Goal: Complete application form

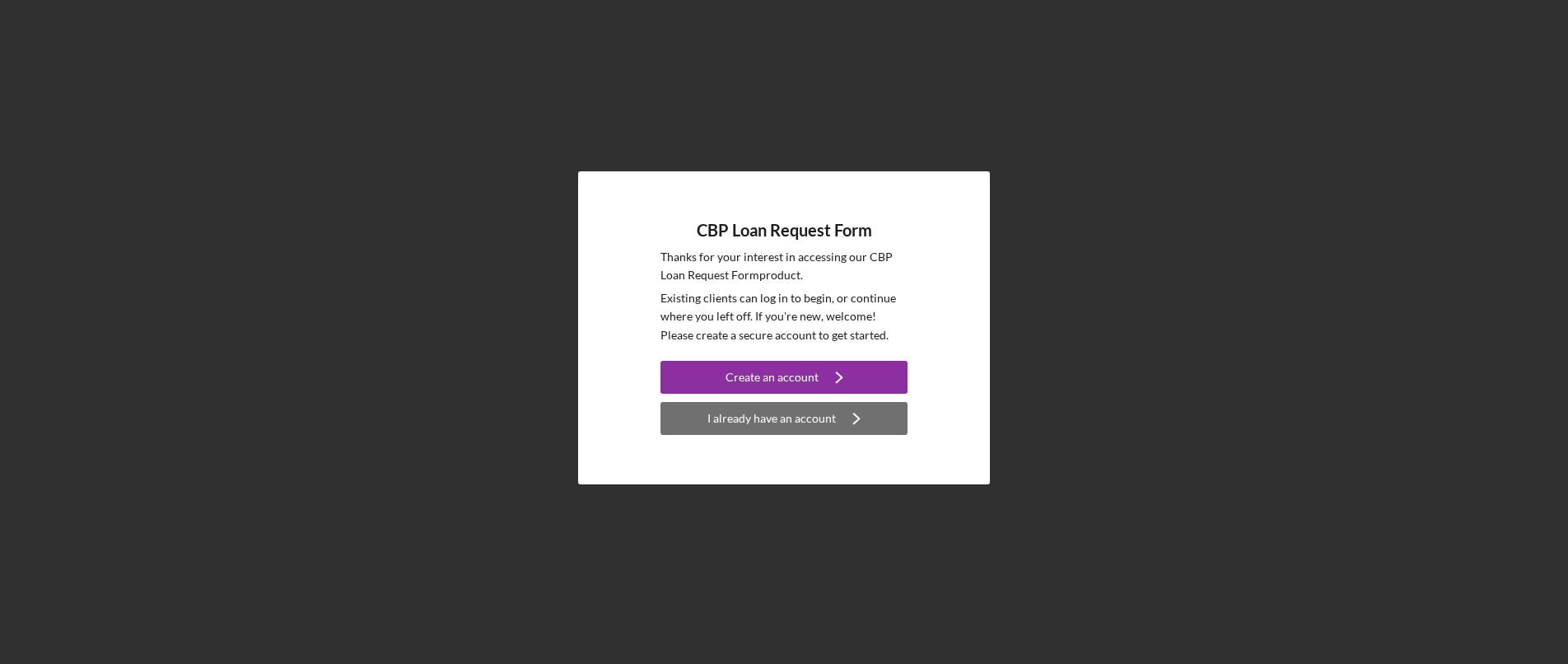
click at [779, 432] on div "I already have an account" at bounding box center [771, 418] width 128 height 33
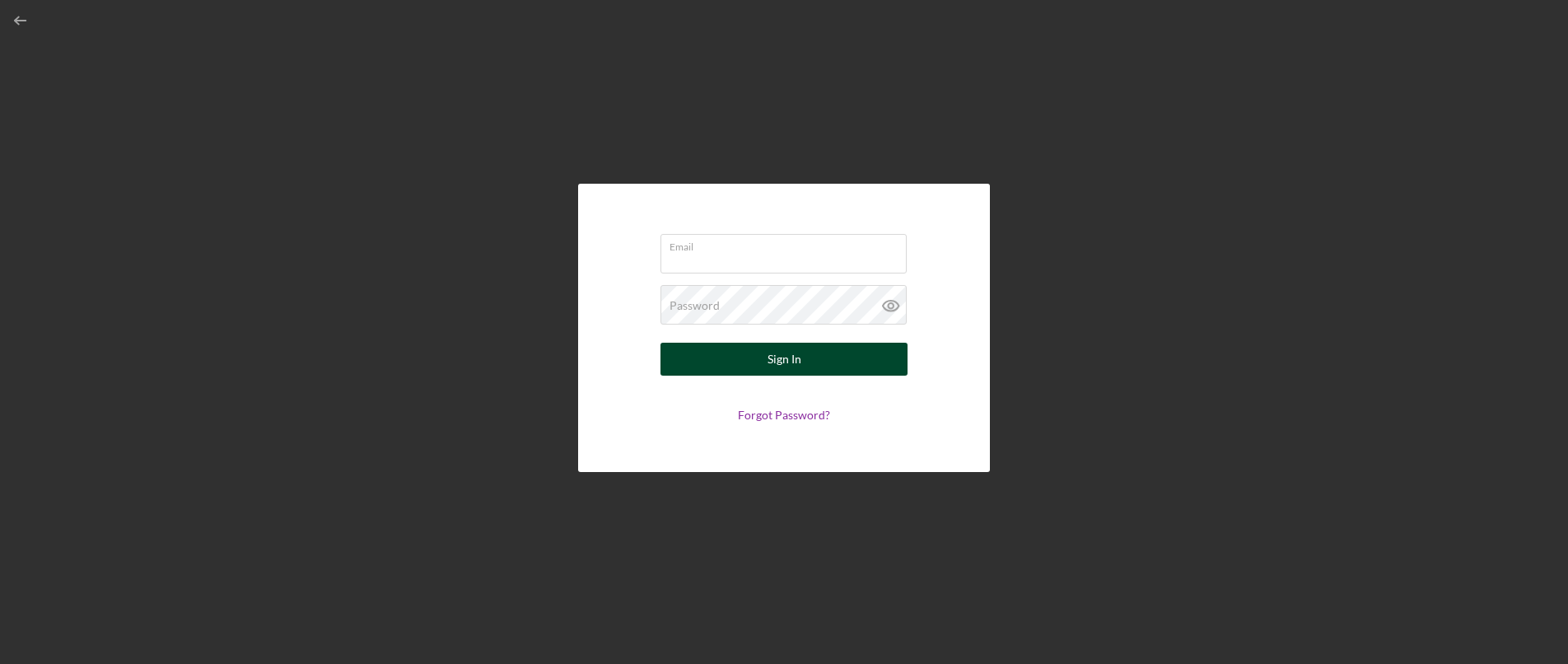
type input "[PERSON_NAME][EMAIL_ADDRESS][DOMAIN_NAME]"
click at [763, 357] on button "Sign In" at bounding box center [783, 359] width 247 height 33
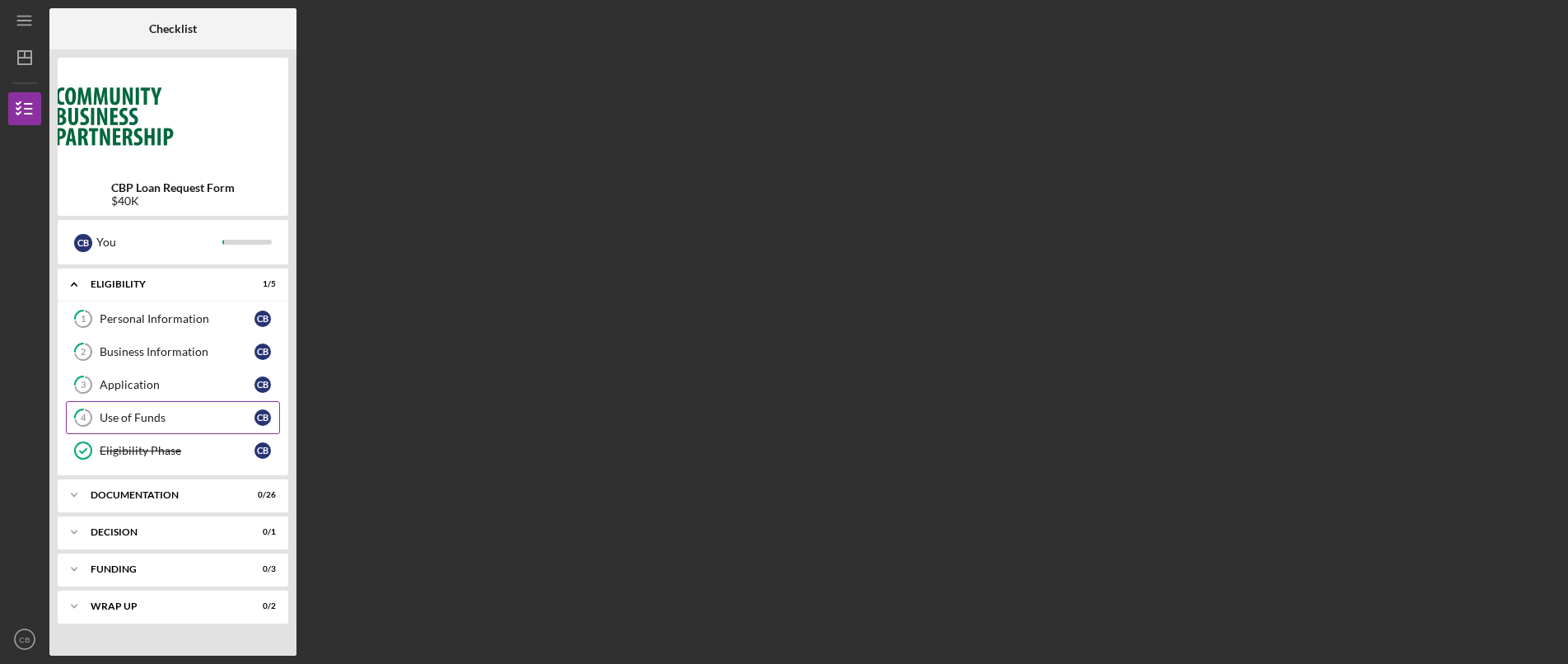
click at [144, 416] on div "Use of Funds" at bounding box center [177, 417] width 155 height 13
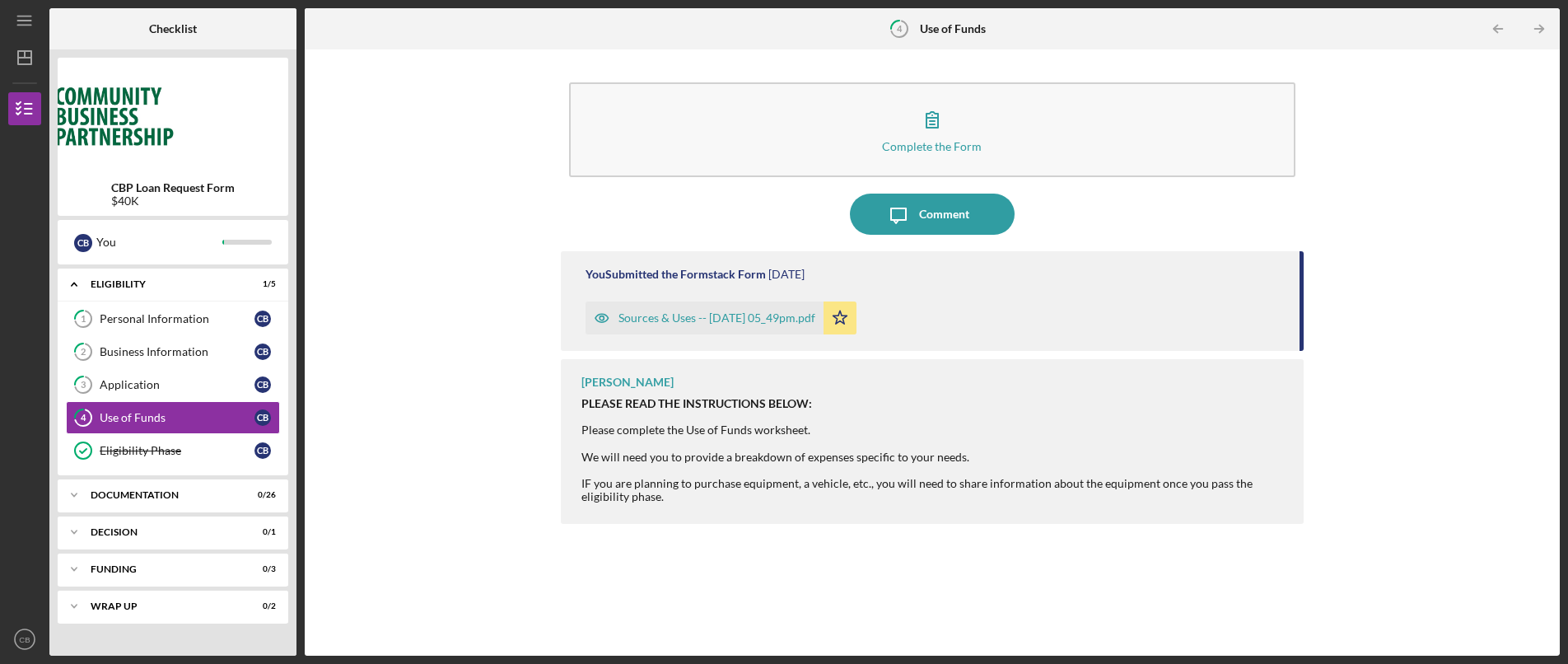
click at [667, 321] on div "Sources & Uses -- [DATE] 05_49pm.pdf" at bounding box center [717, 318] width 197 height 13
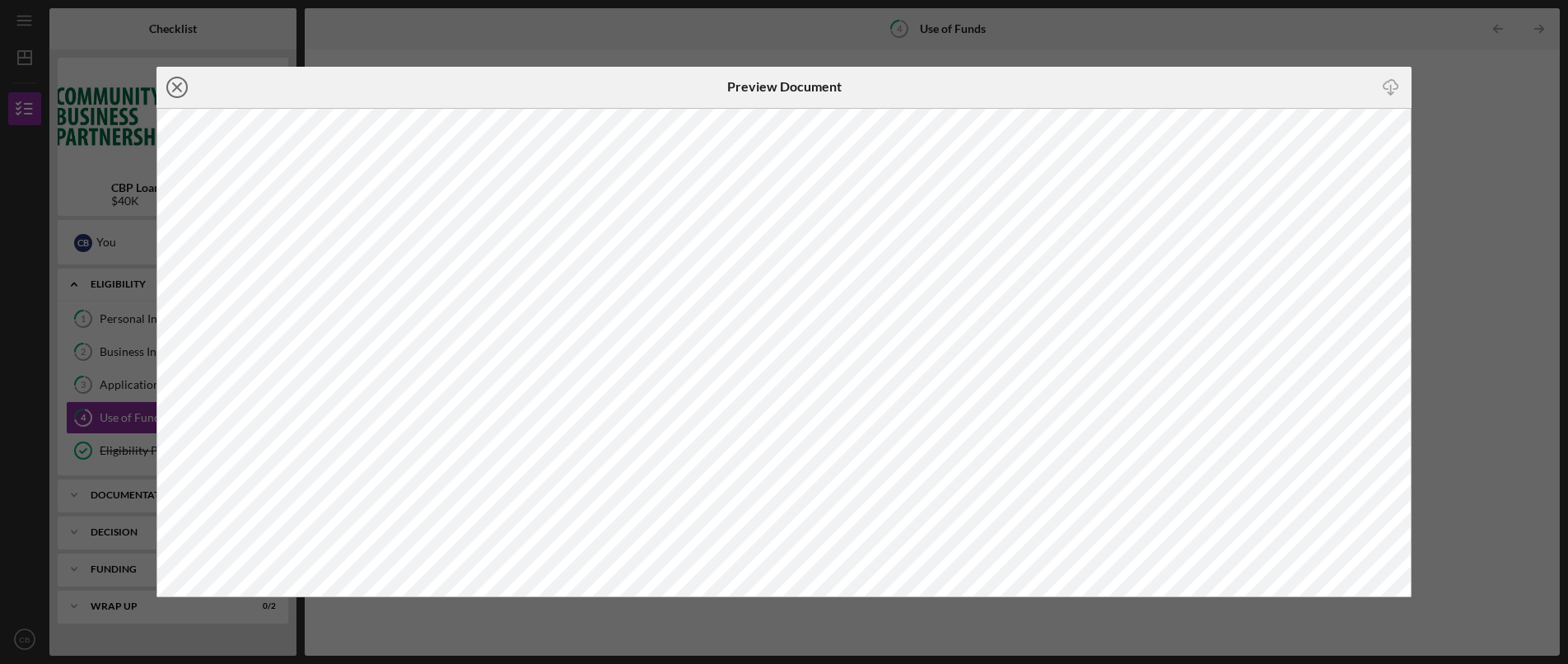
click at [174, 92] on icon "Icon/Close" at bounding box center [177, 87] width 41 height 41
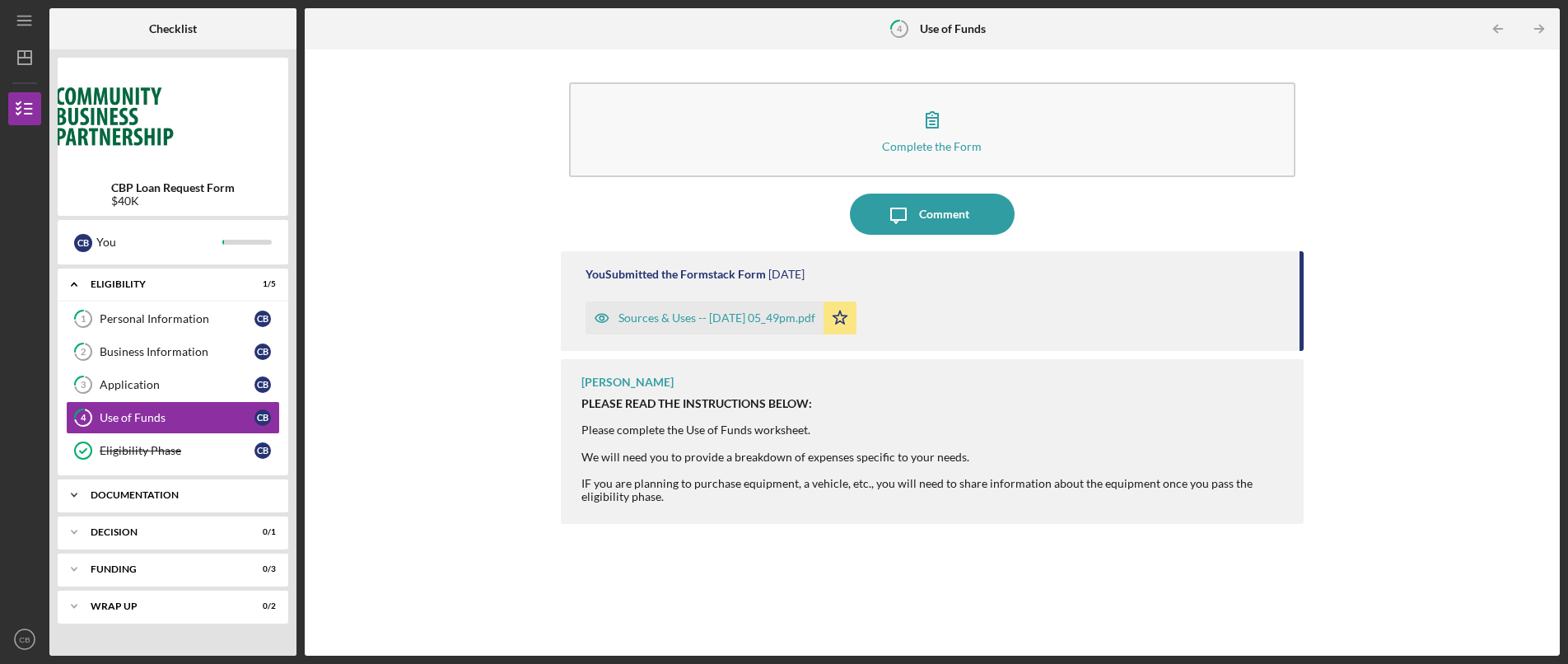
click at [163, 502] on div "Icon/Expander Documentation 0 / 26" at bounding box center [172, 495] width 230 height 33
click at [148, 534] on div "Identification" at bounding box center [177, 529] width 155 height 13
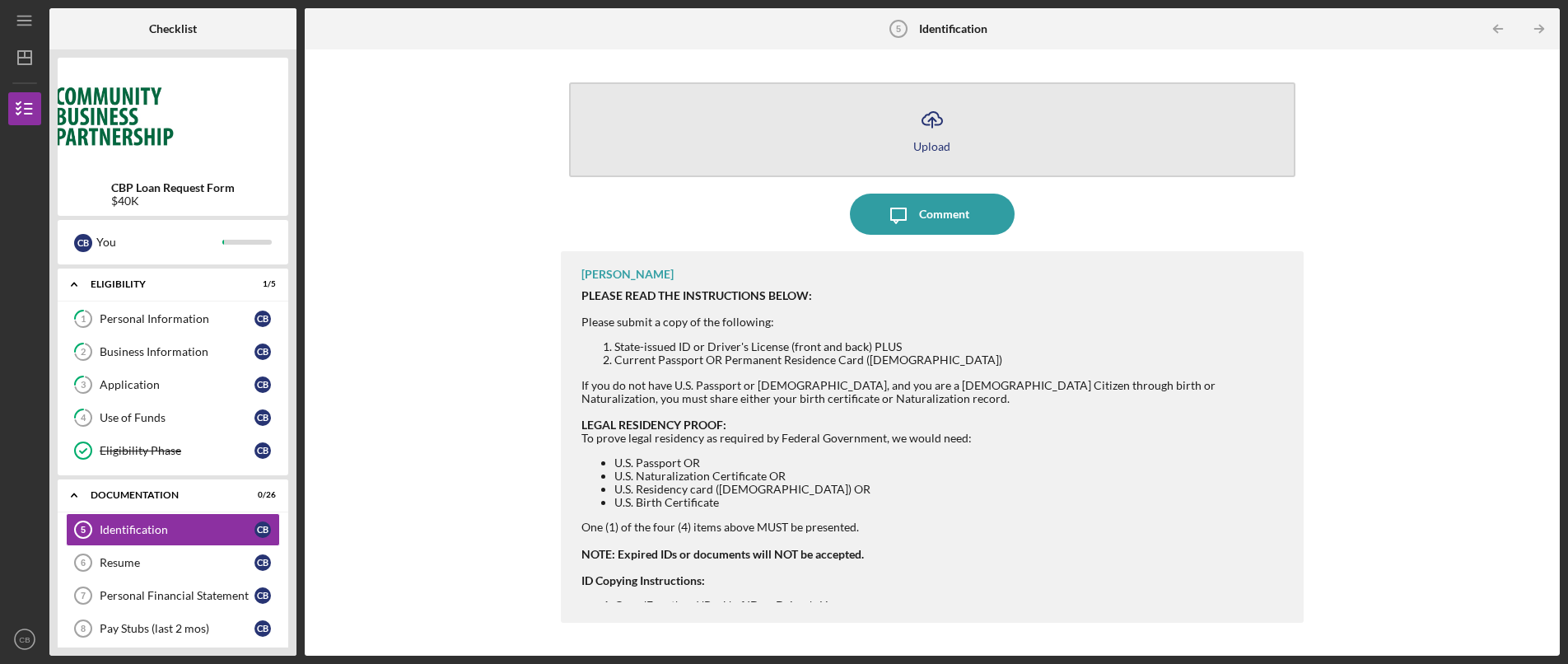
click at [916, 134] on icon "Icon/Upload" at bounding box center [932, 119] width 41 height 41
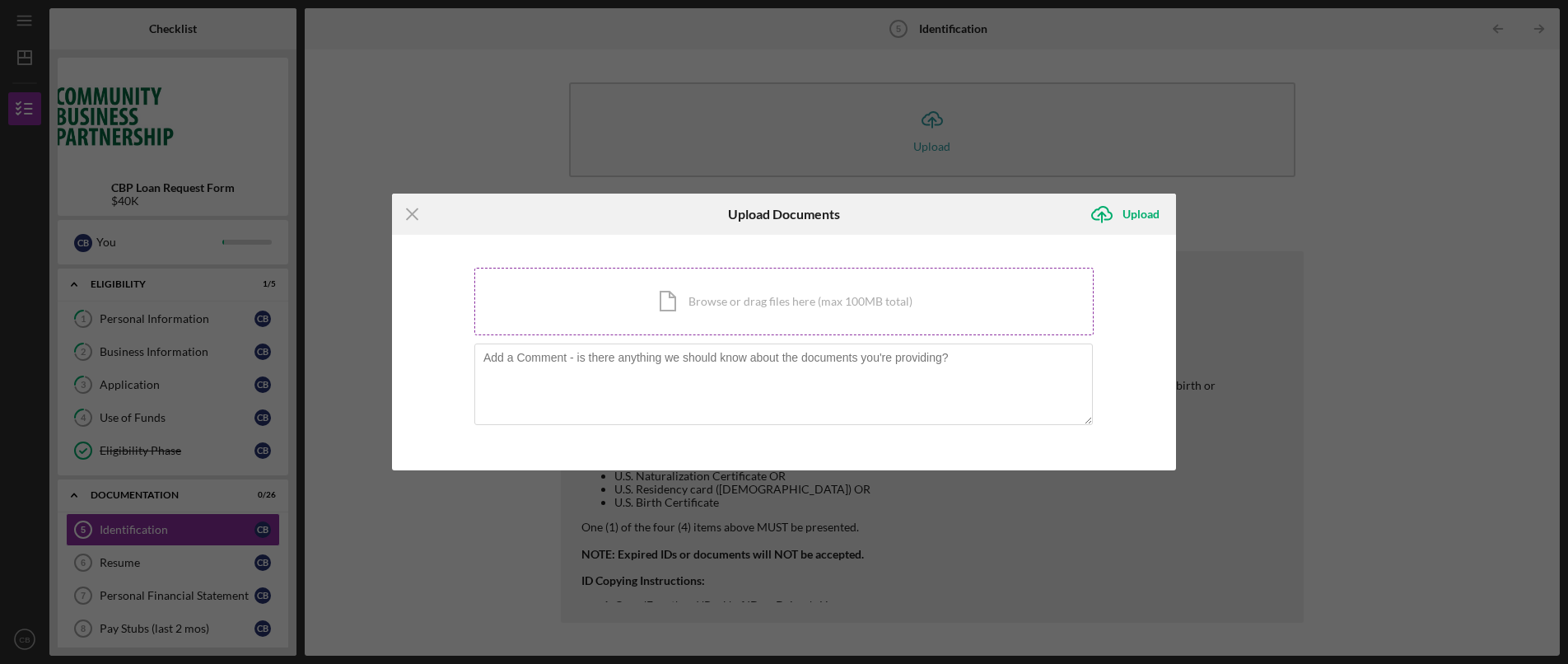
click at [729, 299] on div "Icon/Document Browse or drag files here (max 100MB total) Tap to choose files o…" at bounding box center [784, 301] width 619 height 67
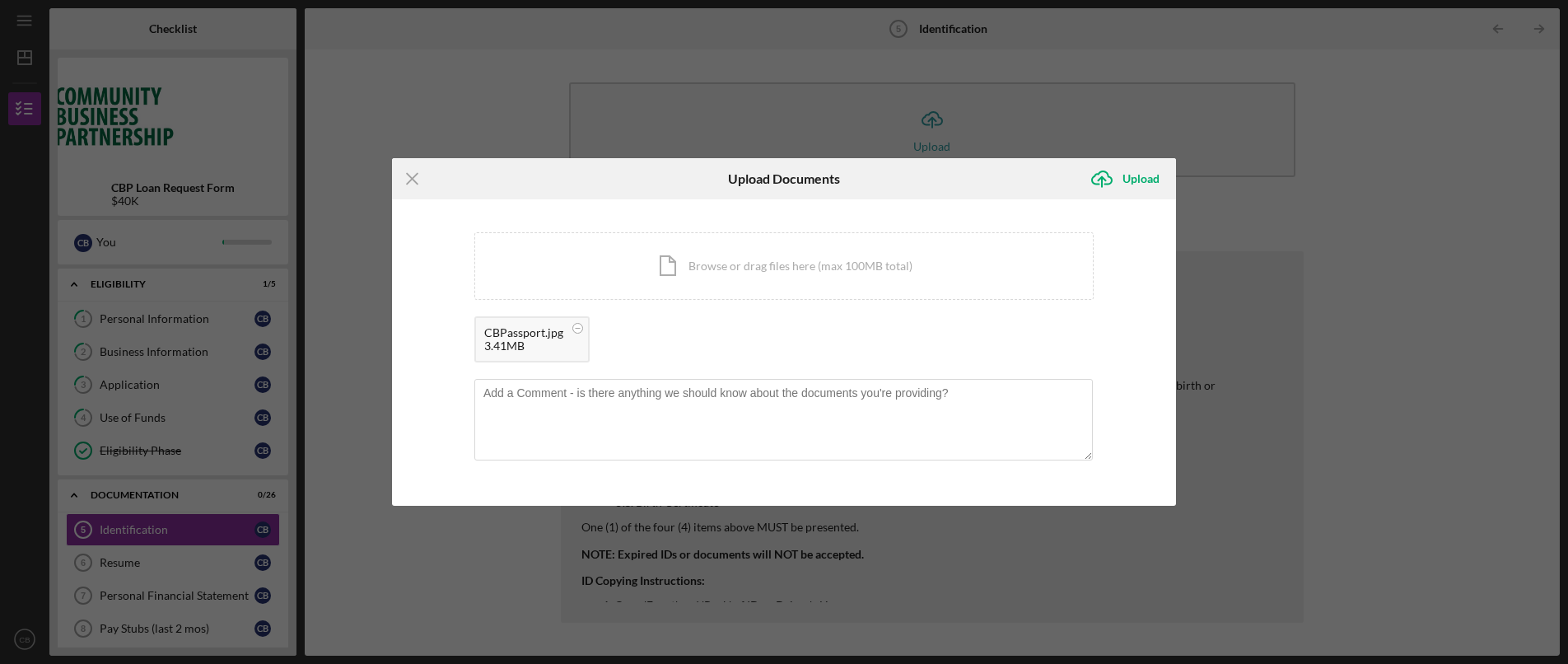
click at [1314, 309] on div "Icon/Menu Close Upload Documents Icon/Upload Upload You're uploading documents …" at bounding box center [784, 332] width 1568 height 664
click at [412, 184] on icon "Icon/Menu Close" at bounding box center [412, 179] width 41 height 41
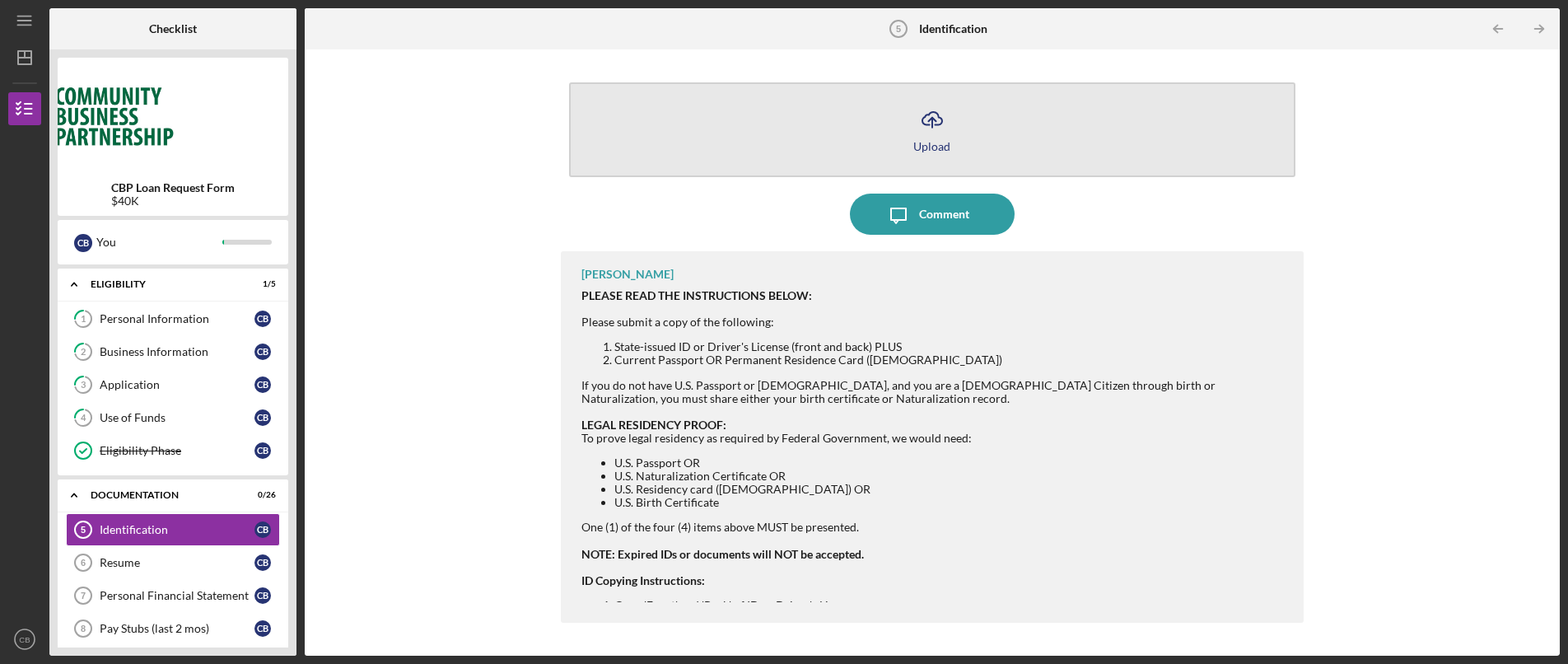
click at [936, 120] on icon "Icon/Upload" at bounding box center [932, 119] width 41 height 41
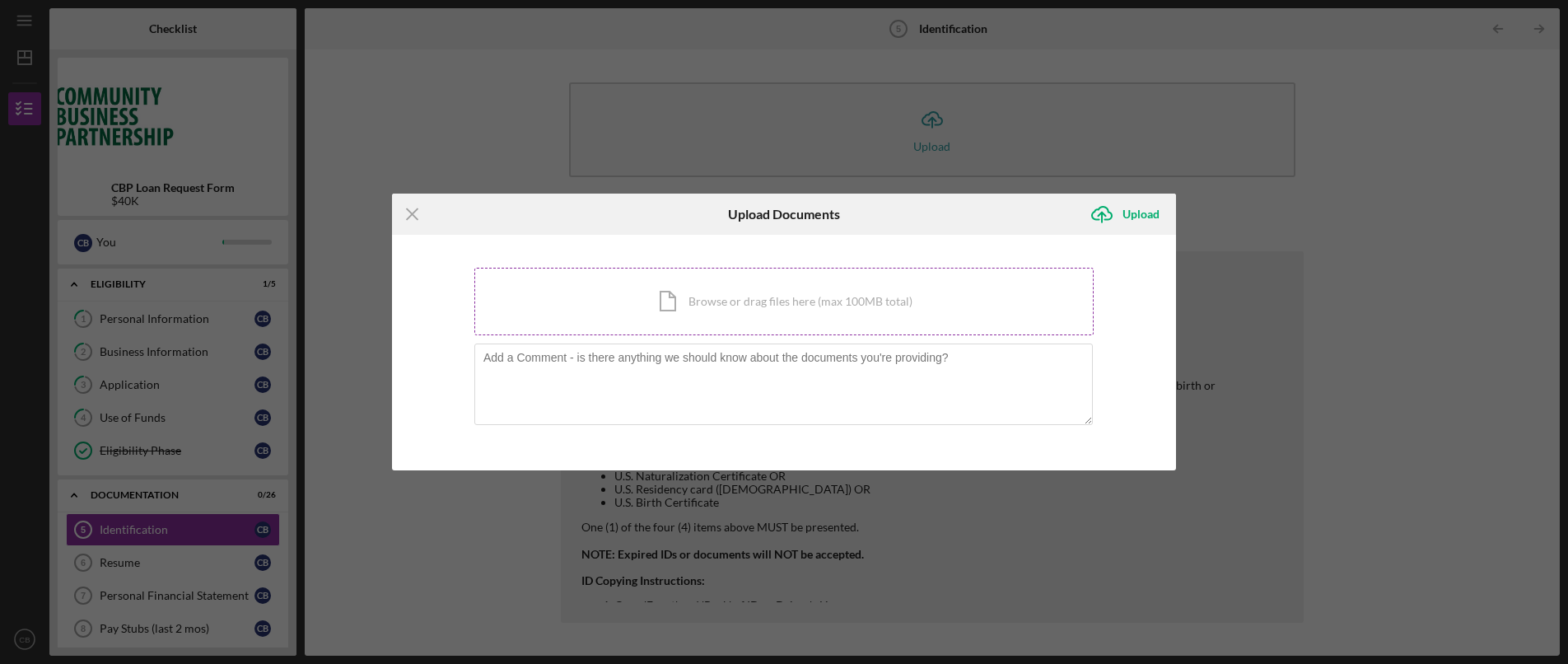
click at [659, 299] on div "Icon/Document Browse or drag files here (max 100MB total) Tap to choose files o…" at bounding box center [784, 301] width 619 height 67
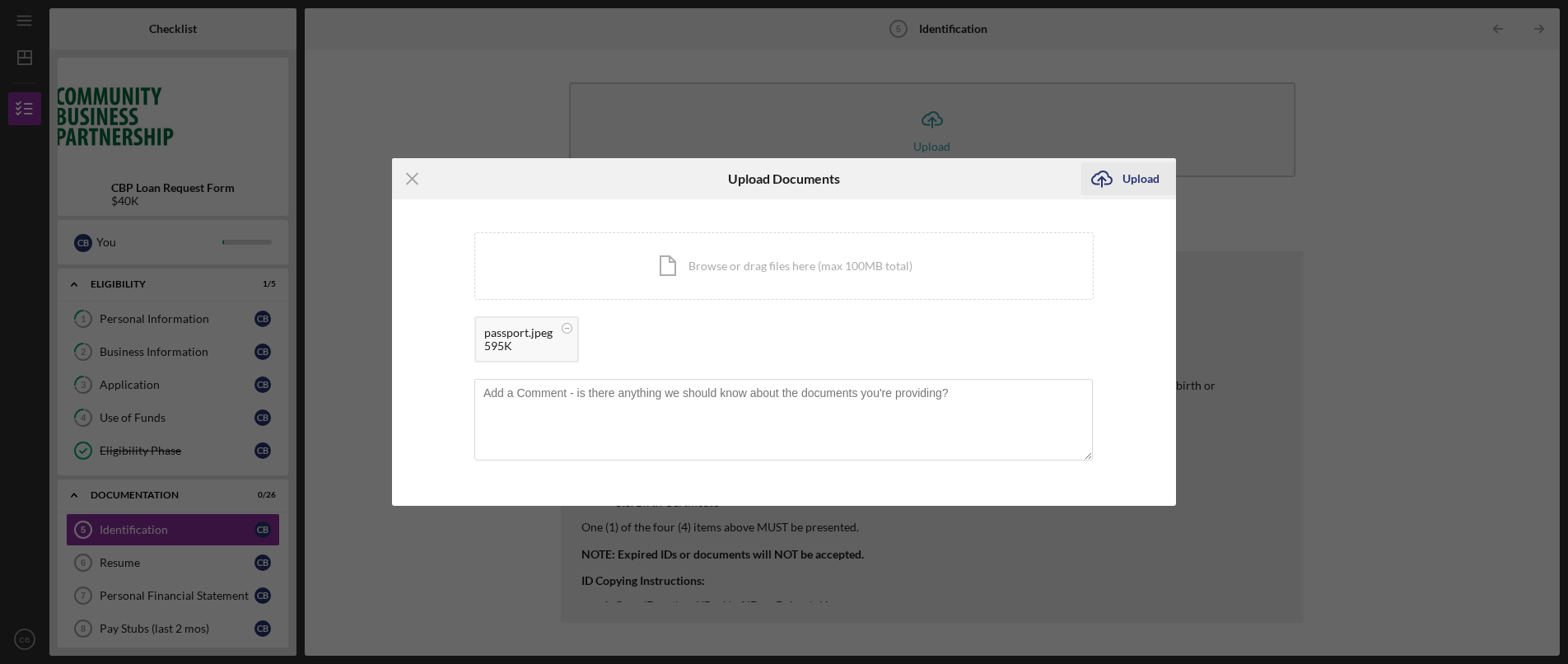
click at [1101, 180] on icon "Icon/Upload" at bounding box center [1101, 179] width 41 height 41
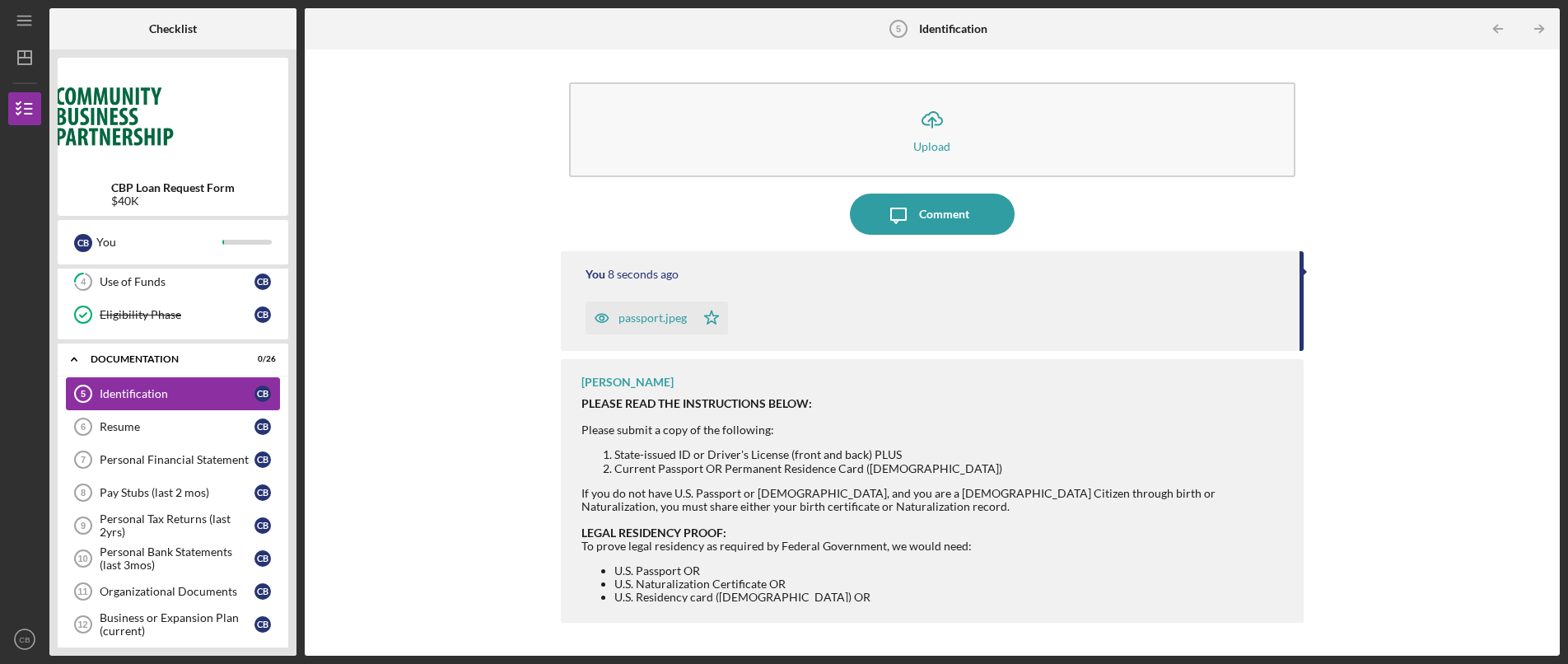
scroll to position [137, 0]
click at [184, 434] on link "Resume 6 Resume C B" at bounding box center [172, 425] width 214 height 33
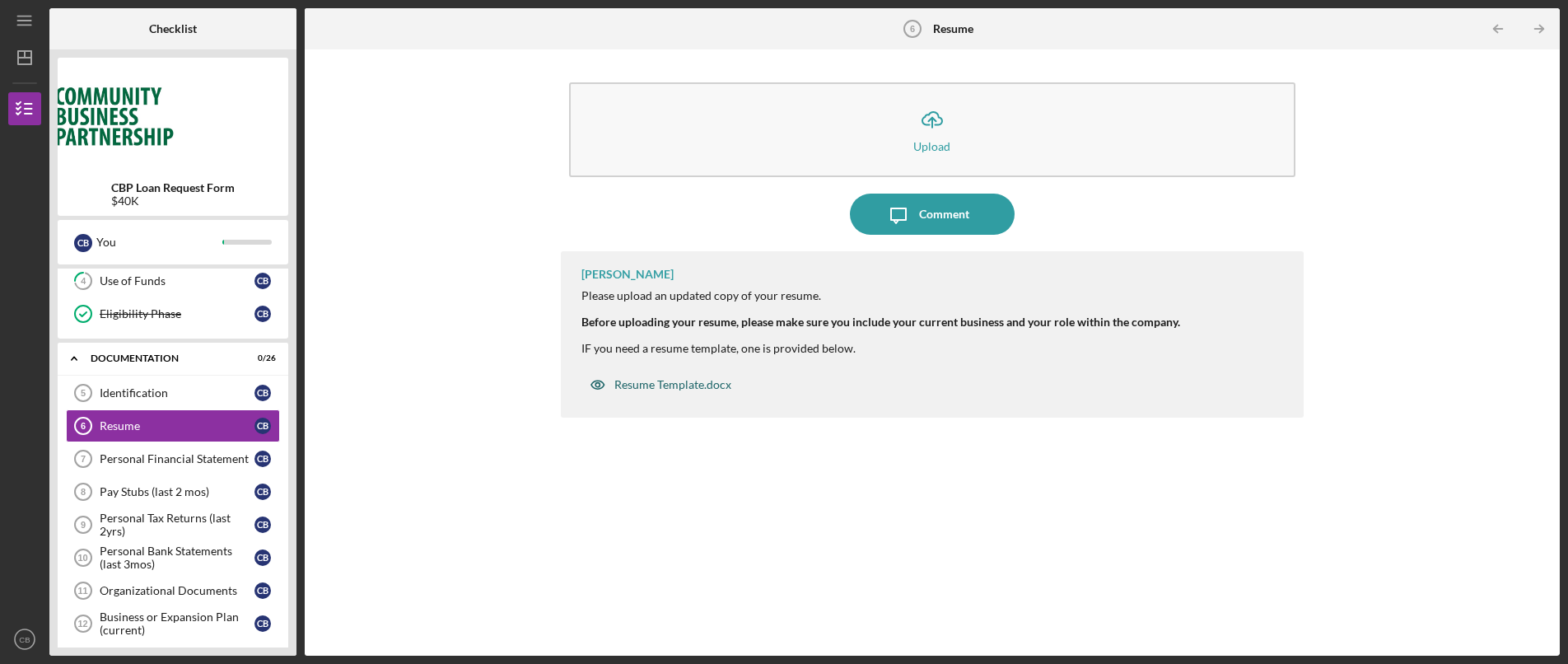
click at [640, 382] on div "Resume Template.docx" at bounding box center [673, 384] width 117 height 13
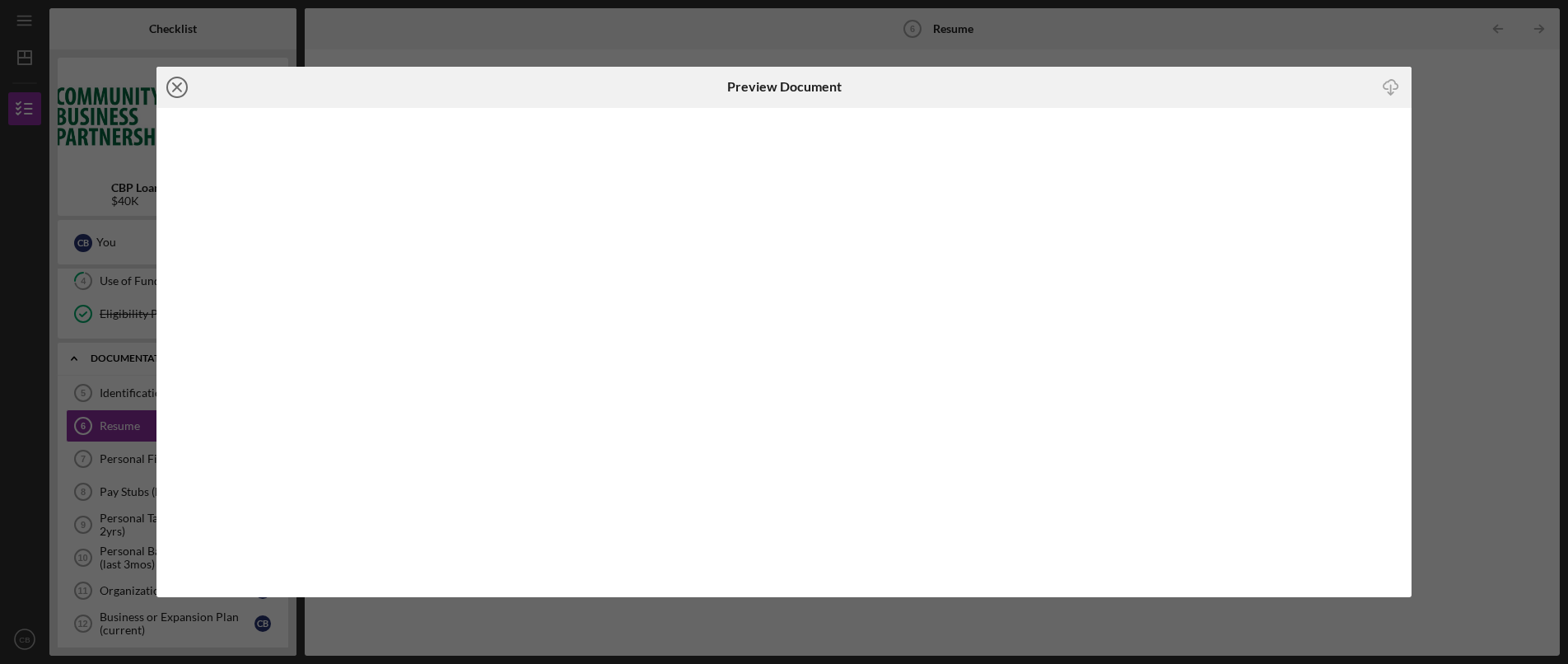
click at [176, 87] on line at bounding box center [177, 87] width 8 height 8
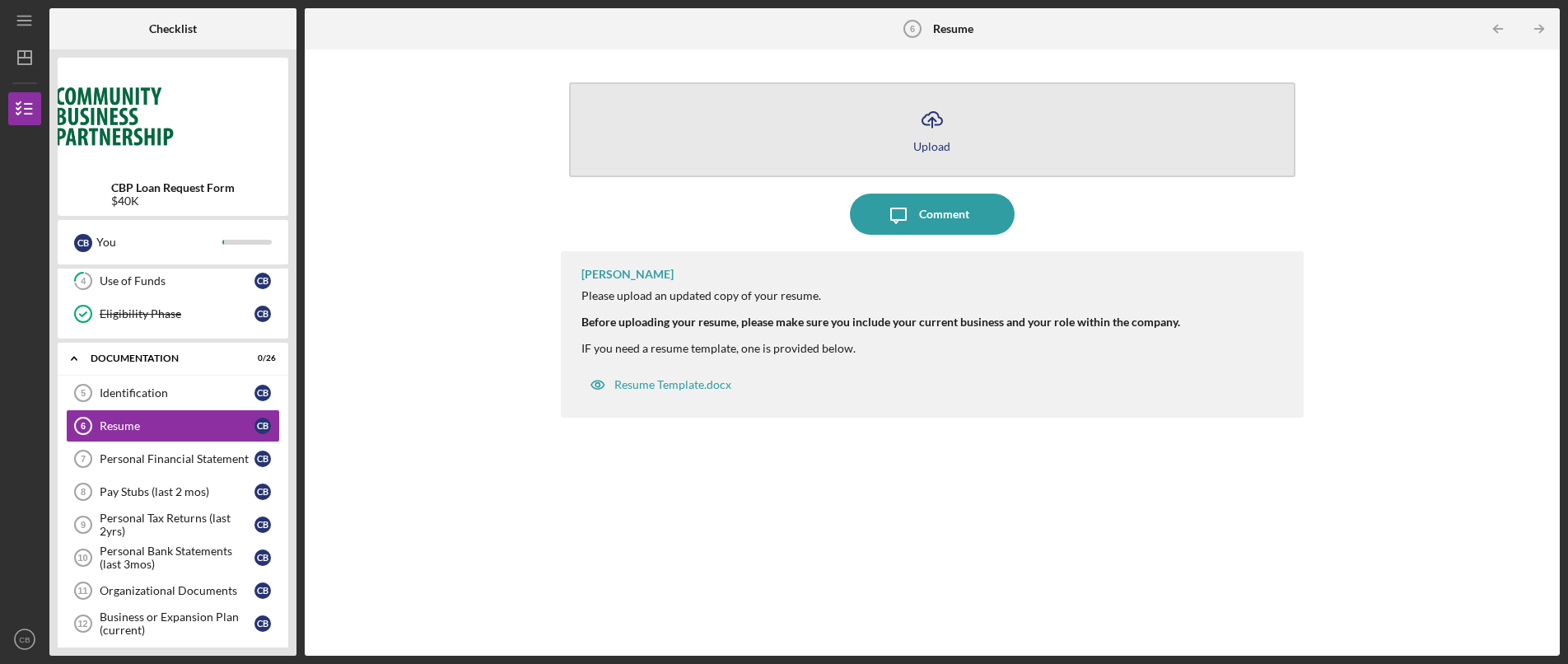
click at [938, 130] on icon "Icon/Upload" at bounding box center [932, 119] width 41 height 41
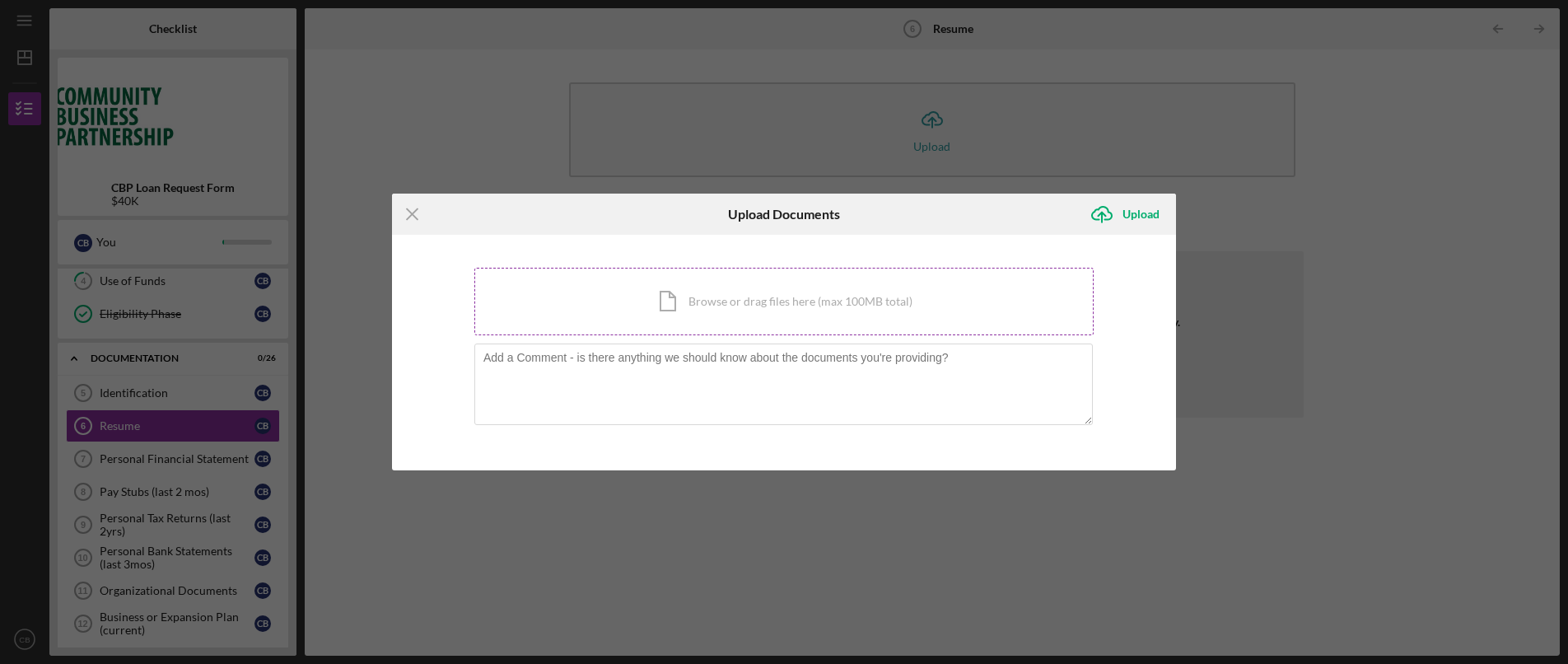
click at [748, 307] on div "Icon/Document Browse or drag files here (max 100MB total) Tap to choose files o…" at bounding box center [784, 301] width 619 height 67
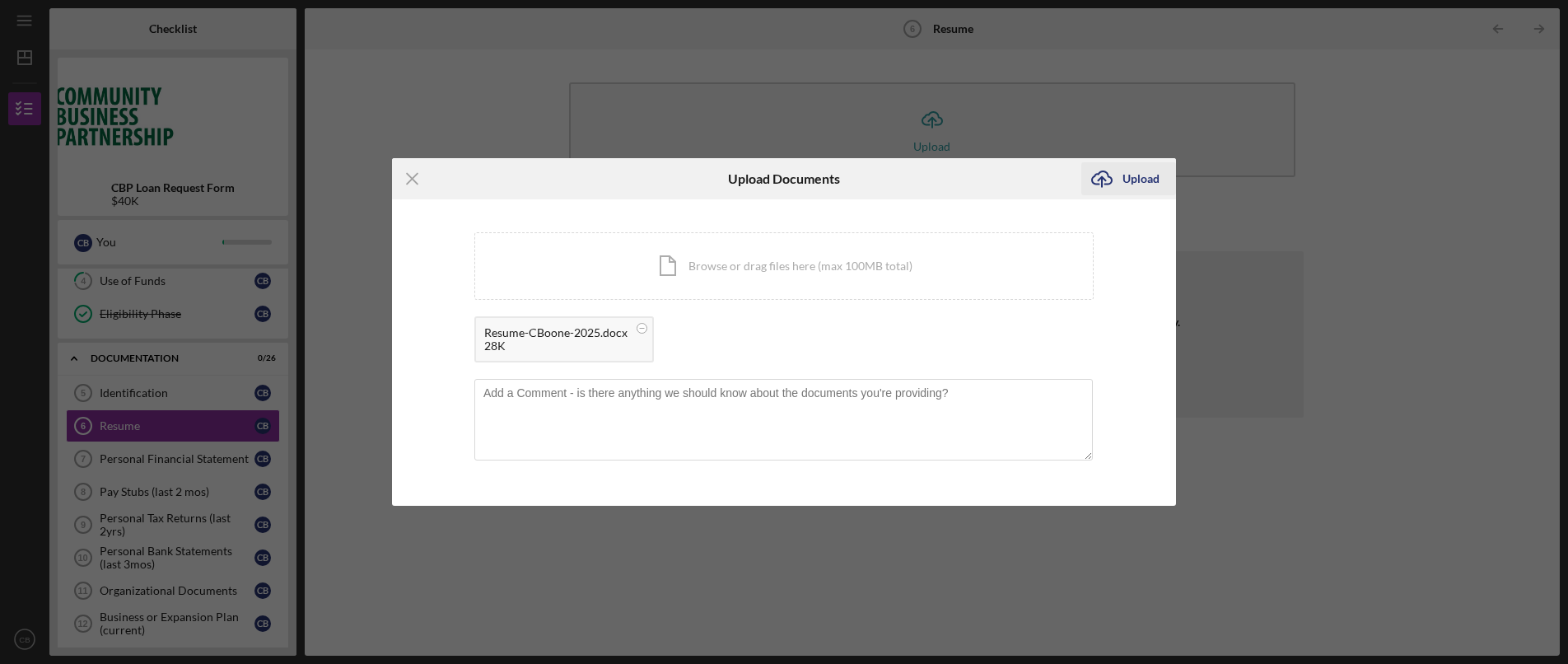
click at [1111, 180] on icon "Icon/Upload" at bounding box center [1101, 179] width 41 height 41
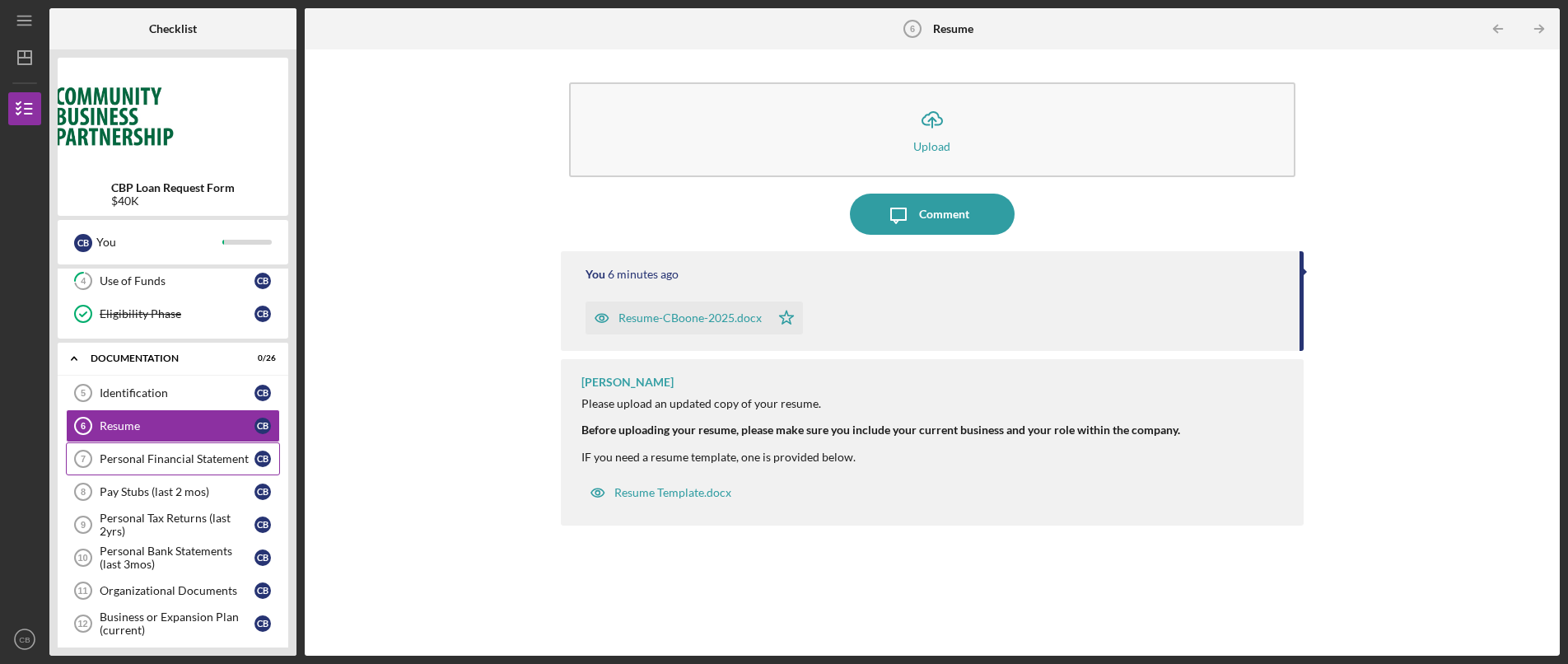
click at [173, 461] on div "Personal Financial Statement" at bounding box center [177, 458] width 155 height 13
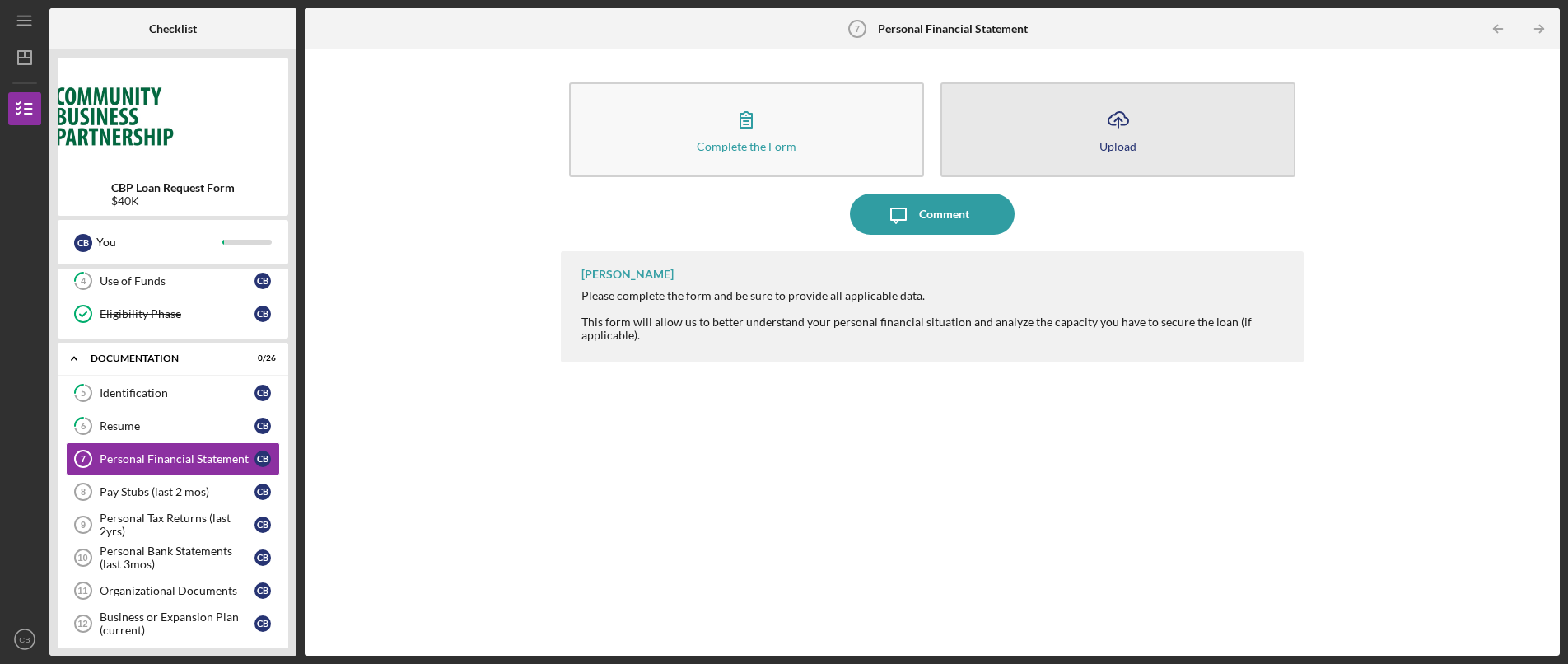
click at [1118, 120] on line "button" at bounding box center [1118, 122] width 0 height 10
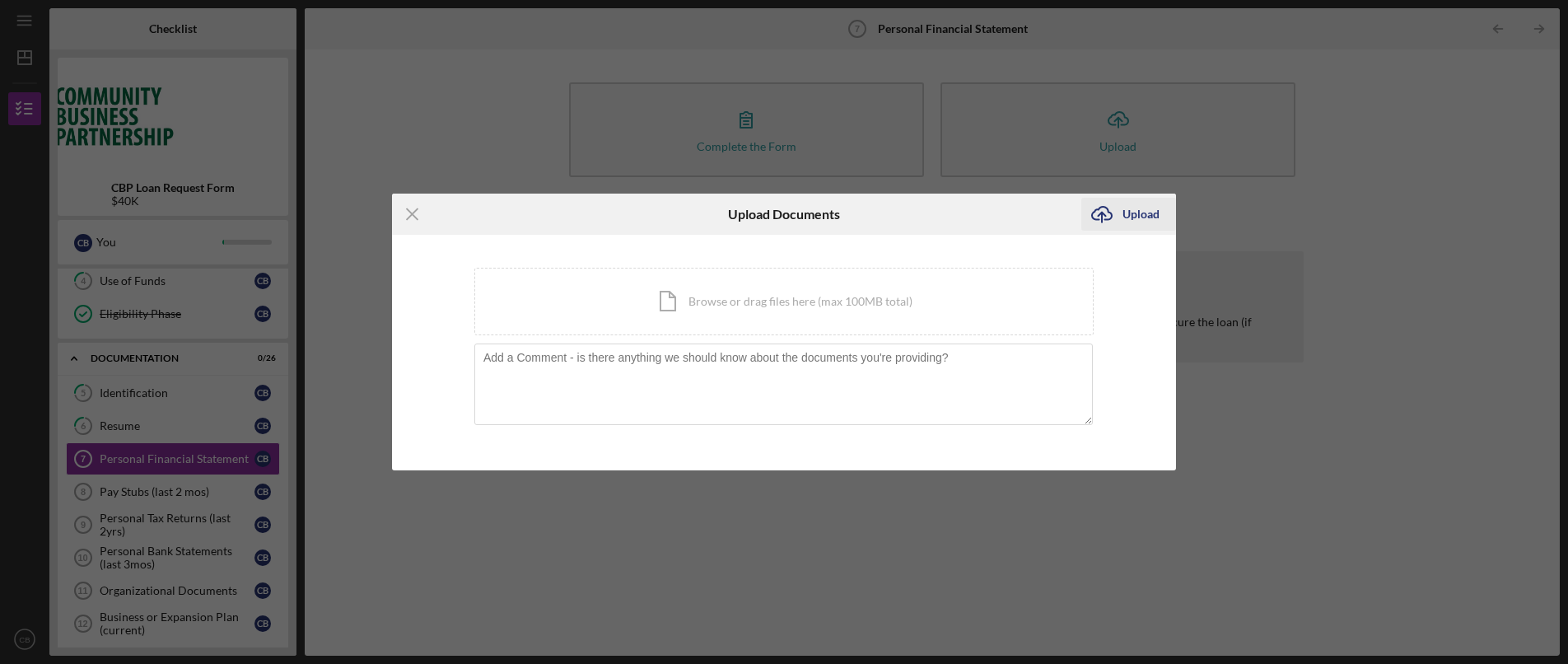
click at [1104, 216] on g "submit" at bounding box center [1102, 214] width 20 height 15
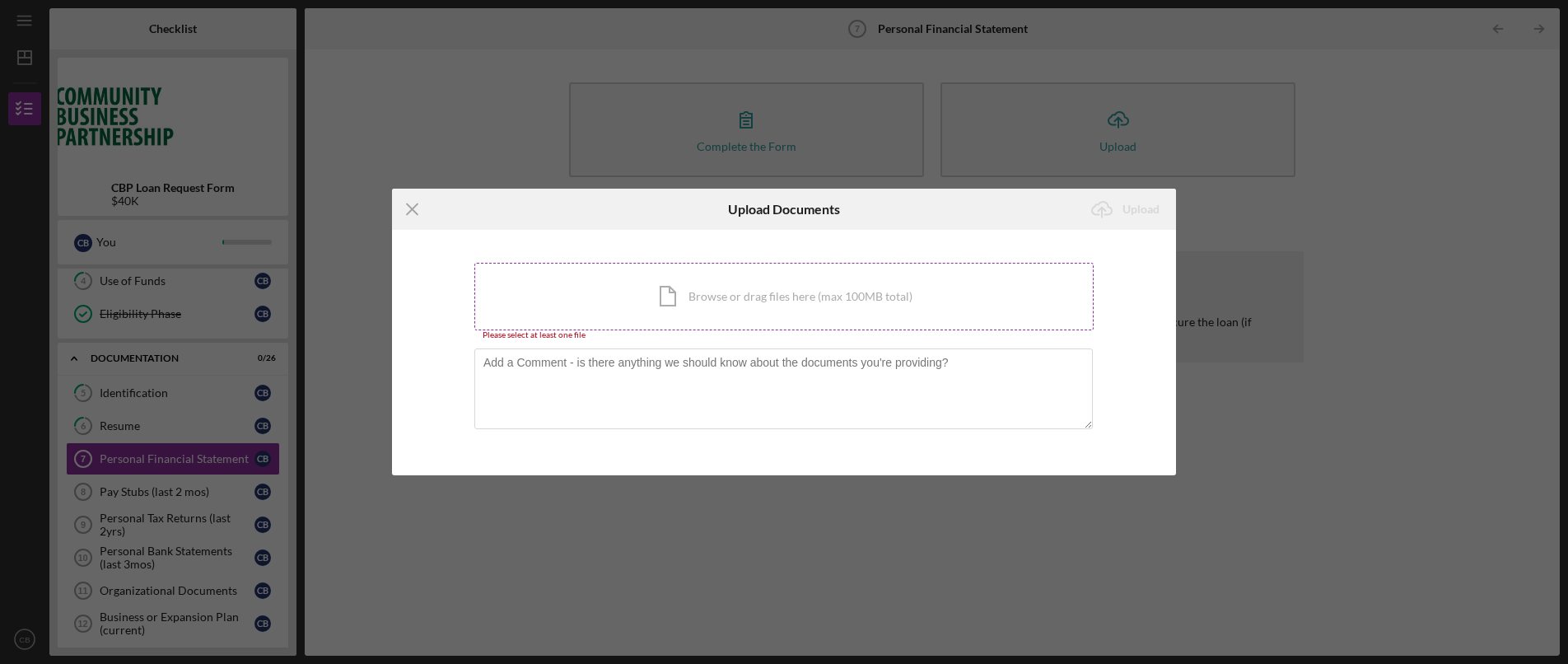
click at [667, 309] on div "Icon/Document Browse or drag files here (max 100MB total) Tap to choose files o…" at bounding box center [784, 296] width 619 height 67
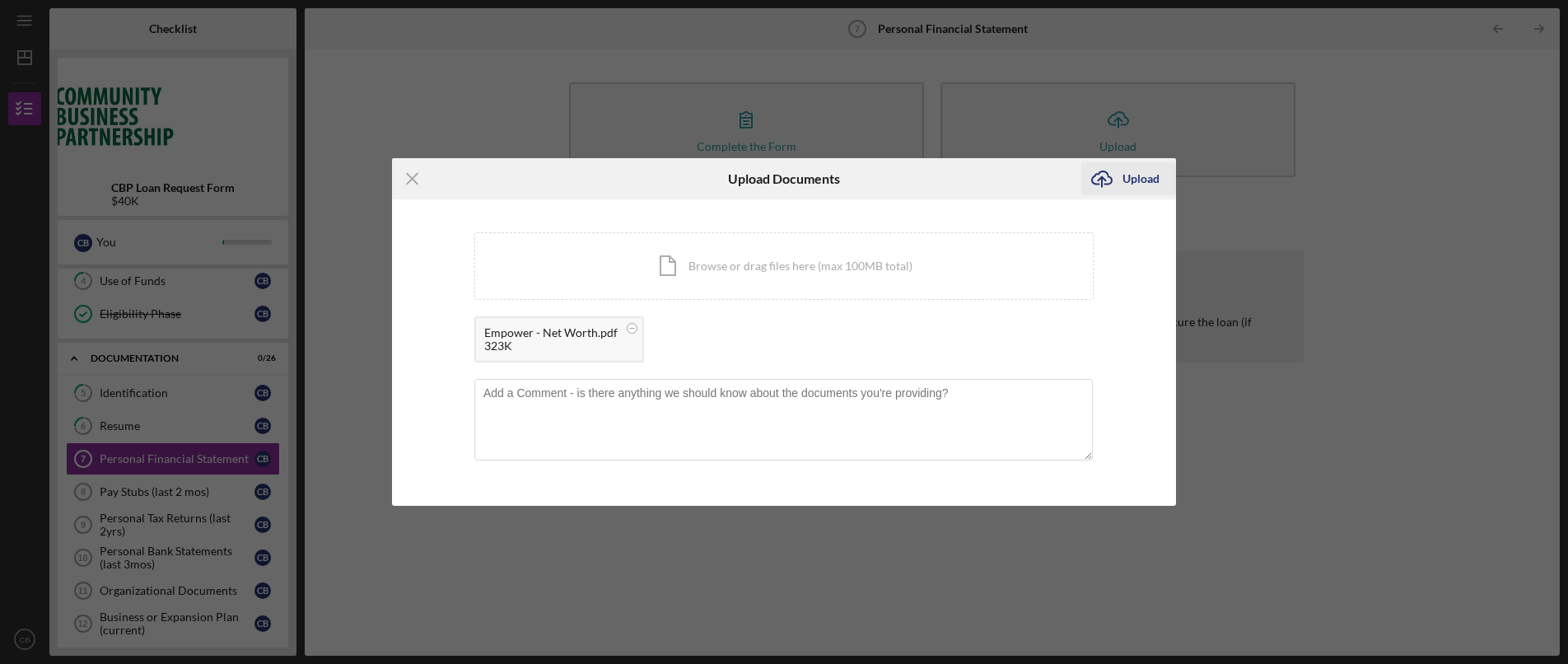
click at [1136, 185] on div "Upload" at bounding box center [1140, 179] width 37 height 33
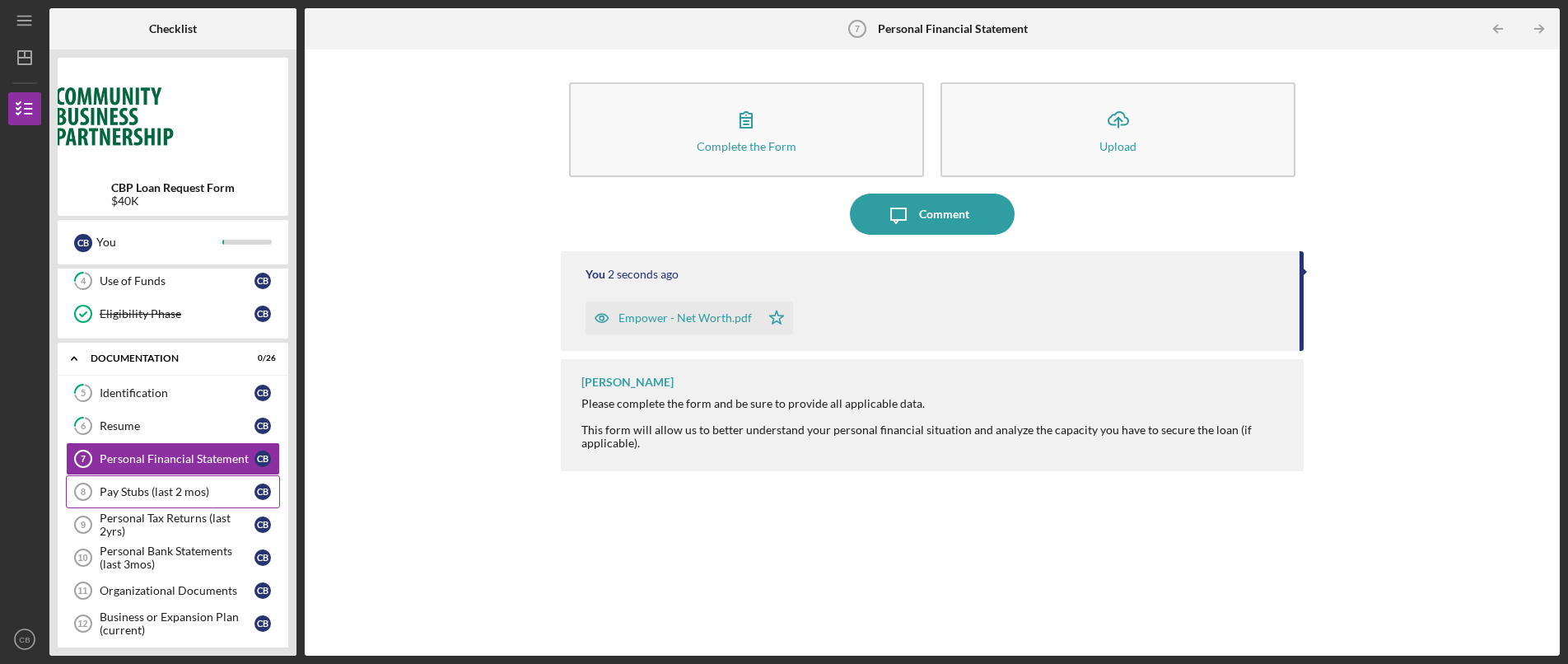
click at [171, 490] on div "Pay Stubs (last 2 mos)" at bounding box center [177, 492] width 155 height 13
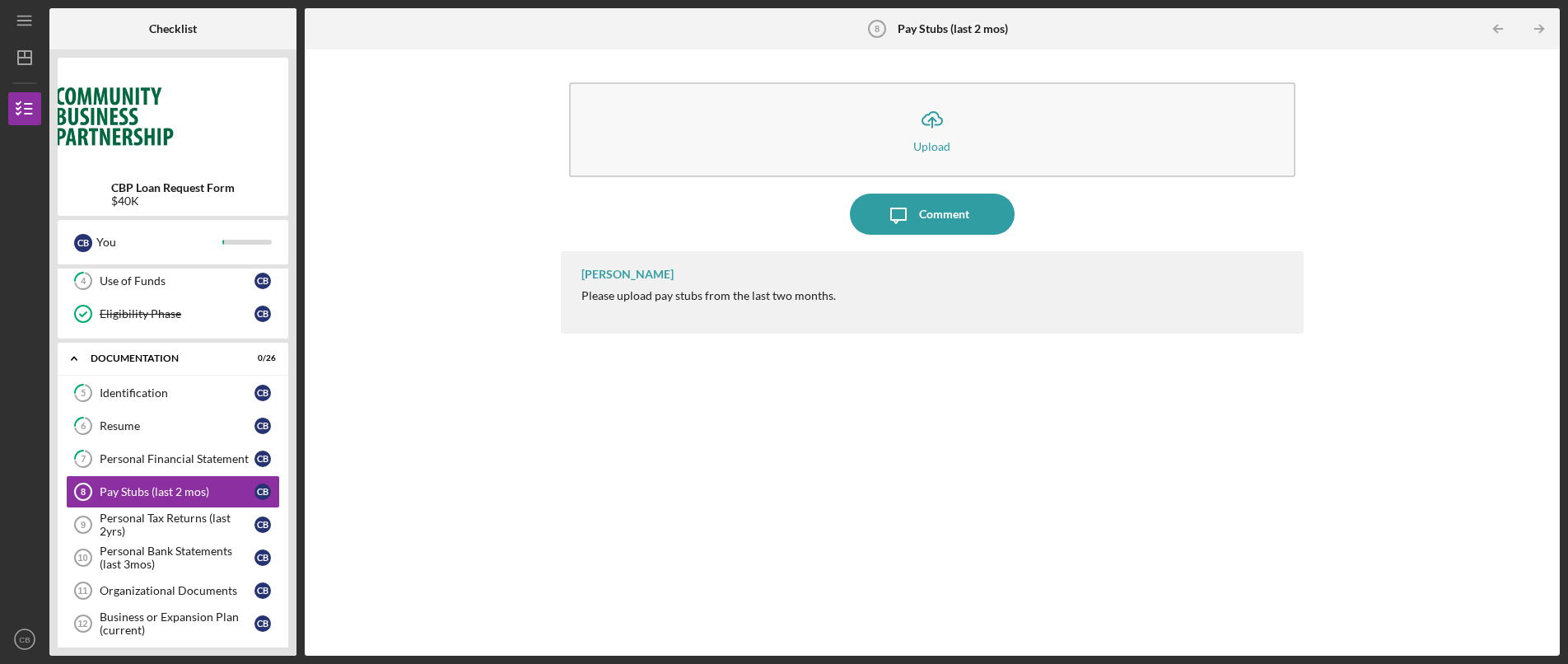
scroll to position [137, 0]
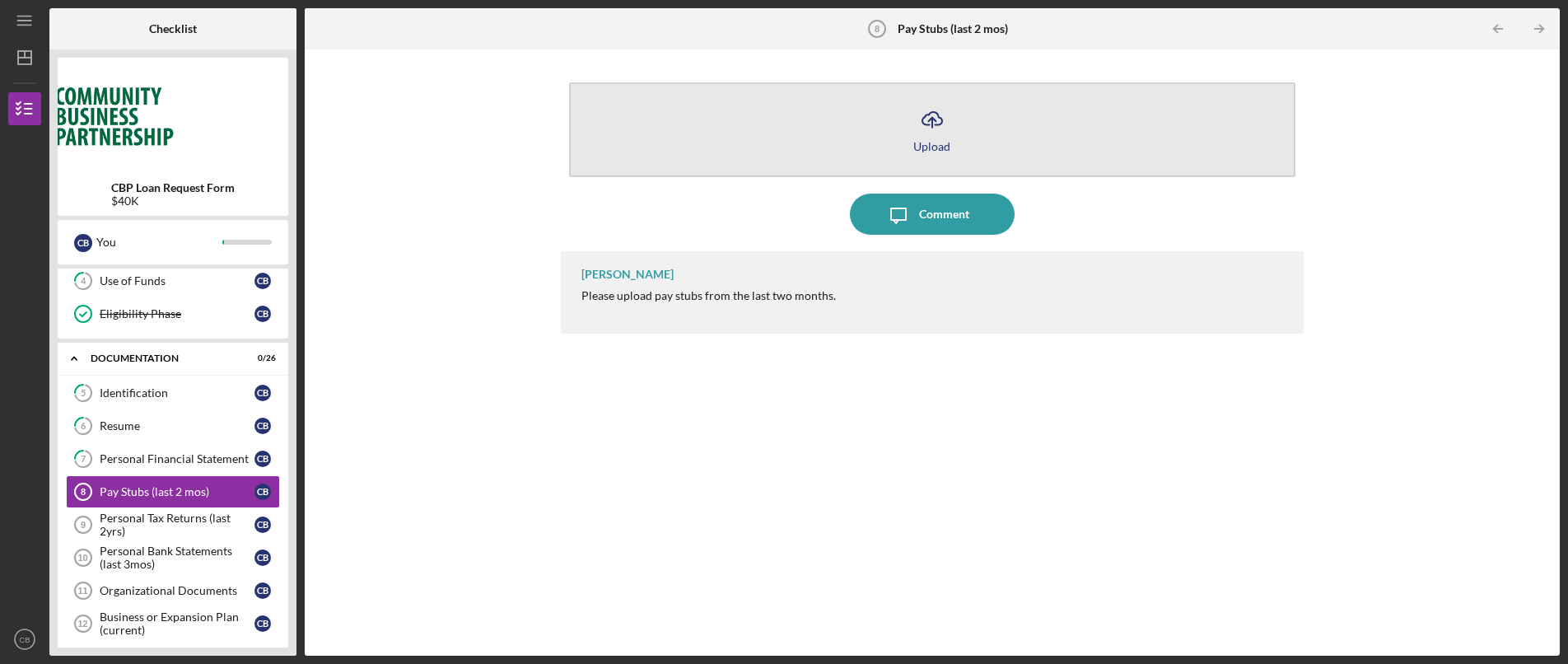
click at [939, 123] on icon "Icon/Upload" at bounding box center [932, 119] width 41 height 41
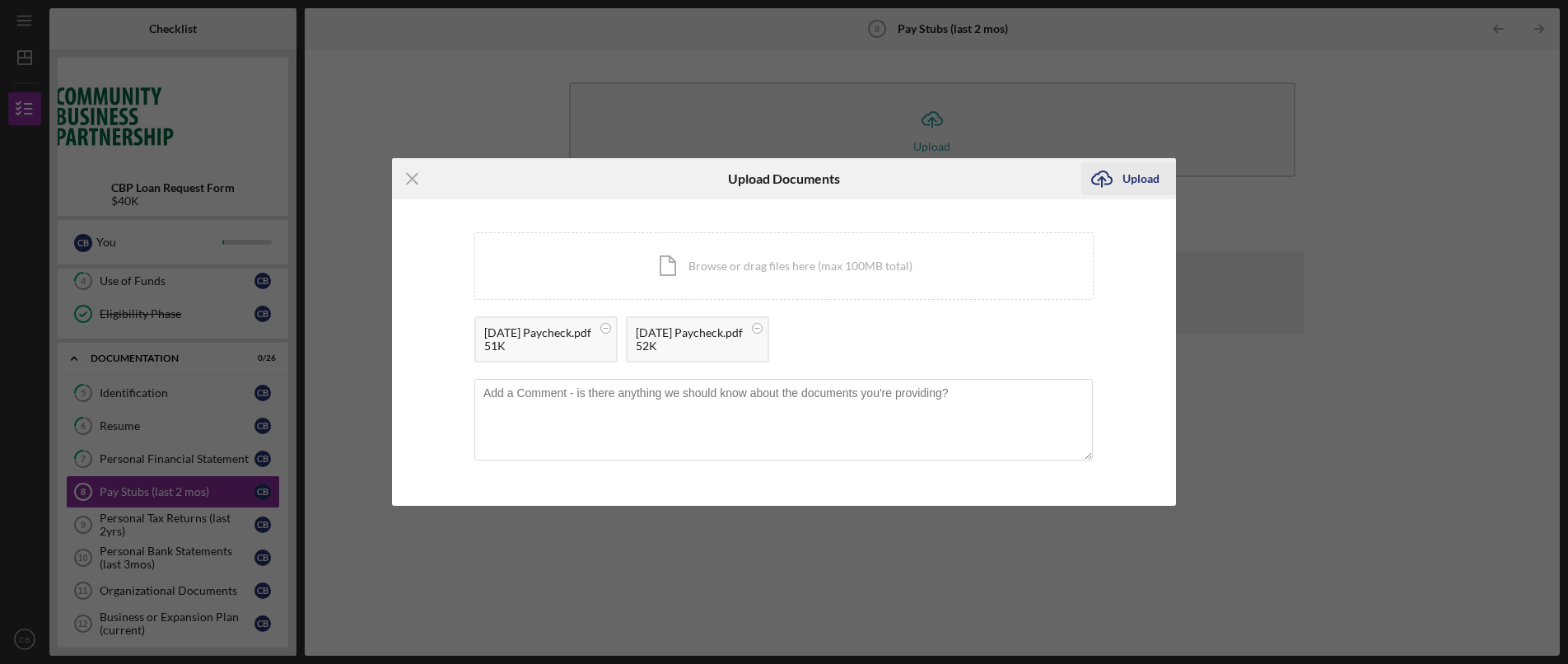
click at [1135, 185] on div "Upload" at bounding box center [1140, 179] width 37 height 33
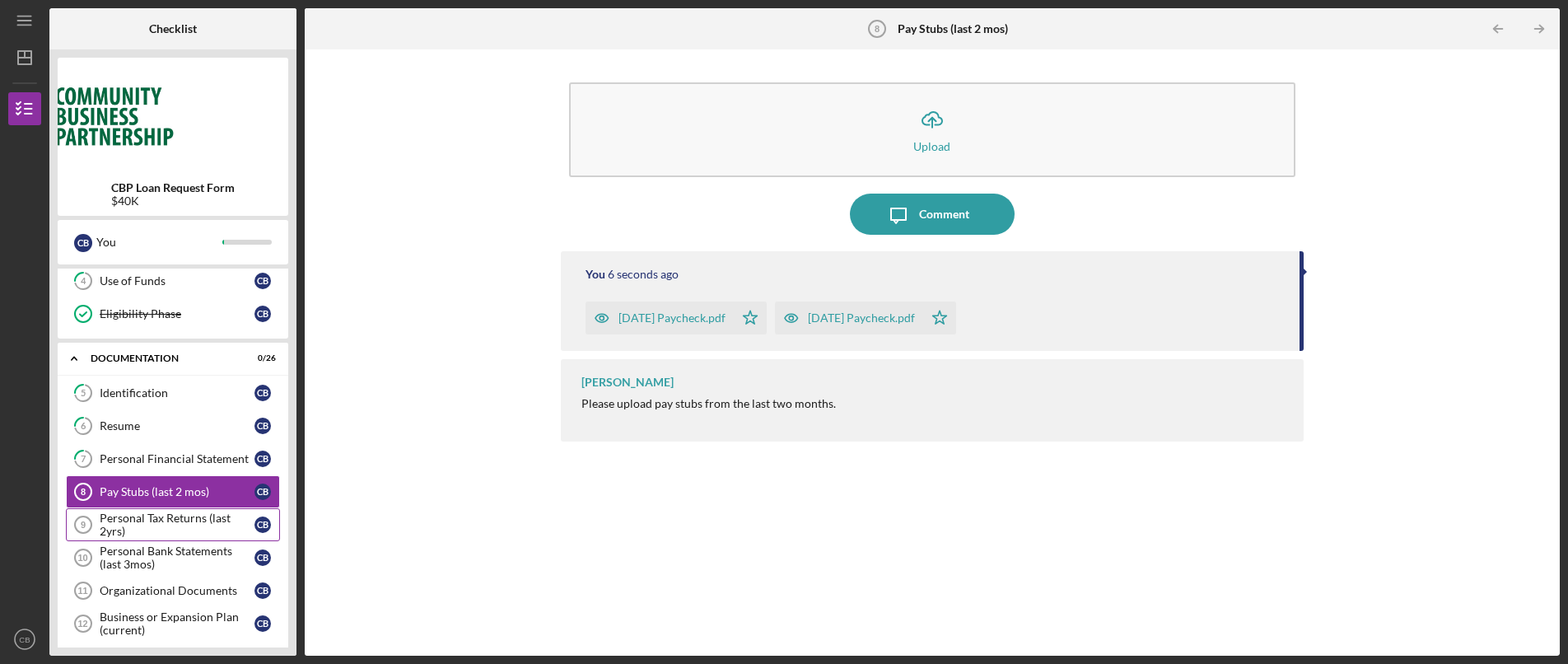
click at [168, 523] on div "Personal Tax Returns (last 2yrs)" at bounding box center [177, 525] width 155 height 26
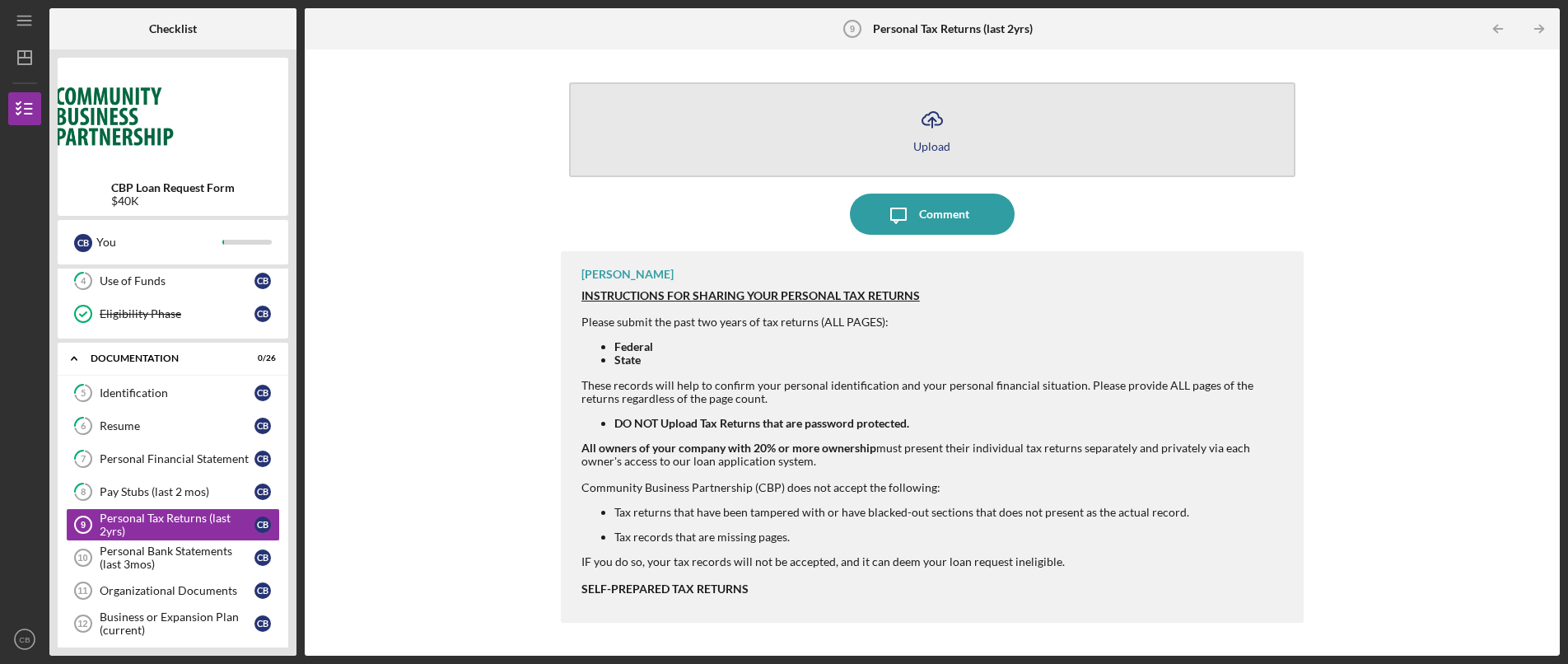
click at [952, 127] on button "Icon/Upload Upload" at bounding box center [932, 129] width 726 height 95
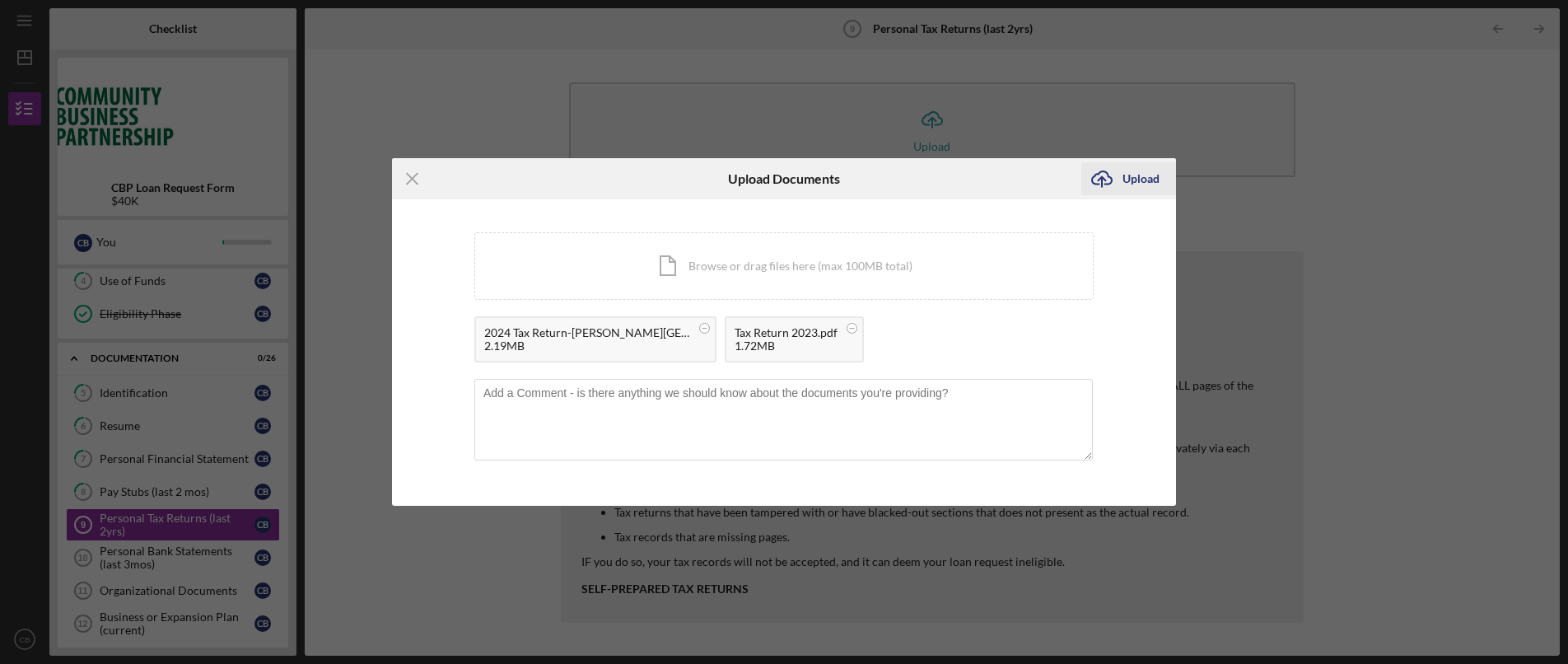
click at [1112, 180] on icon "Icon/Upload" at bounding box center [1101, 179] width 41 height 41
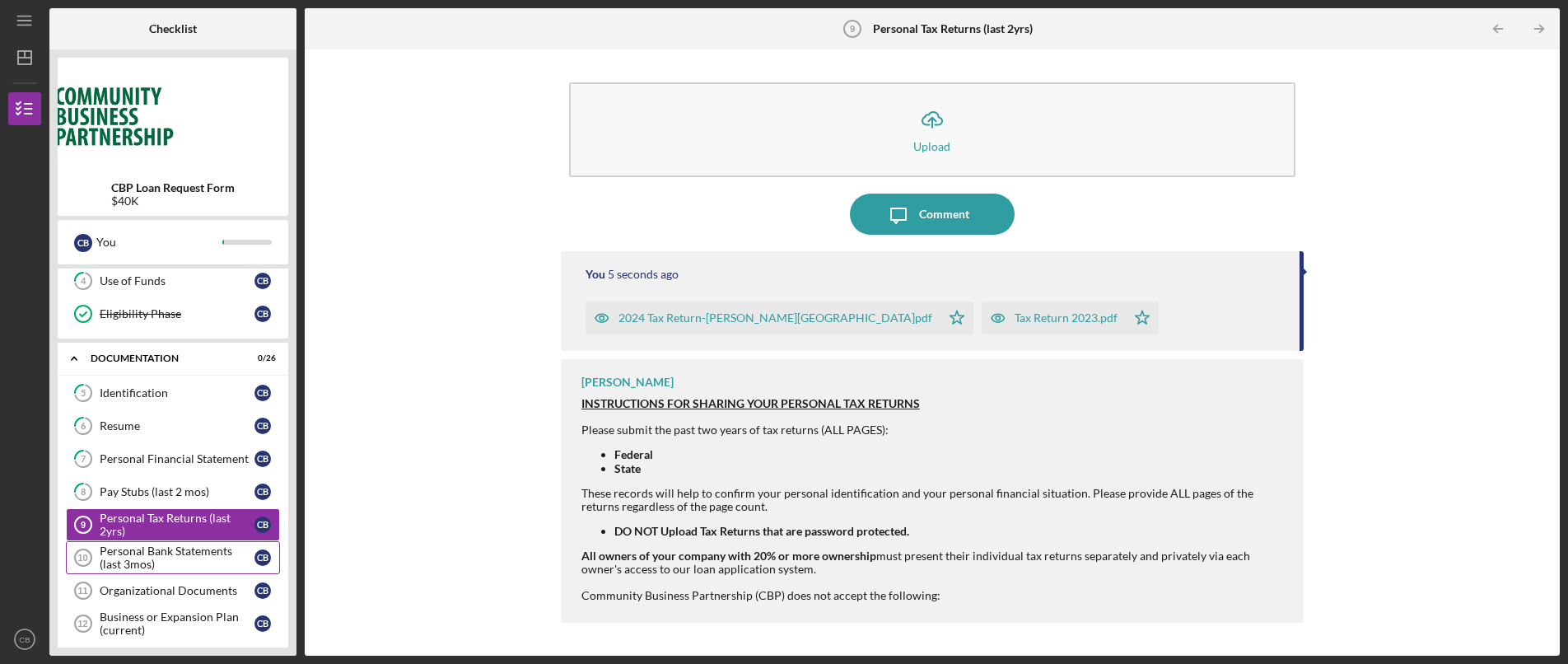
click at [191, 563] on div "Personal Bank Statements (last 3mos)" at bounding box center [177, 557] width 155 height 26
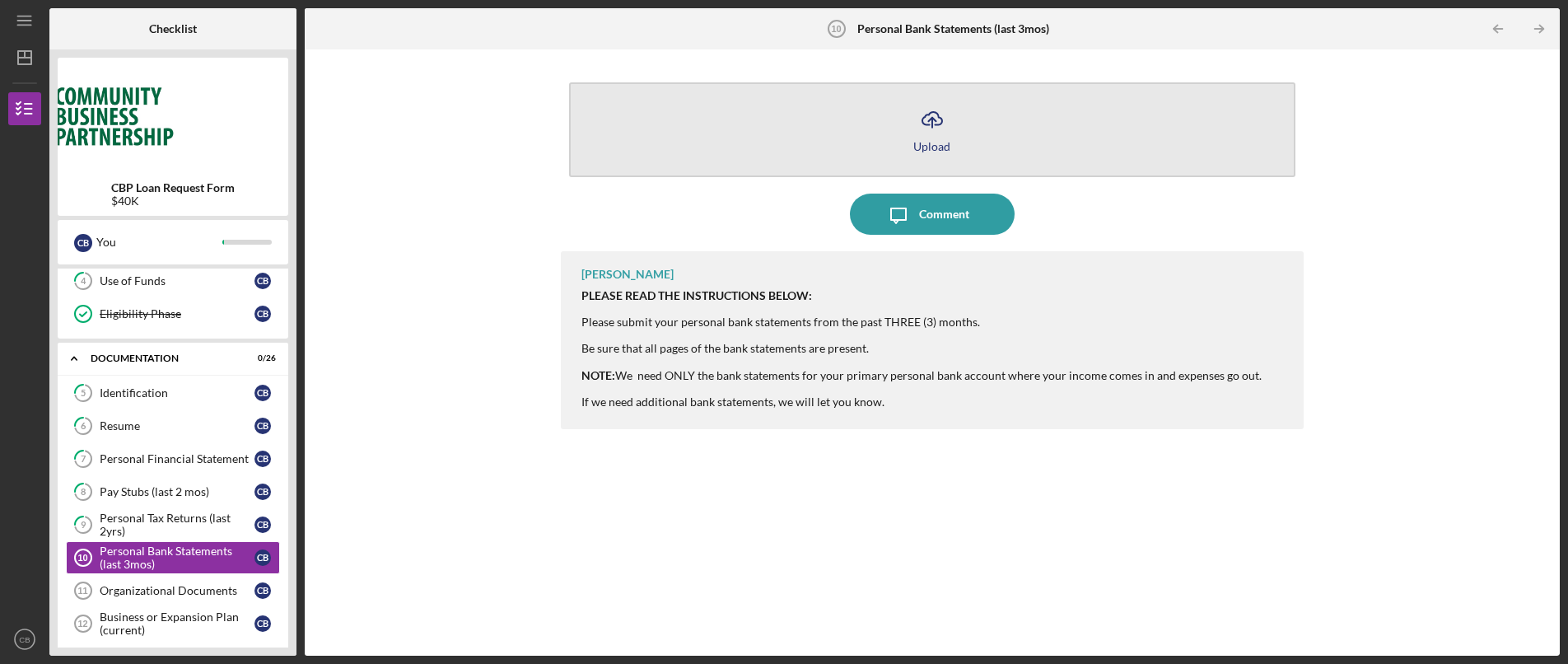
click at [938, 125] on icon "Icon/Upload" at bounding box center [932, 119] width 41 height 41
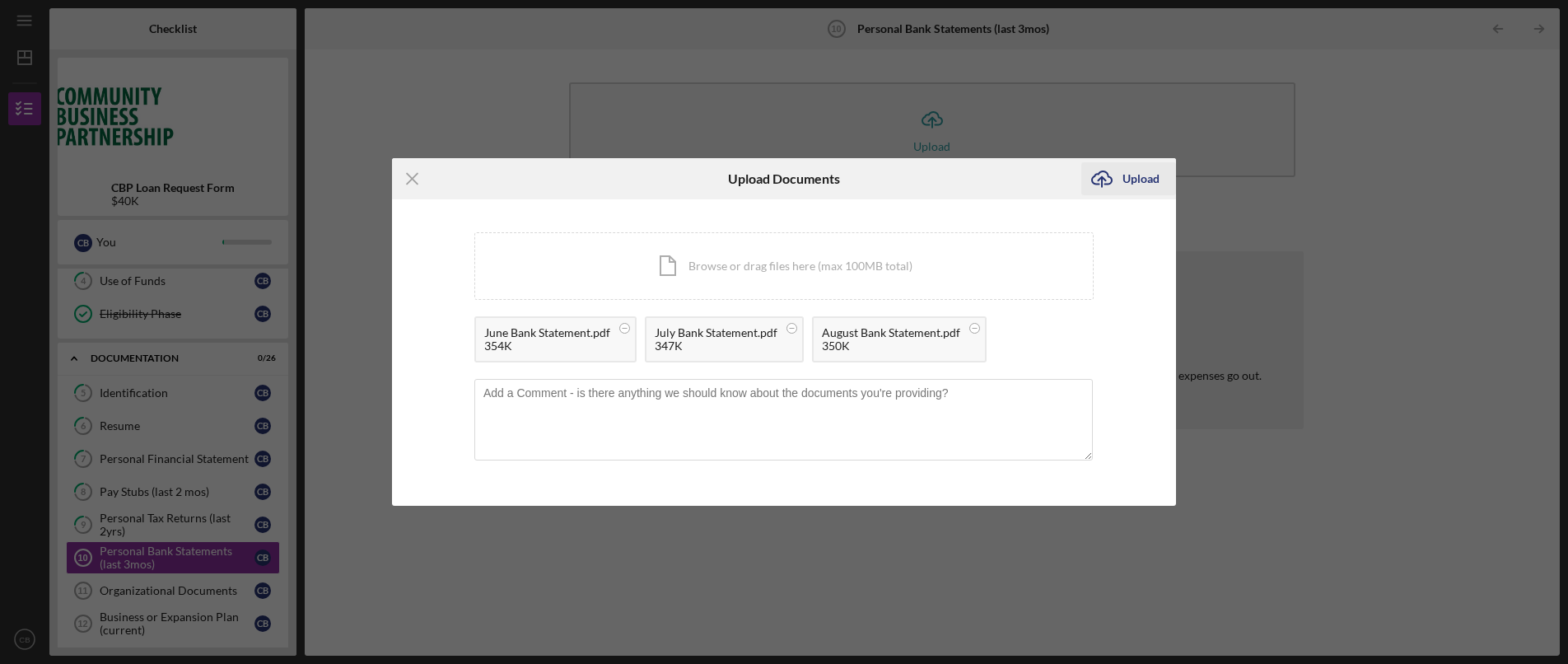
click at [1130, 180] on div "Upload" at bounding box center [1140, 179] width 37 height 33
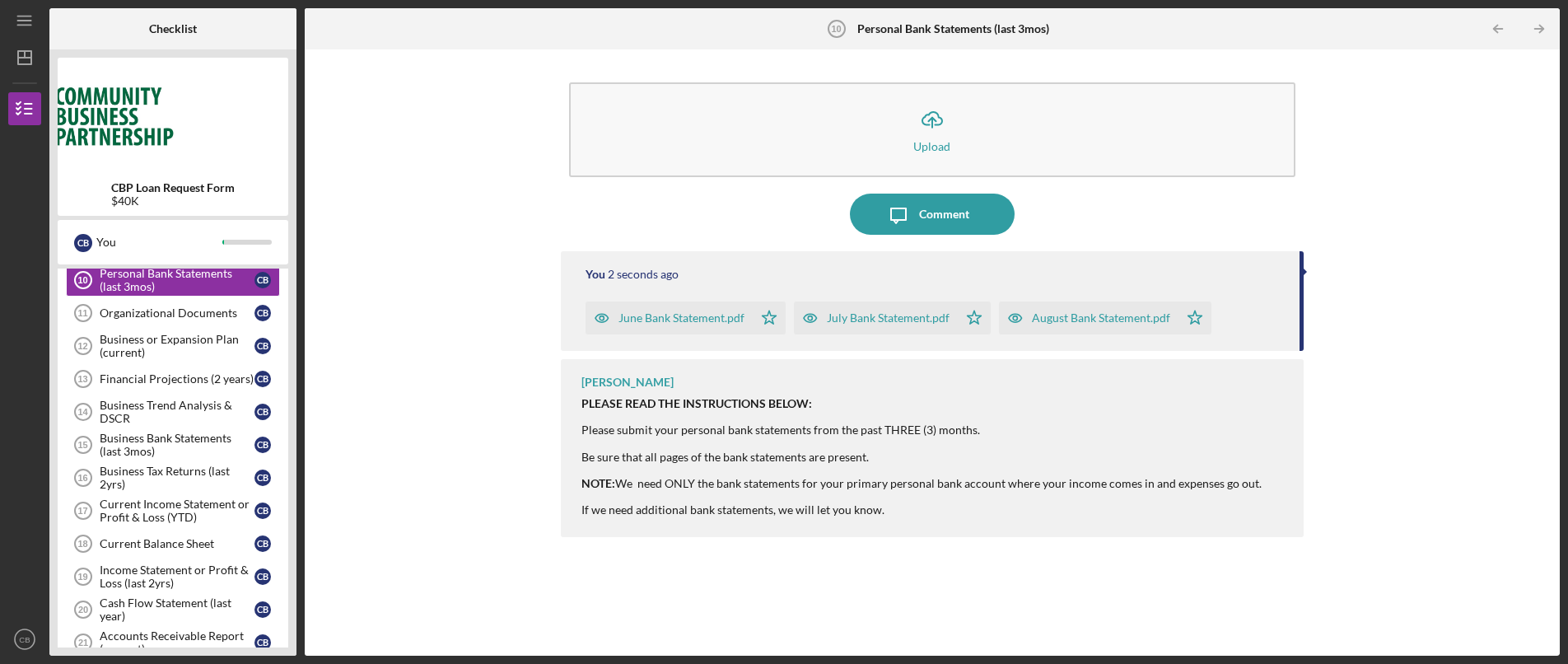
scroll to position [417, 0]
click at [164, 316] on link "Organizational Documents 11 Organizational Documents C B" at bounding box center [172, 310] width 214 height 33
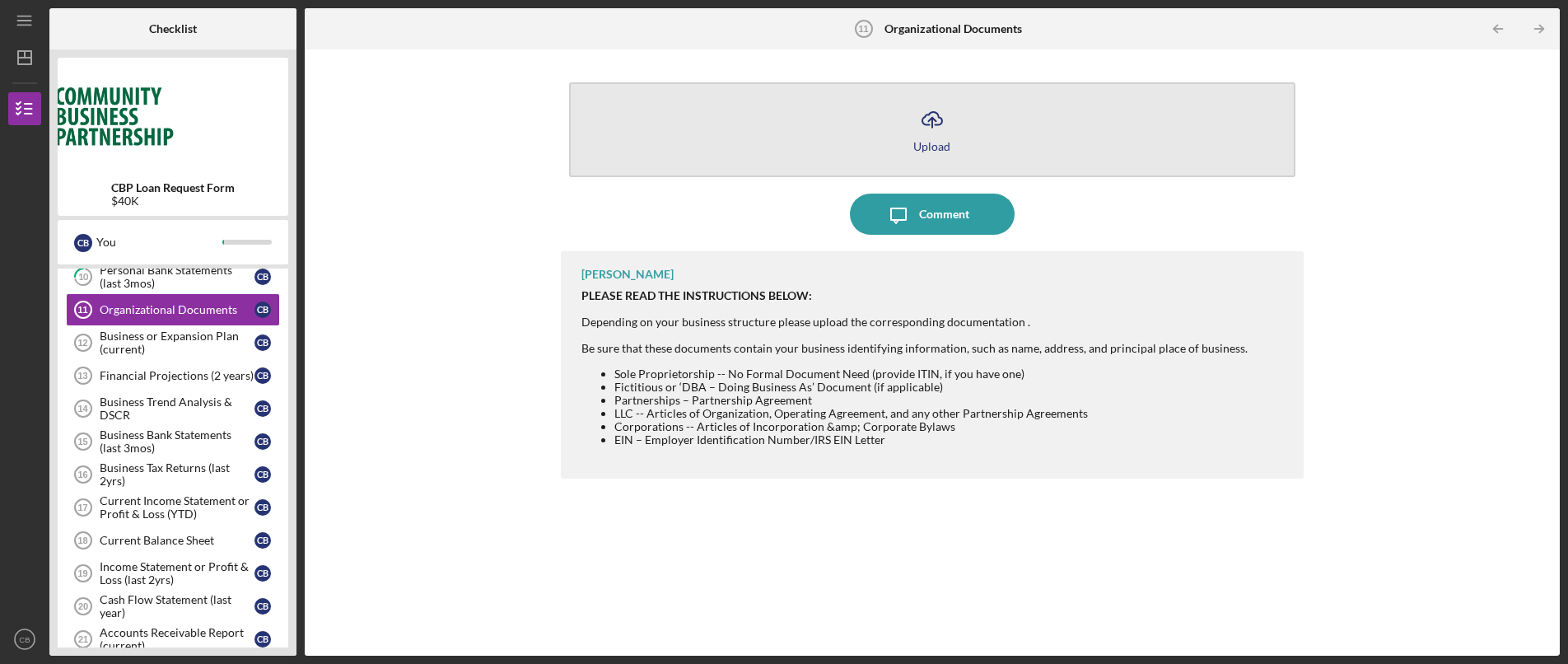
click at [937, 120] on icon "Icon/Upload" at bounding box center [932, 119] width 41 height 41
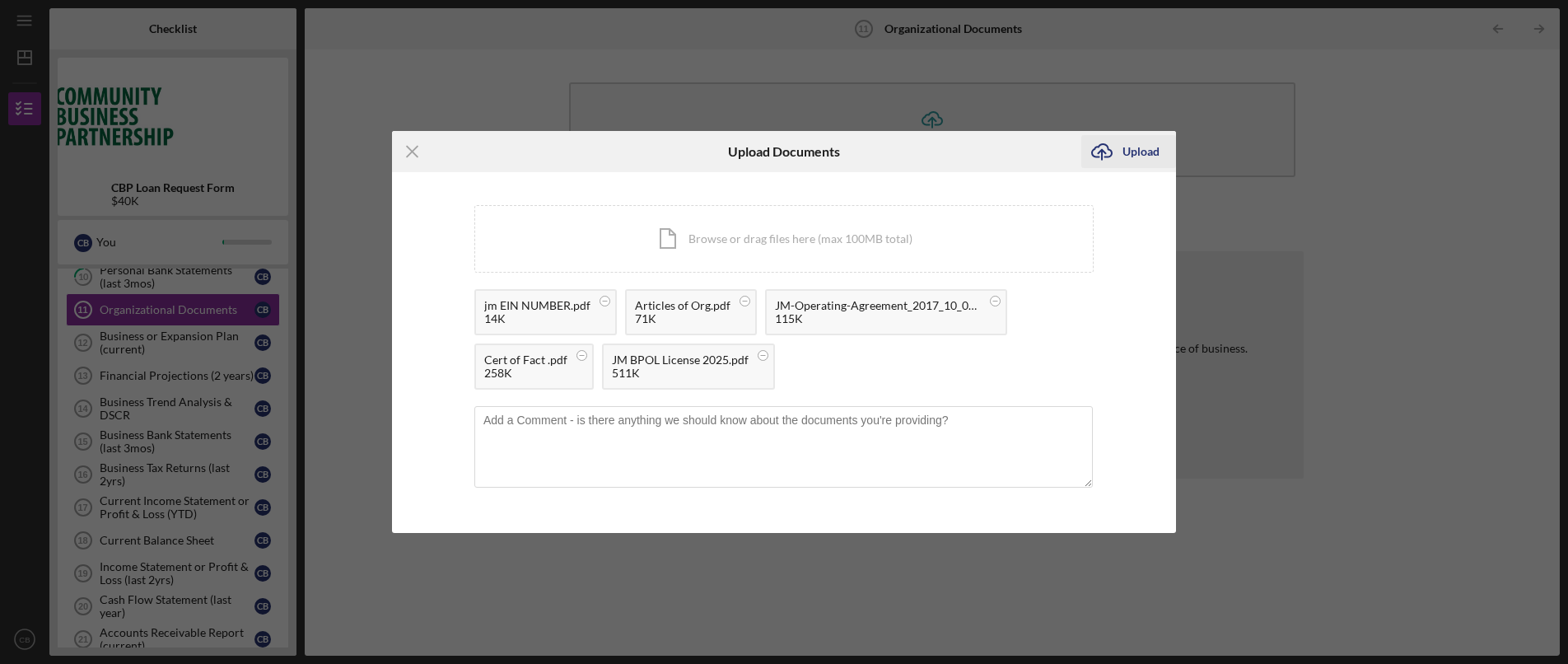
click at [1120, 148] on icon "Icon/Upload" at bounding box center [1101, 151] width 41 height 41
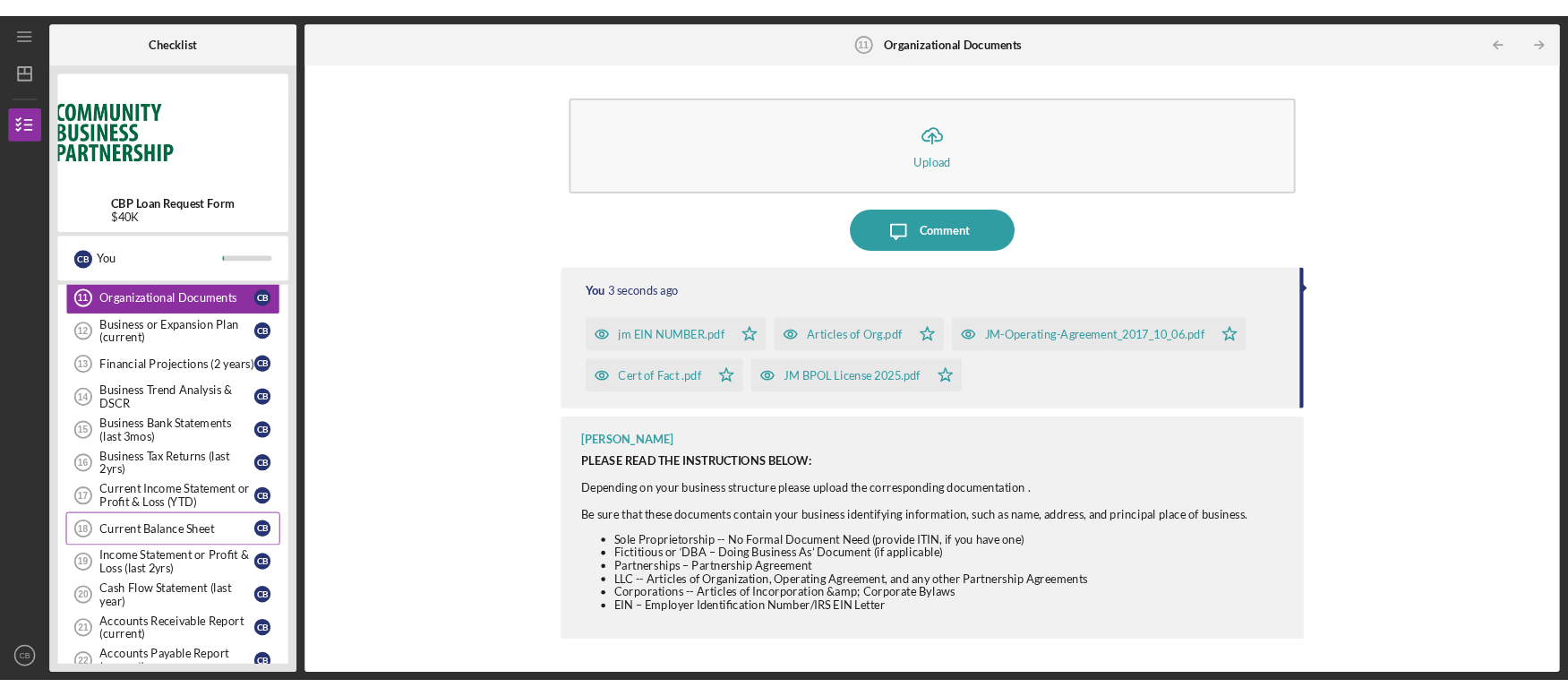
scroll to position [487, 0]
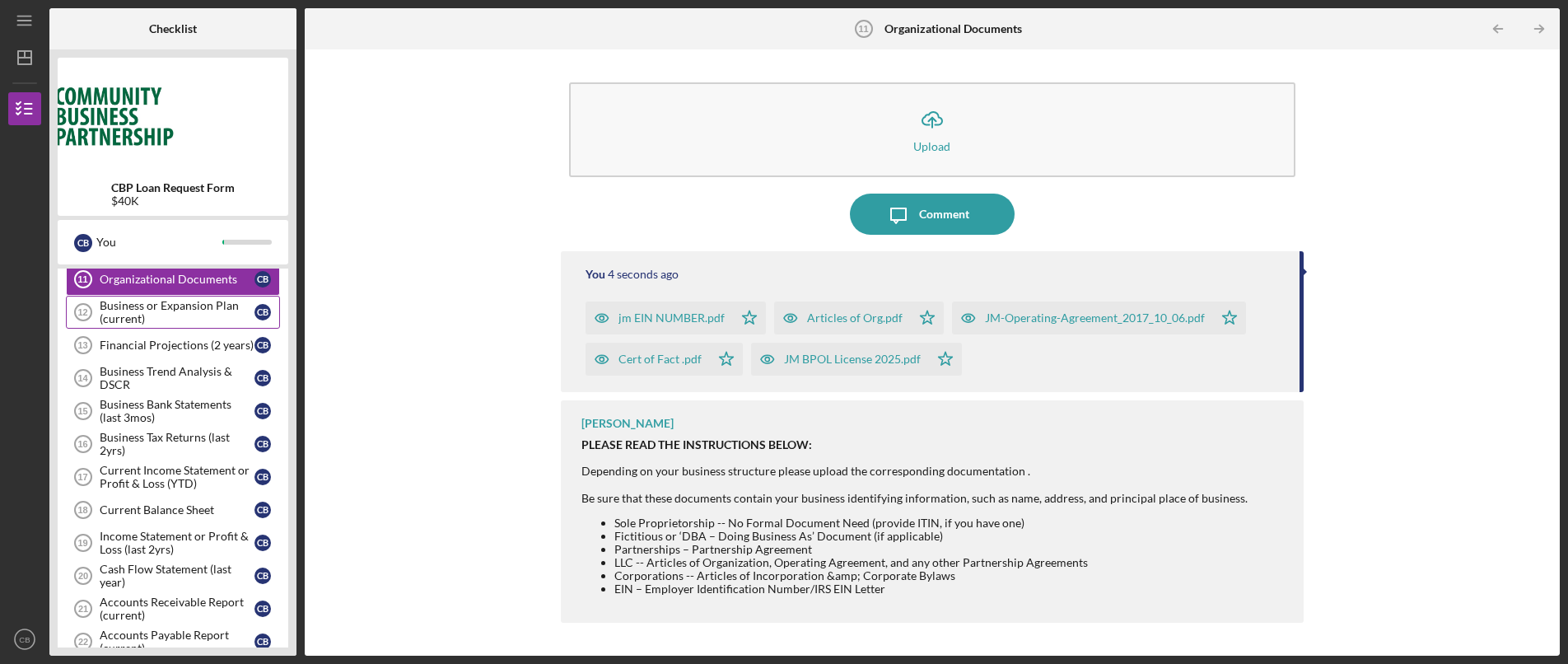
click at [140, 309] on div "Business or Expansion Plan (current)" at bounding box center [177, 312] width 155 height 26
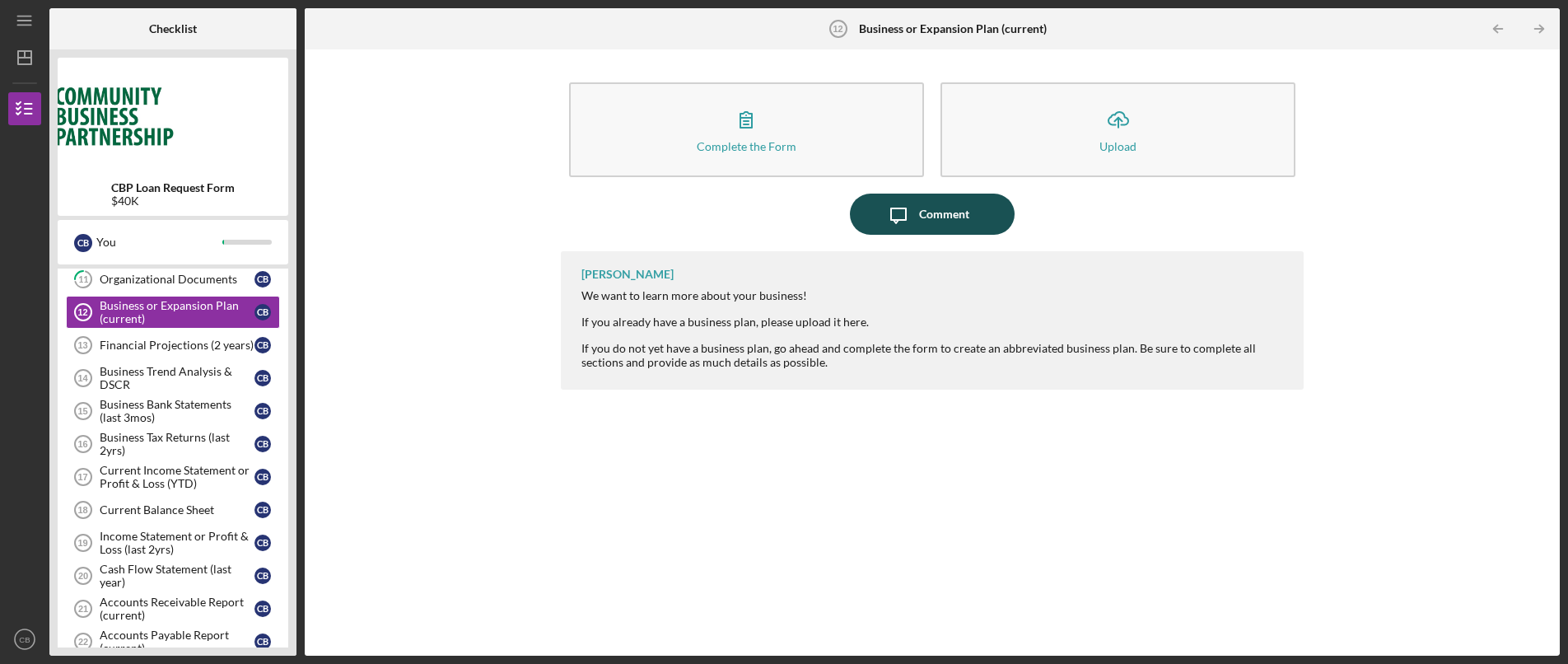
click at [955, 205] on div "Comment" at bounding box center [943, 213] width 50 height 41
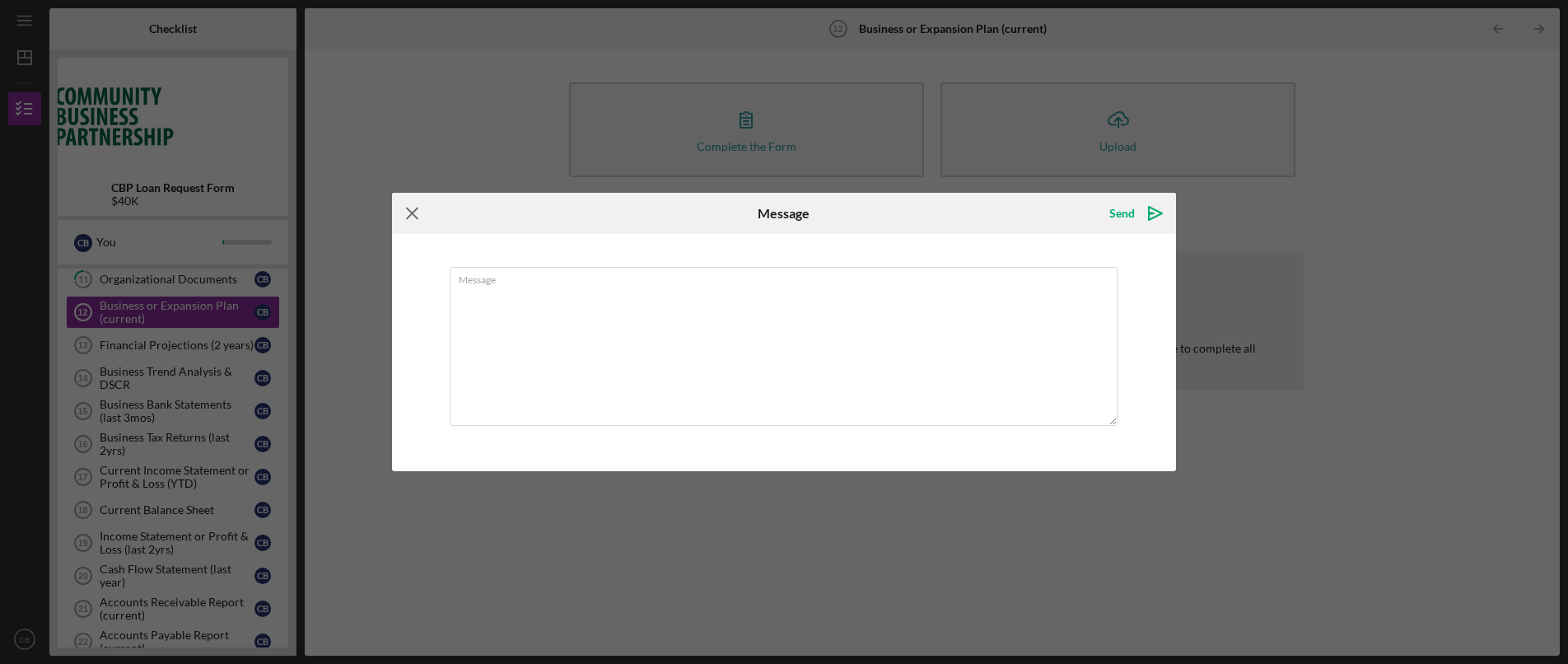
click at [406, 213] on icon "Icon/Menu Close" at bounding box center [412, 213] width 41 height 41
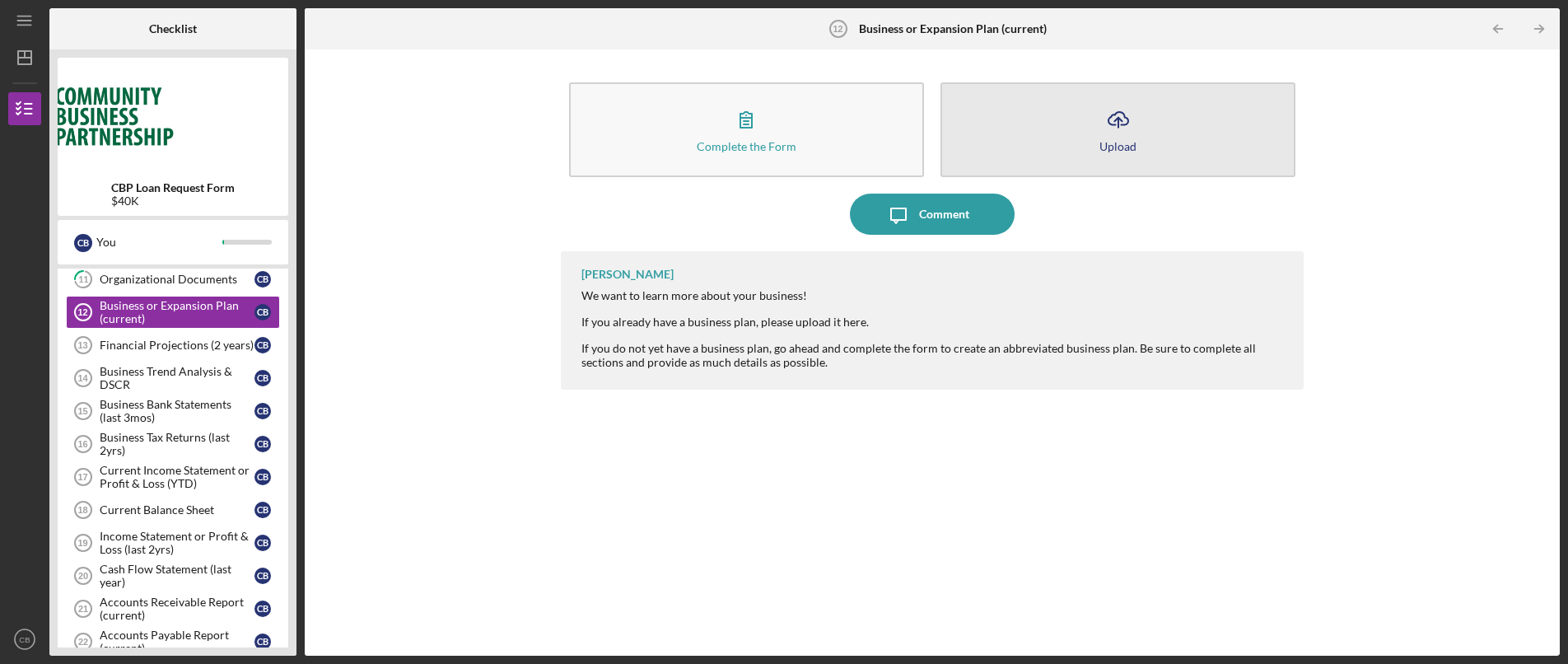
click at [1115, 128] on icon "Icon/Upload" at bounding box center [1117, 119] width 41 height 41
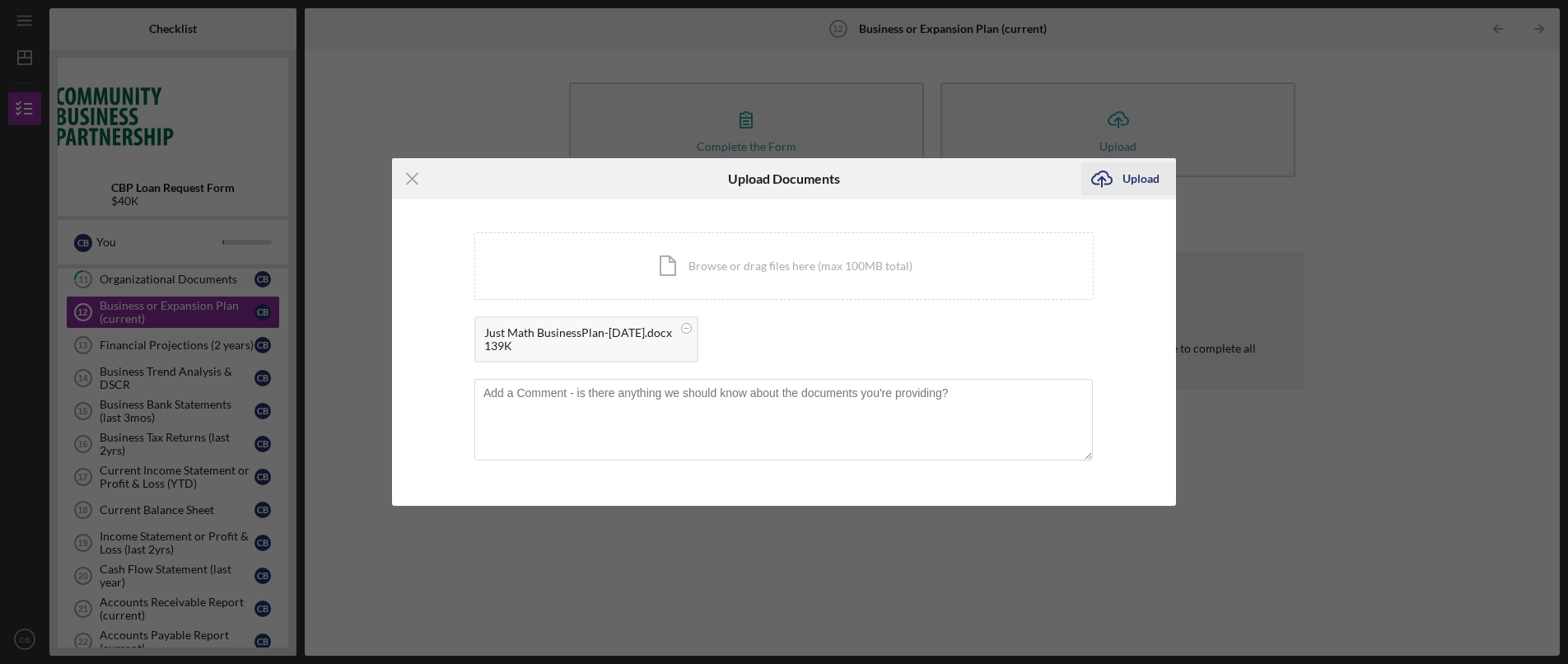
click at [1118, 176] on icon "Icon/Upload" at bounding box center [1101, 179] width 41 height 41
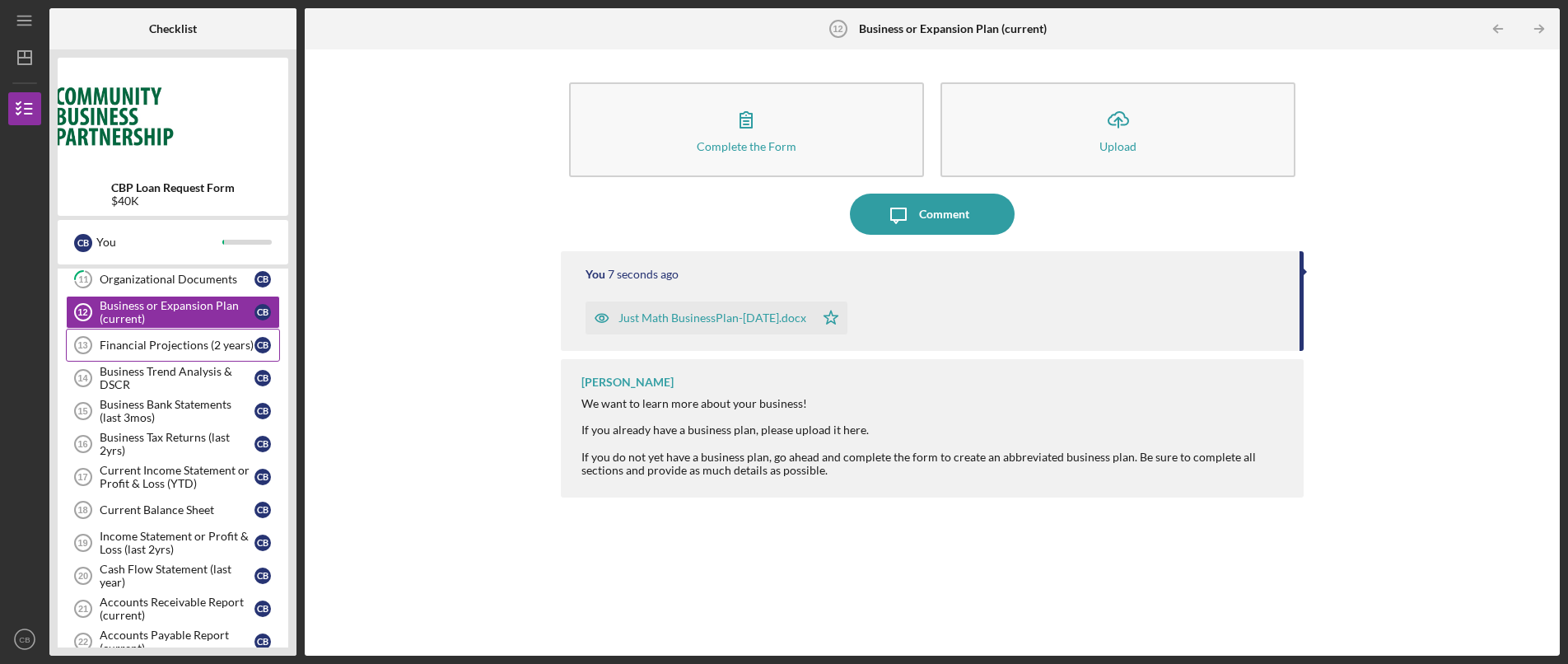
click at [146, 349] on div "Financial Projections (2 years)" at bounding box center [177, 345] width 155 height 13
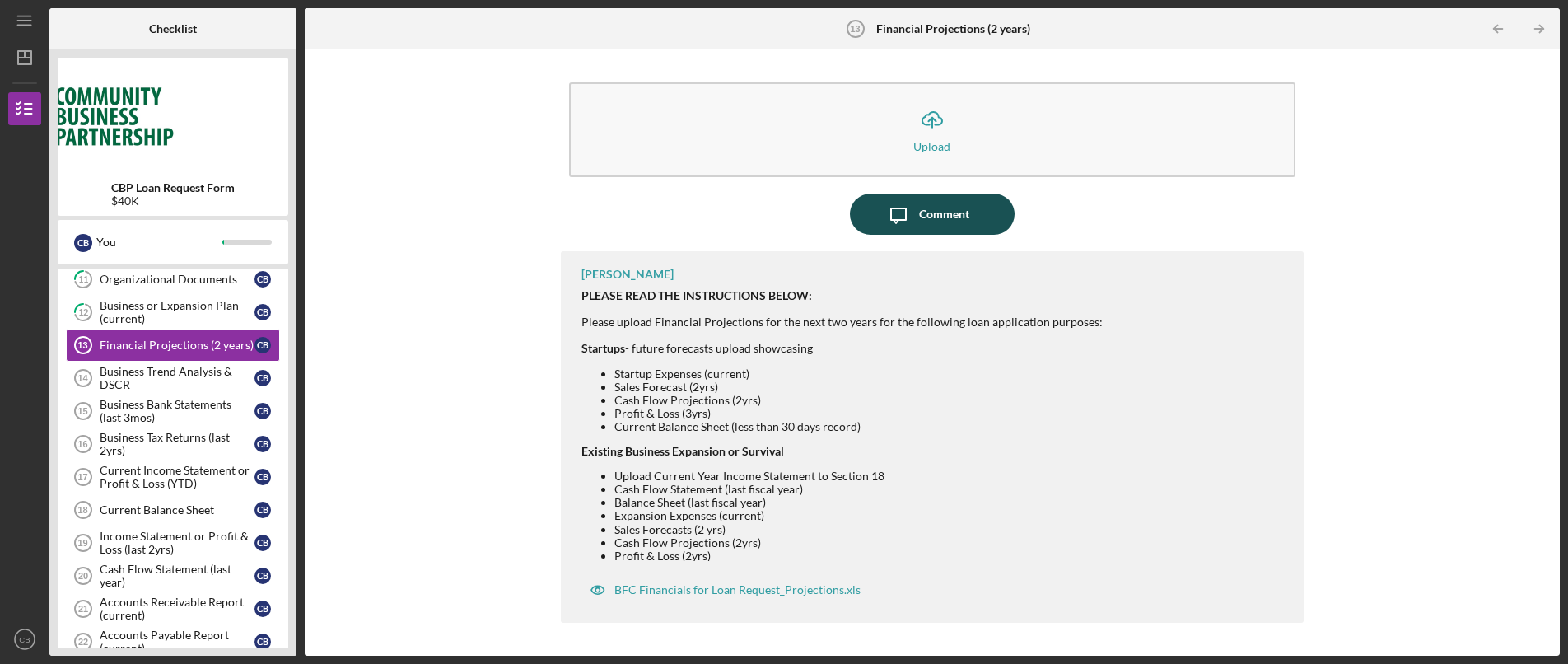
click at [938, 220] on div "Comment" at bounding box center [943, 213] width 50 height 41
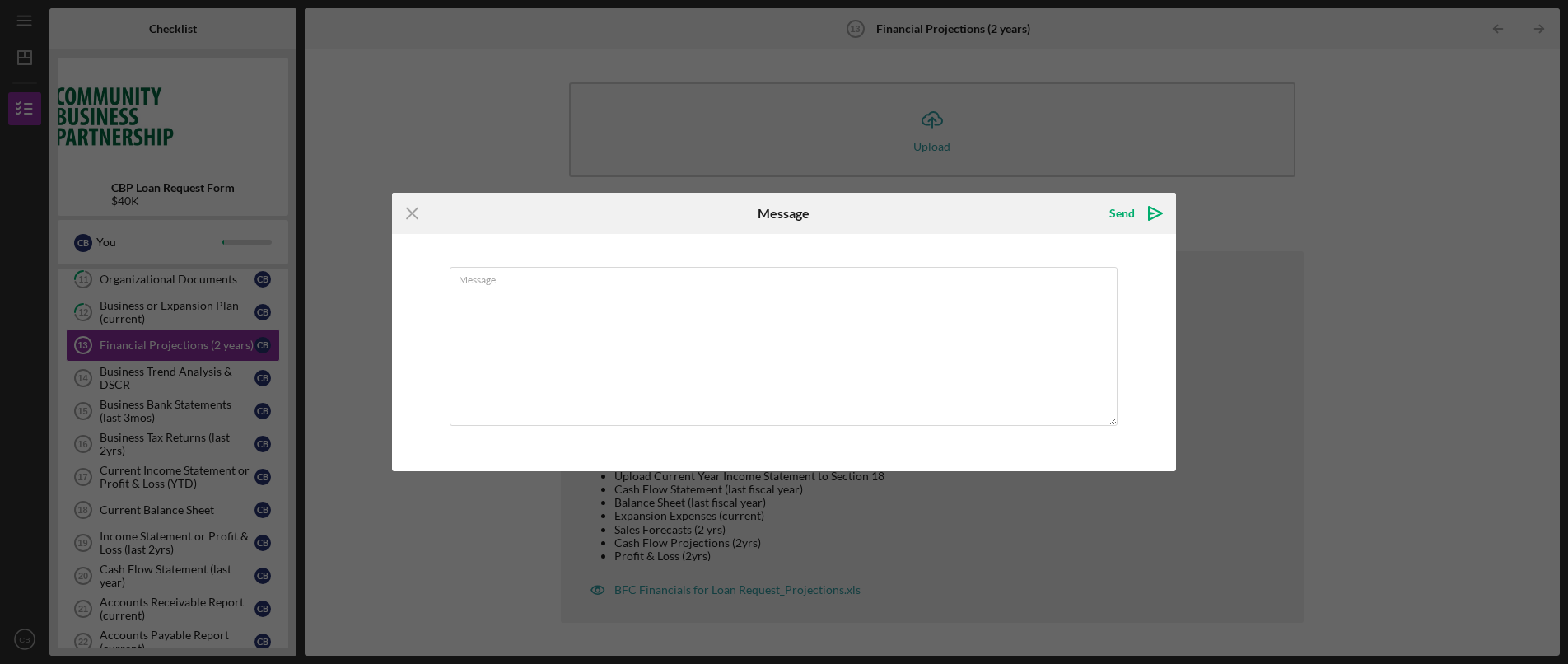
click at [414, 219] on icon "Icon/Menu Close" at bounding box center [412, 213] width 41 height 41
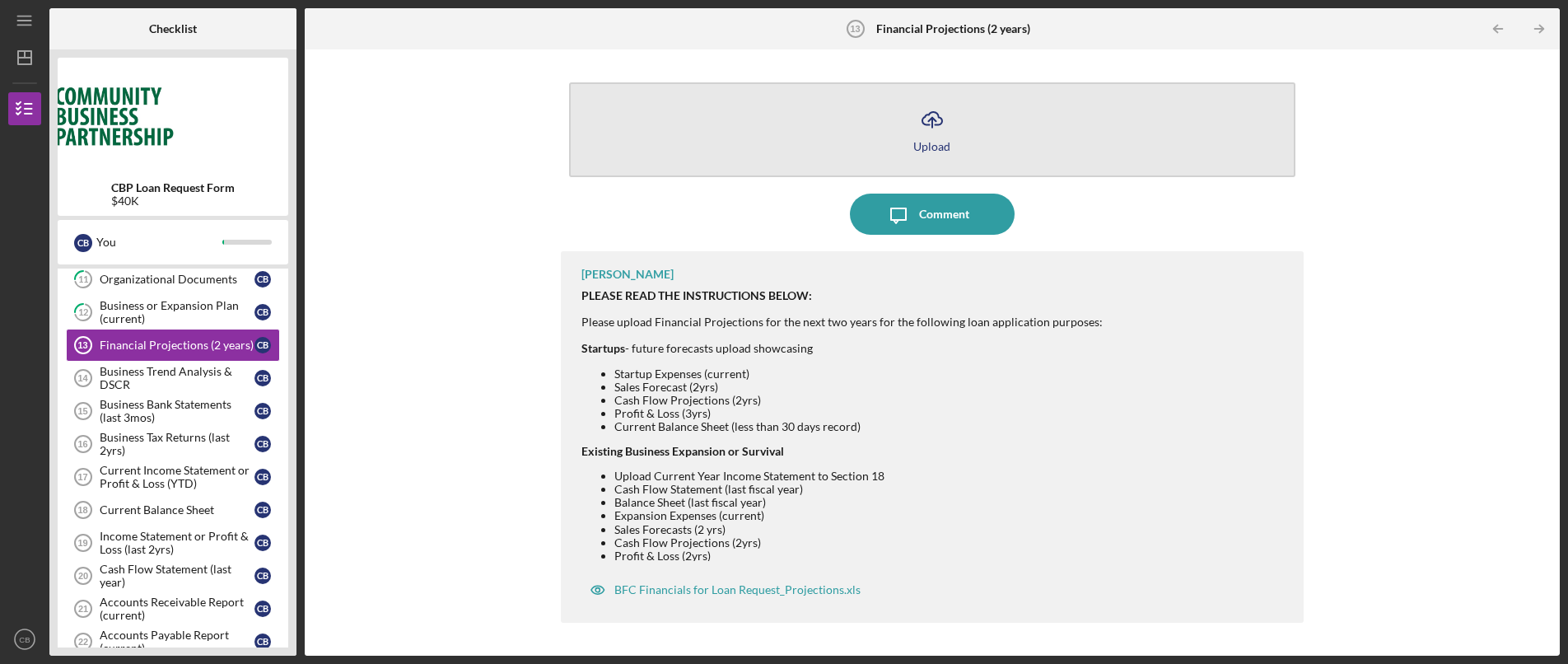
click at [935, 107] on icon "Icon/Upload" at bounding box center [932, 119] width 41 height 41
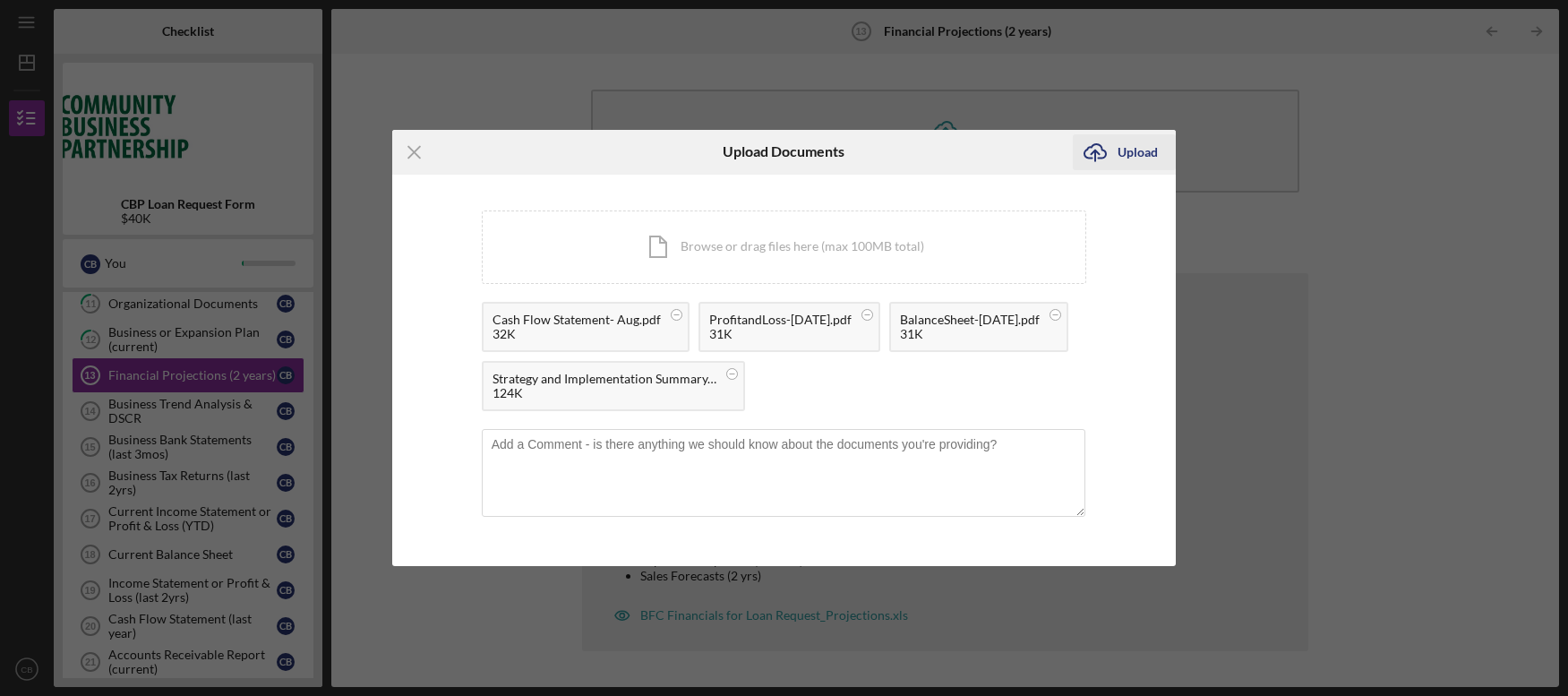
click at [1135, 145] on div "Upload" at bounding box center [1137, 152] width 41 height 36
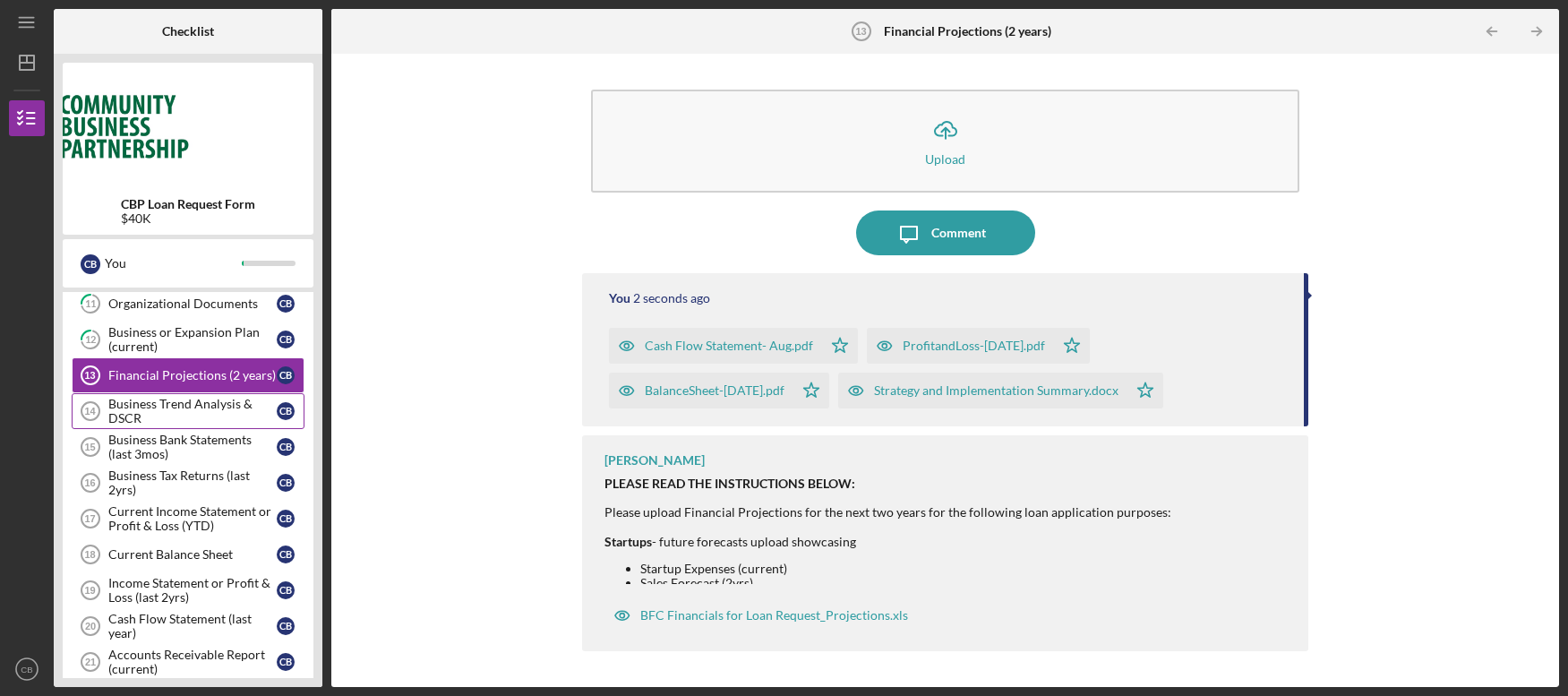
click at [207, 416] on div "Business Trend Analysis & DSCR" at bounding box center [192, 411] width 168 height 29
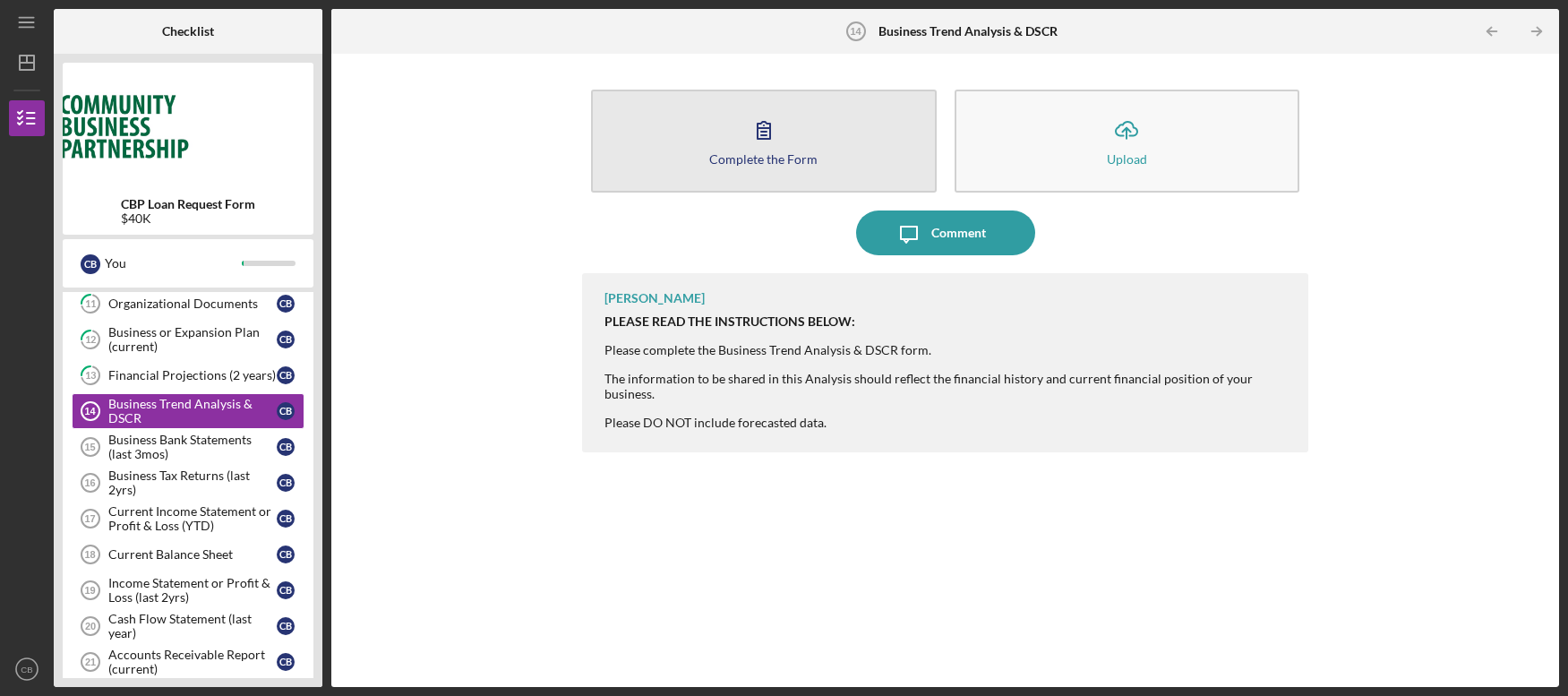
click at [781, 142] on icon "button" at bounding box center [764, 130] width 45 height 45
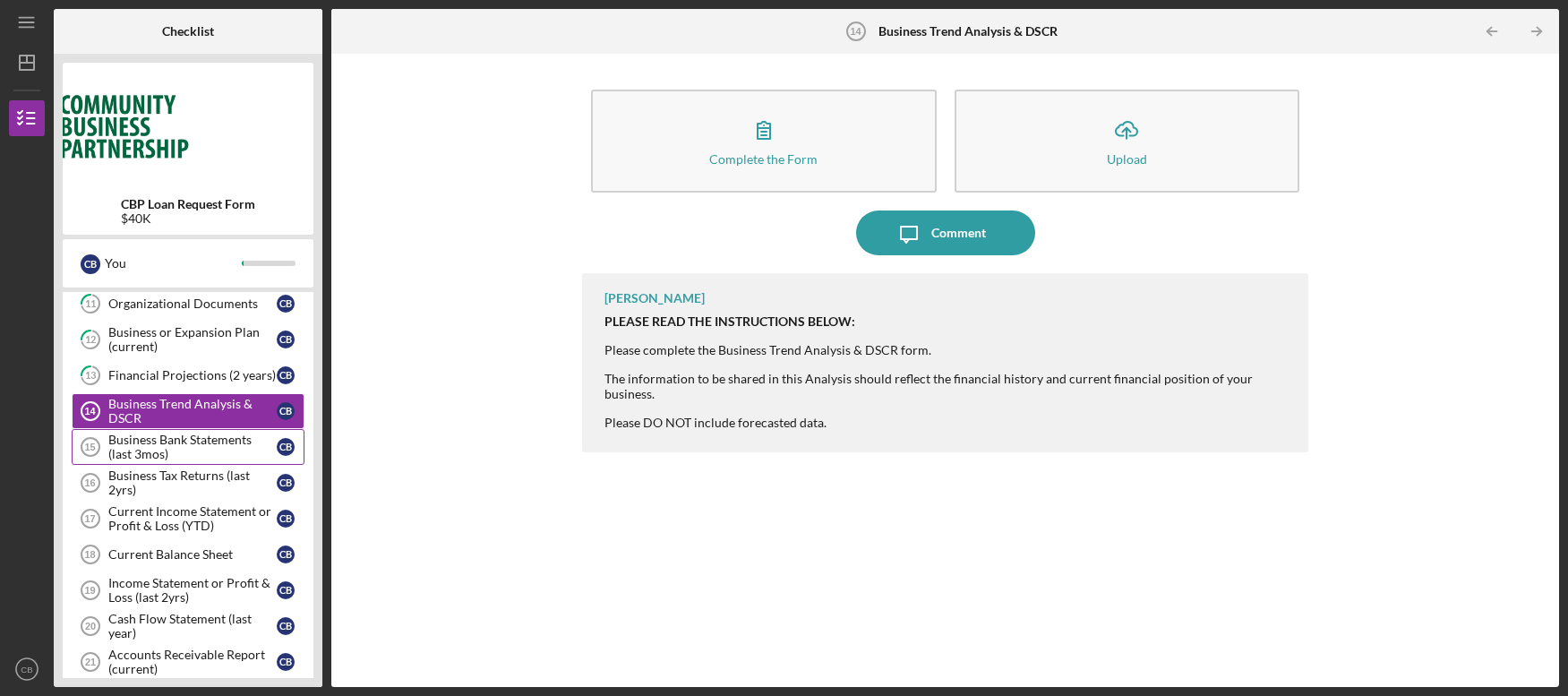
click at [151, 449] on div "Business Bank Statements (last 3mos)" at bounding box center [192, 447] width 168 height 29
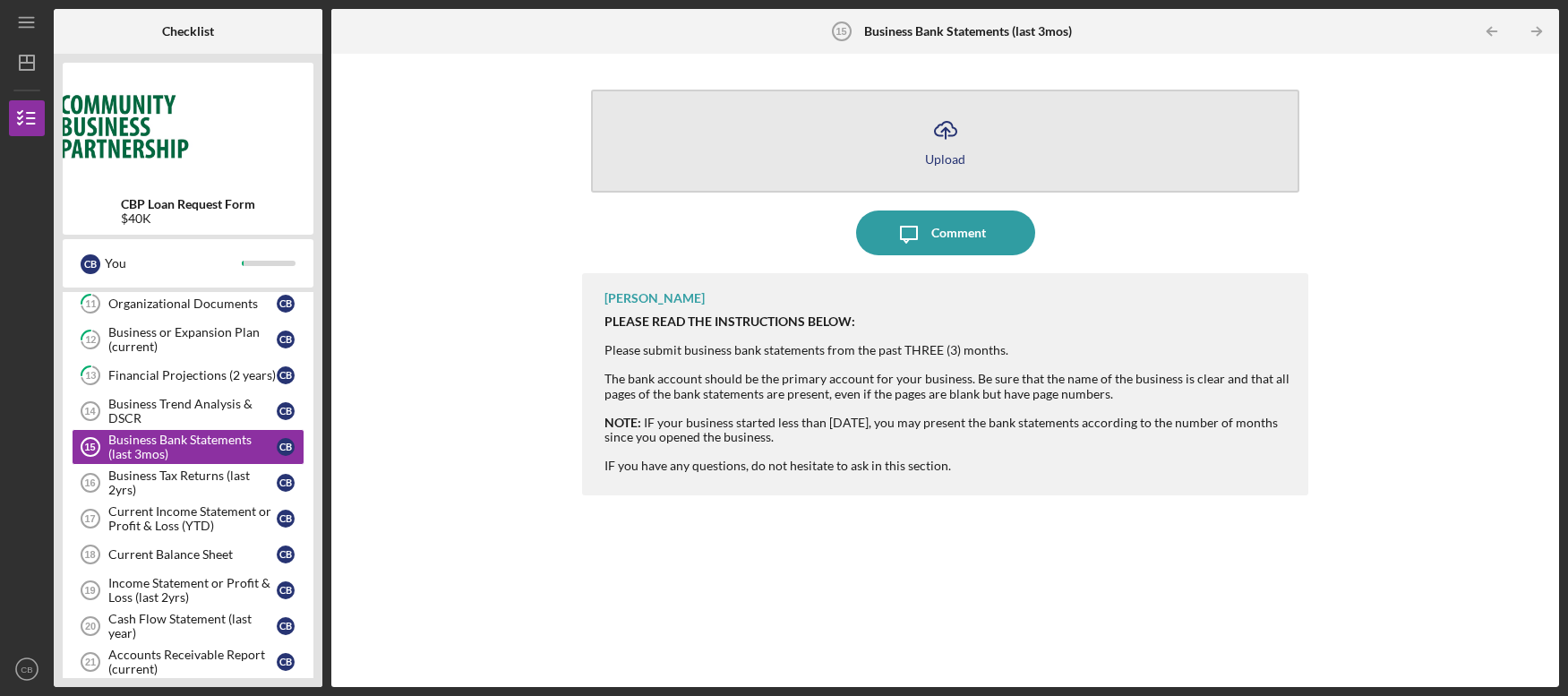
click at [923, 149] on icon "Icon/Upload" at bounding box center [945, 130] width 45 height 45
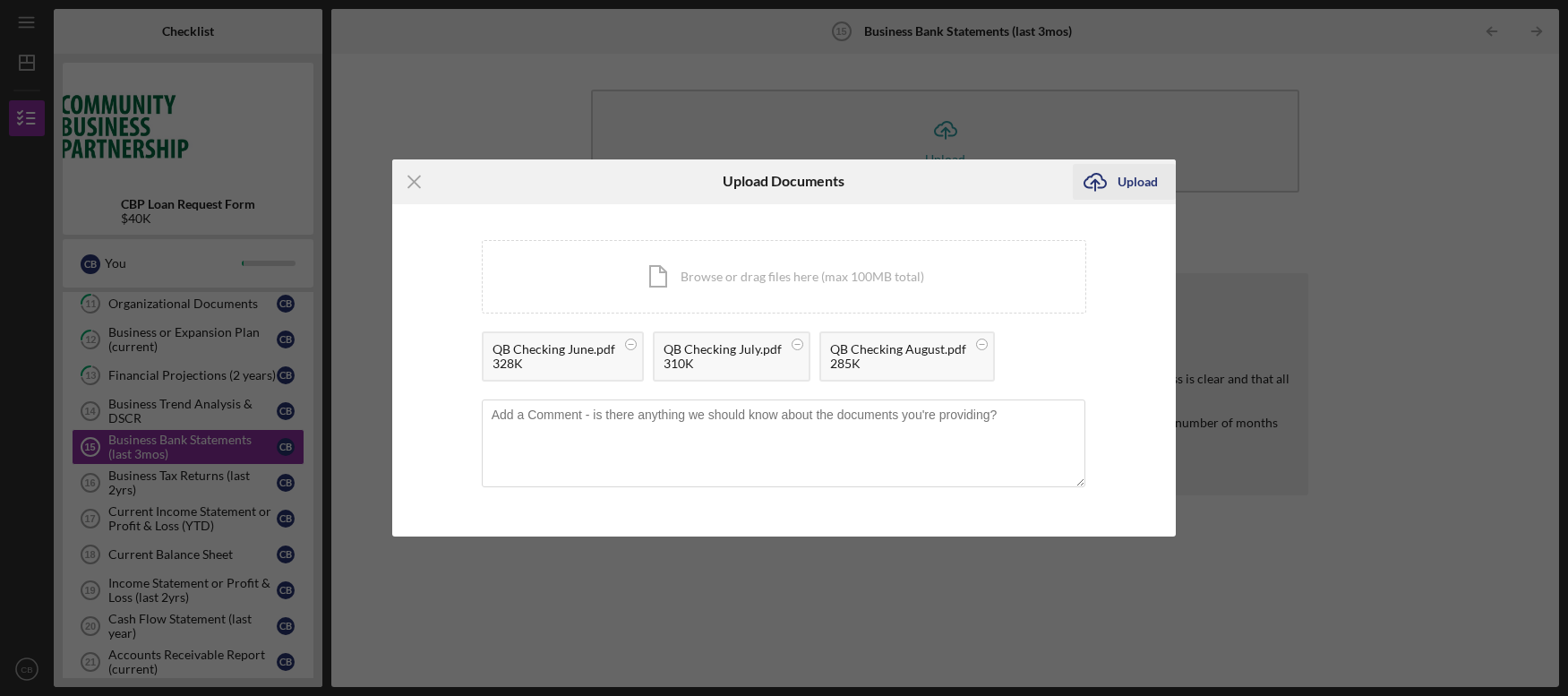
click at [1121, 180] on div "Upload" at bounding box center [1137, 181] width 41 height 36
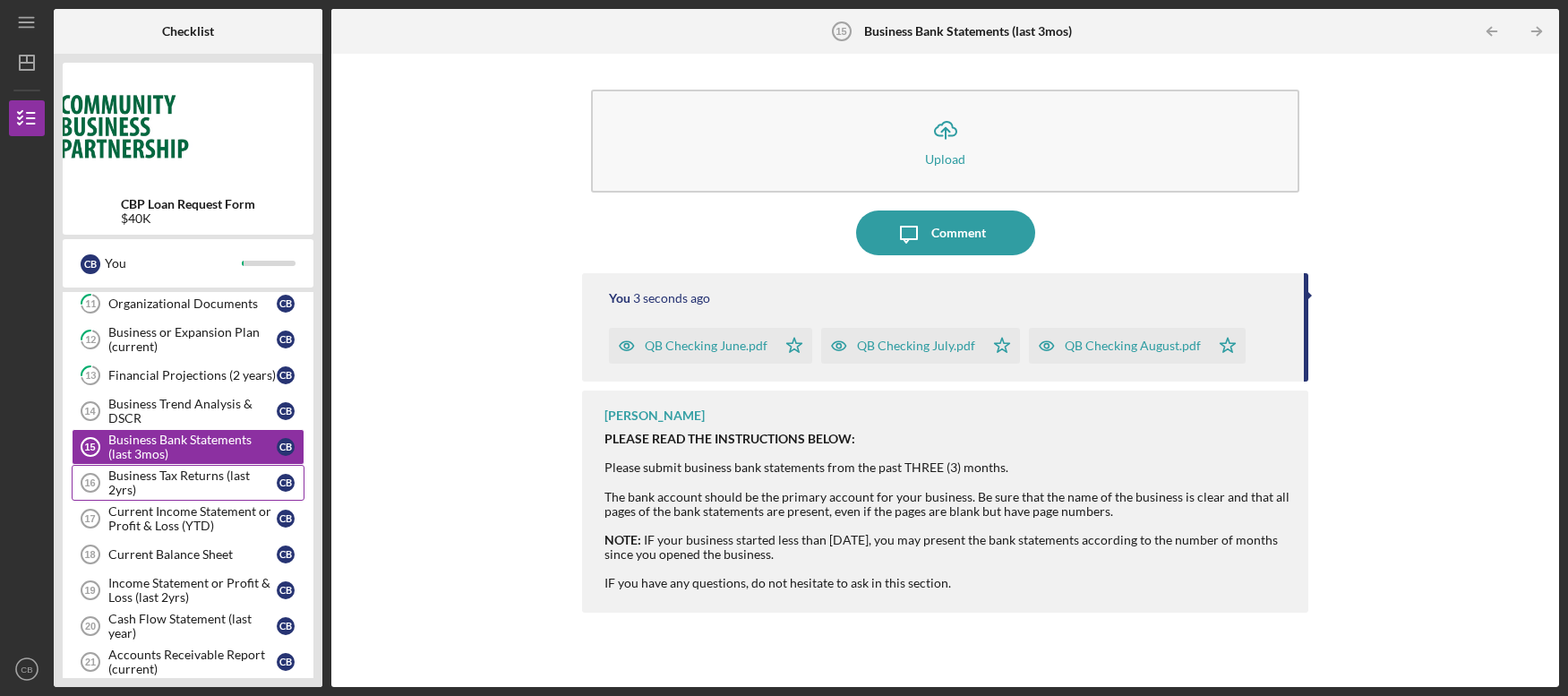
click at [171, 476] on div "Business Tax Returns (last 2yrs)" at bounding box center [192, 482] width 168 height 29
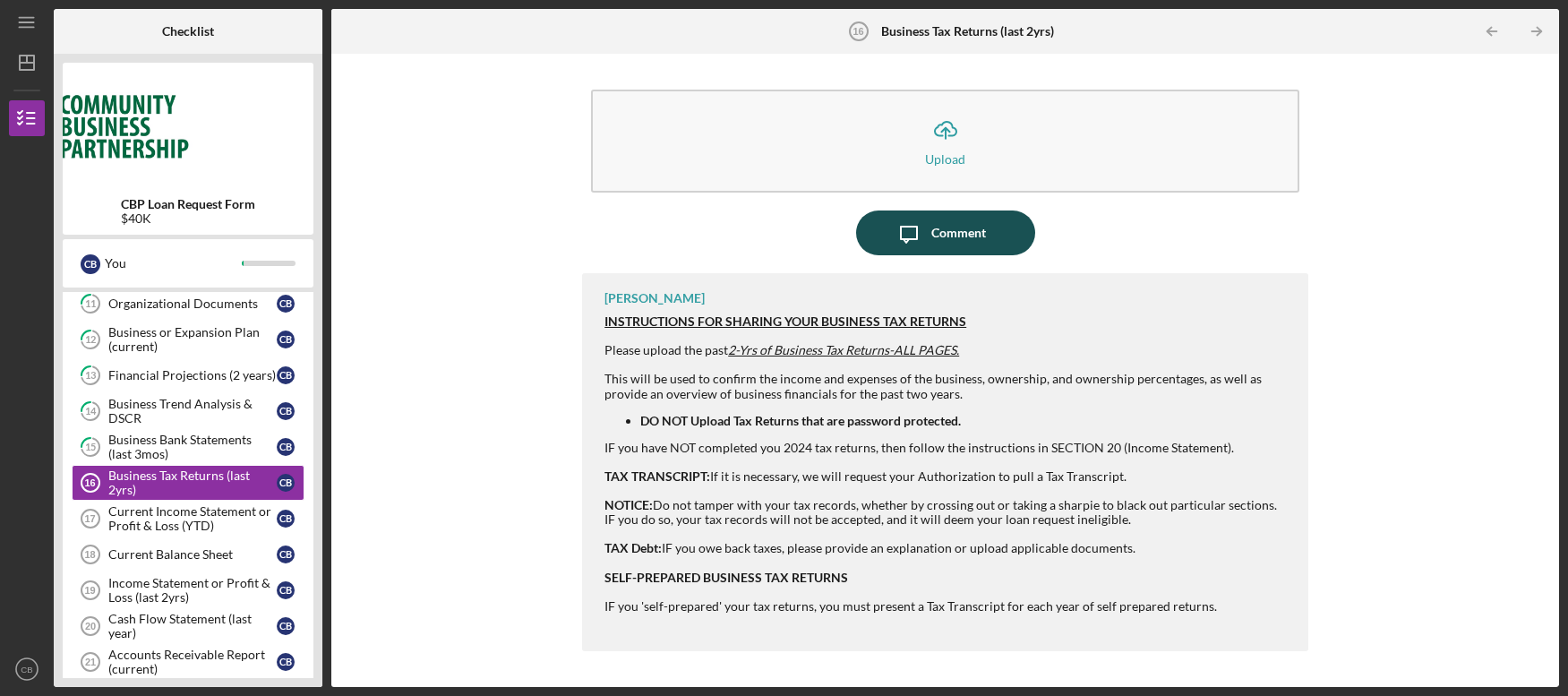
click at [958, 231] on div "Comment" at bounding box center [958, 232] width 54 height 45
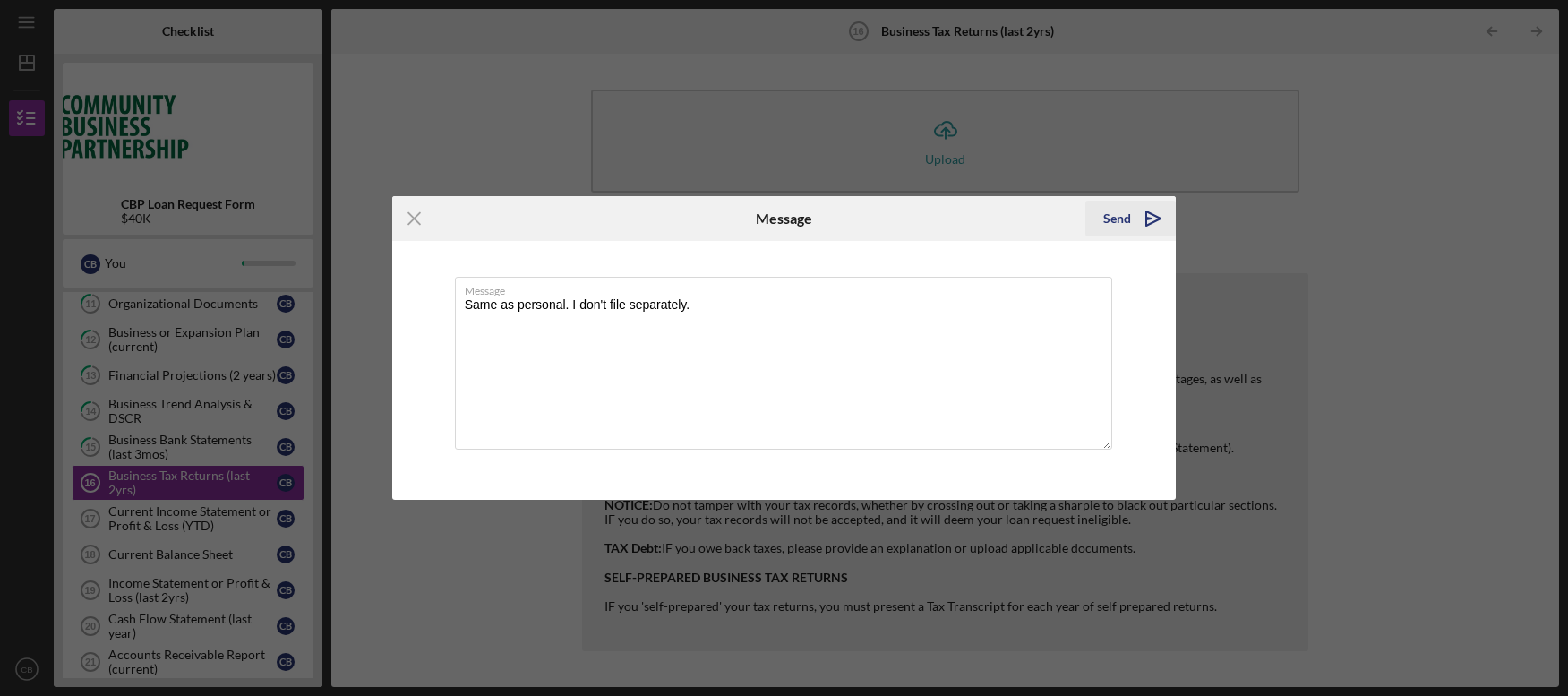
type textarea "Same as personal. I don't file separately."
click at [1143, 220] on icon "Icon/icon-invite-send" at bounding box center [1153, 218] width 45 height 45
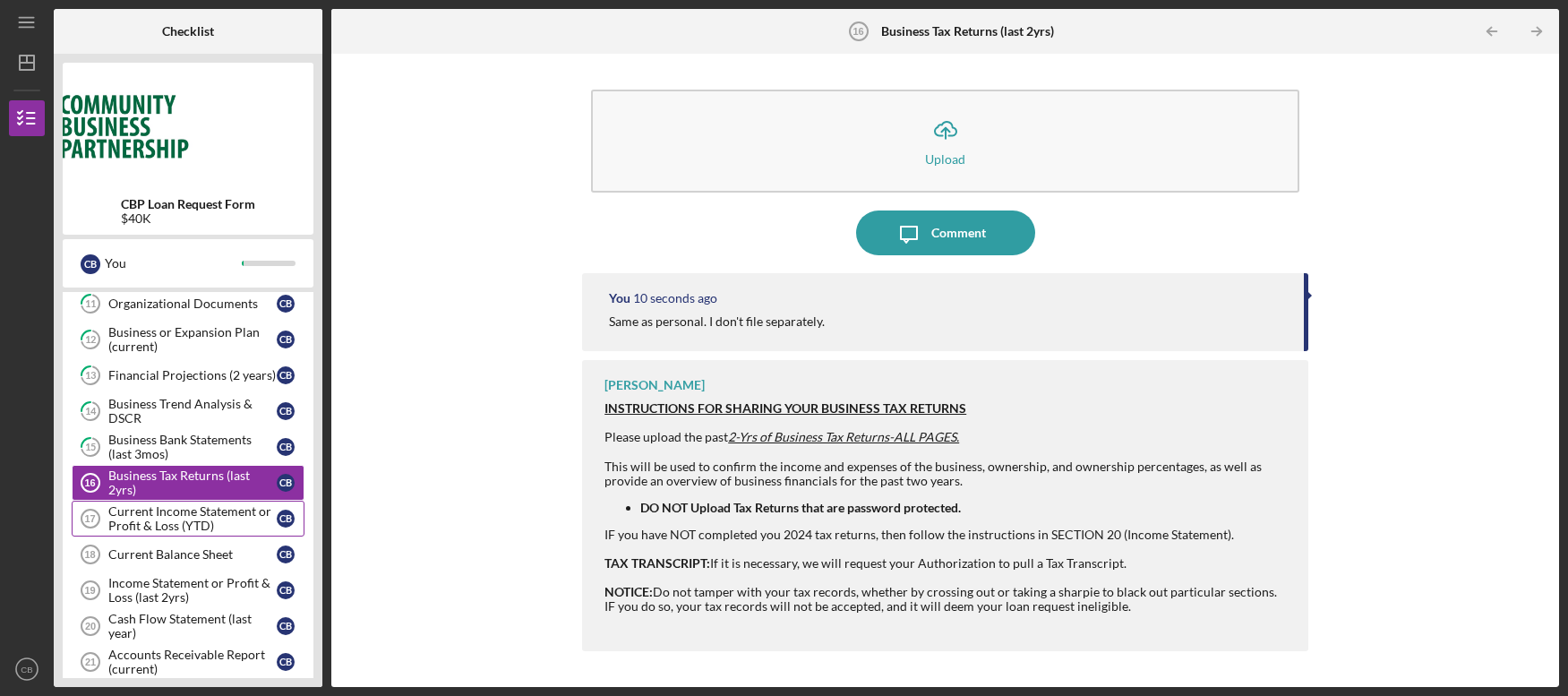
click at [241, 523] on div "Current Income Statement or Profit & Loss (YTD)" at bounding box center [192, 518] width 168 height 29
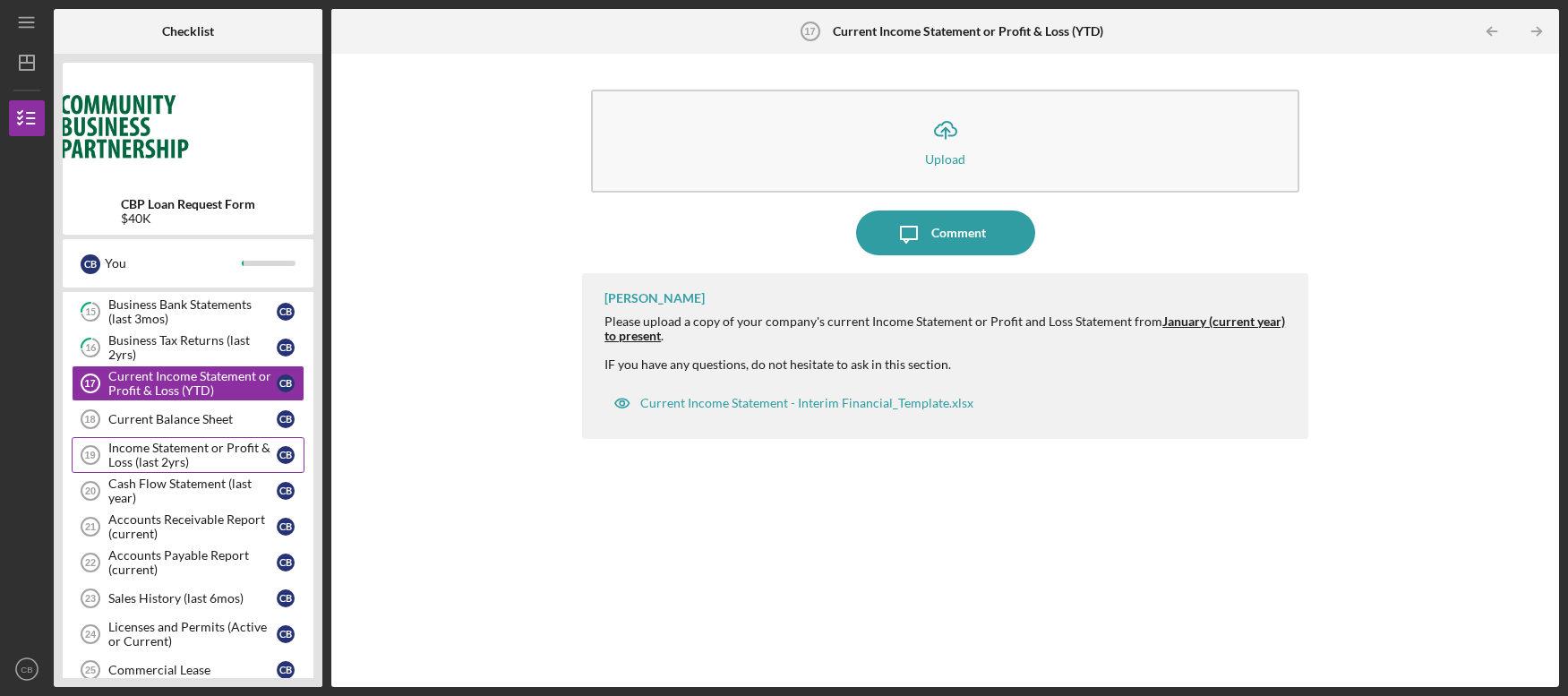
scroll to position [636, 0]
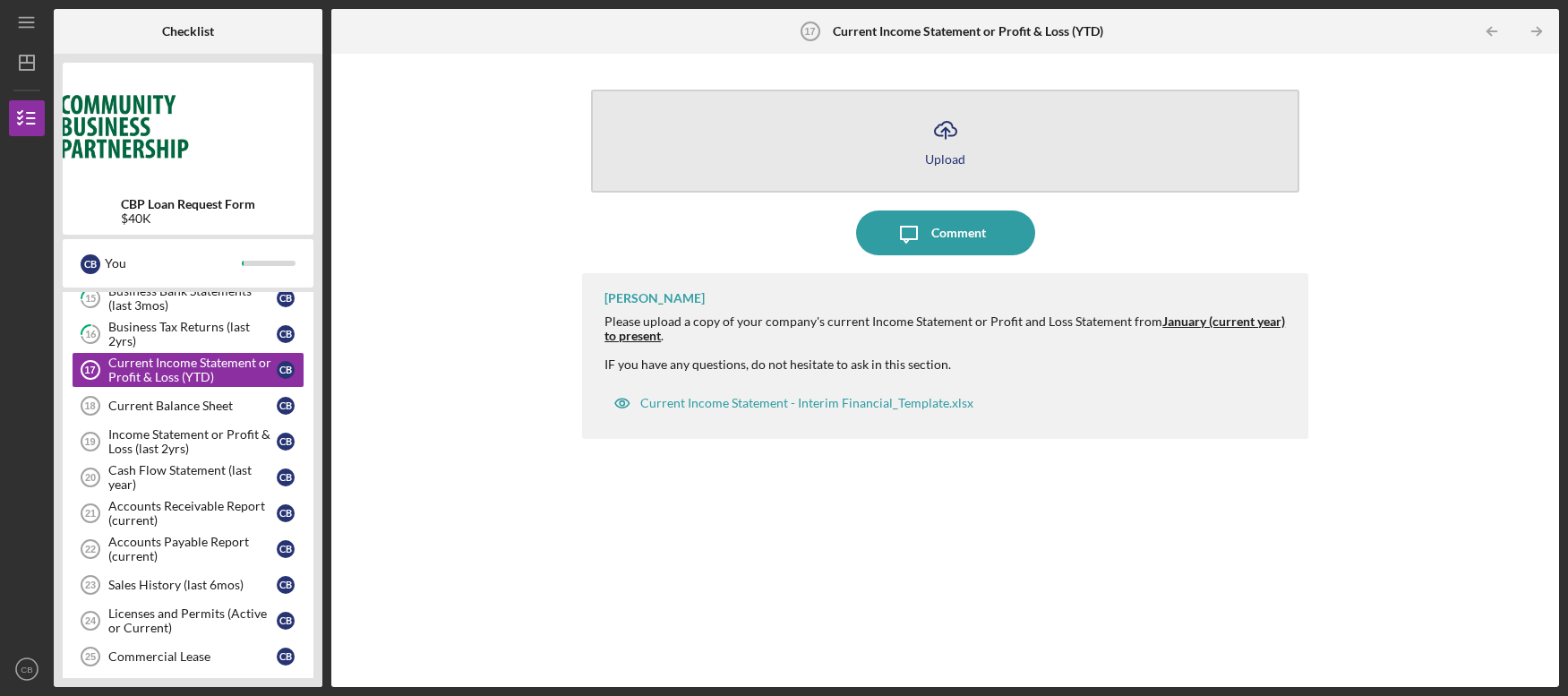
click at [947, 131] on icon "Icon/Upload" at bounding box center [945, 130] width 45 height 45
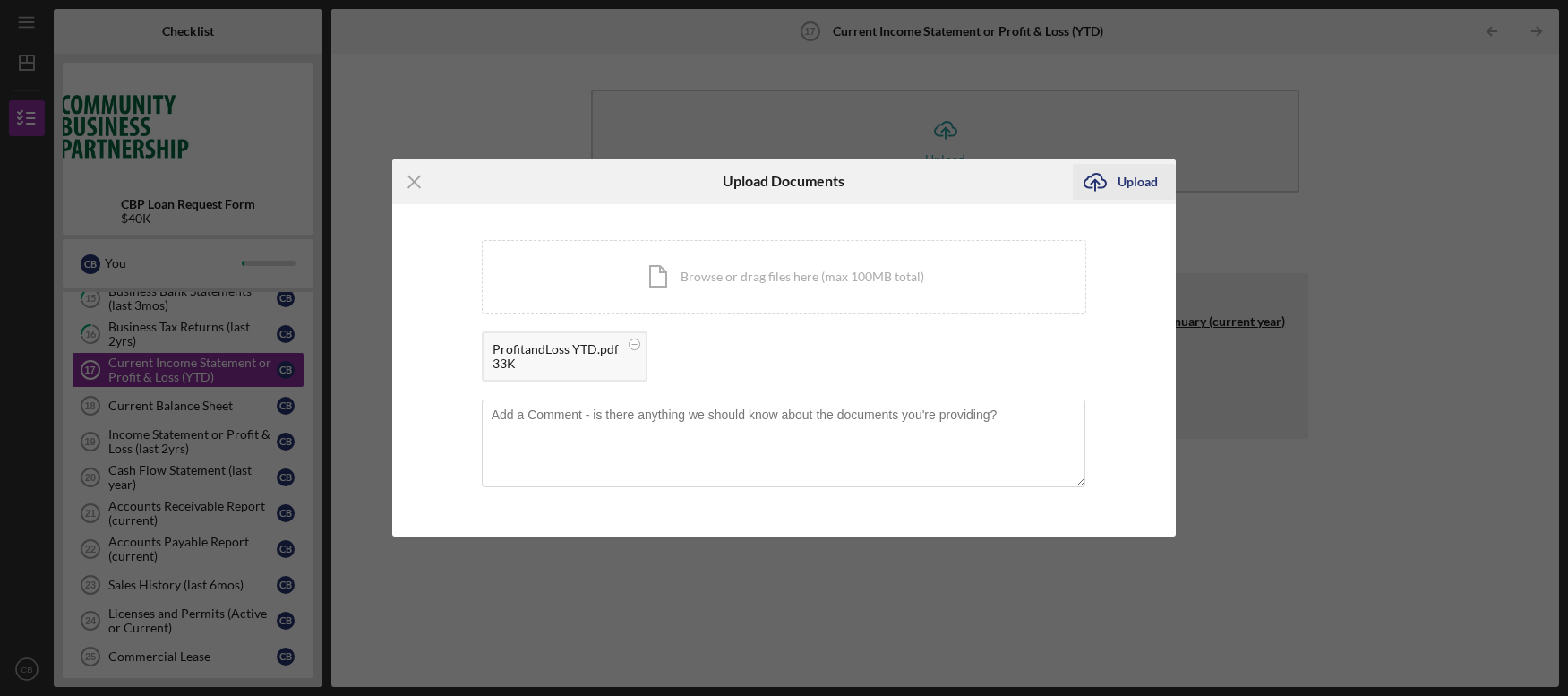
click at [1117, 178] on button "Icon/Upload Upload" at bounding box center [1124, 181] width 103 height 36
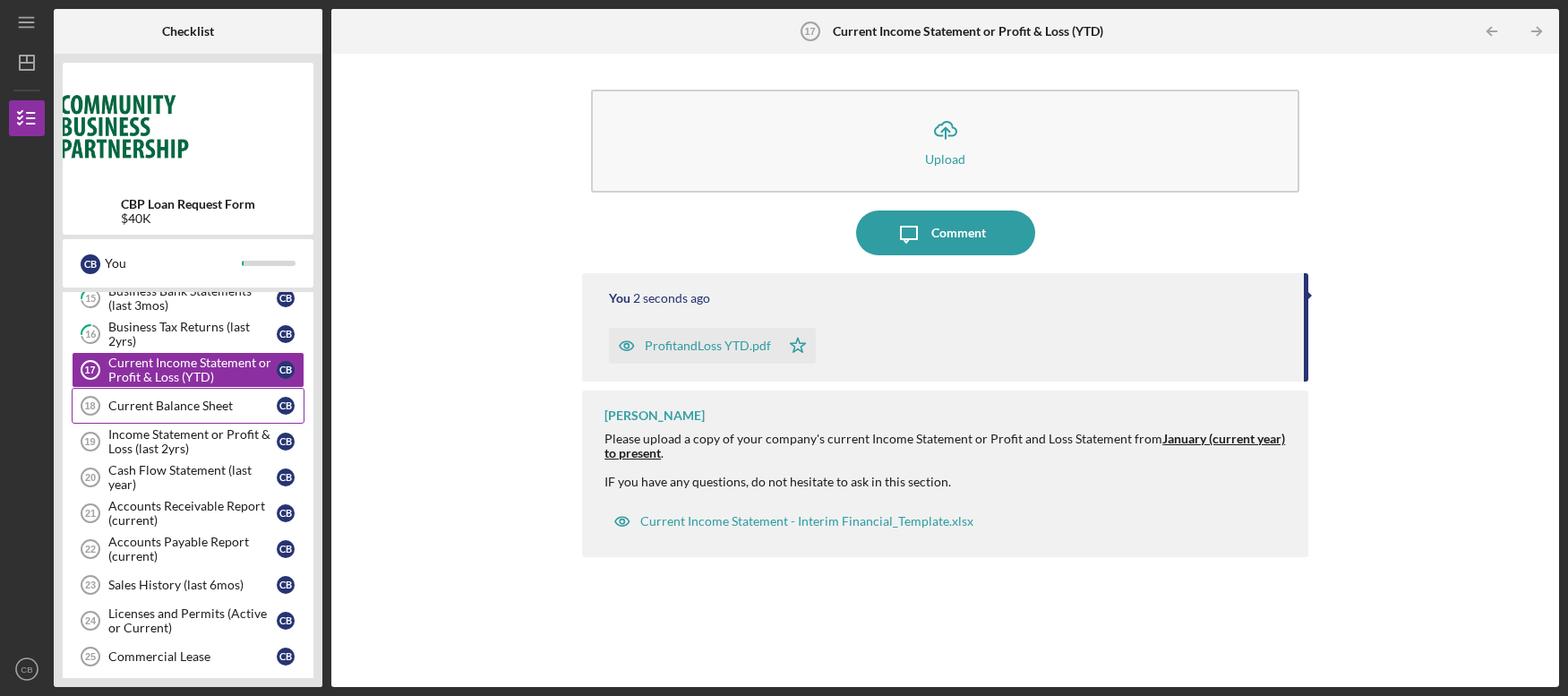
click at [121, 411] on div "Current Balance Sheet" at bounding box center [192, 405] width 168 height 14
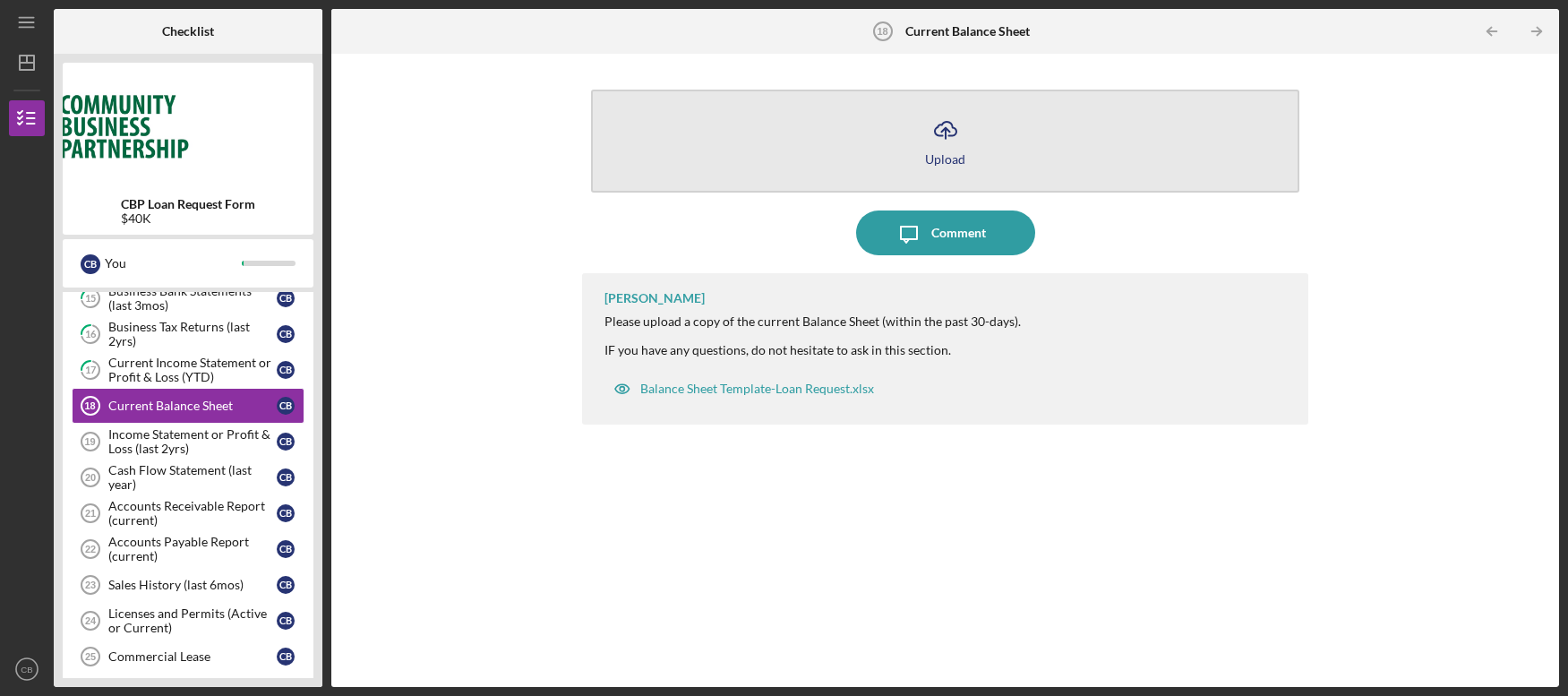
click at [950, 135] on icon "Icon/Upload" at bounding box center [945, 130] width 45 height 45
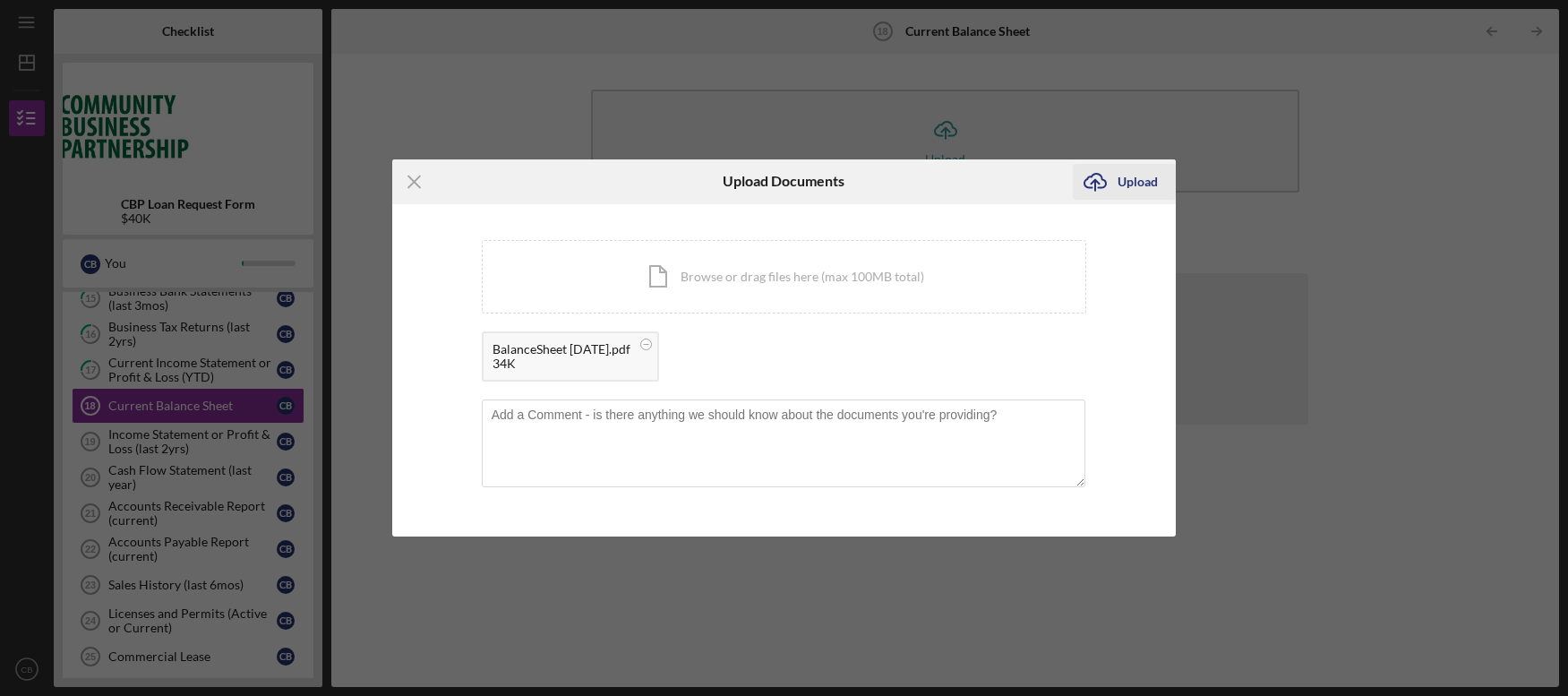
click at [1136, 182] on div "Upload" at bounding box center [1137, 181] width 41 height 36
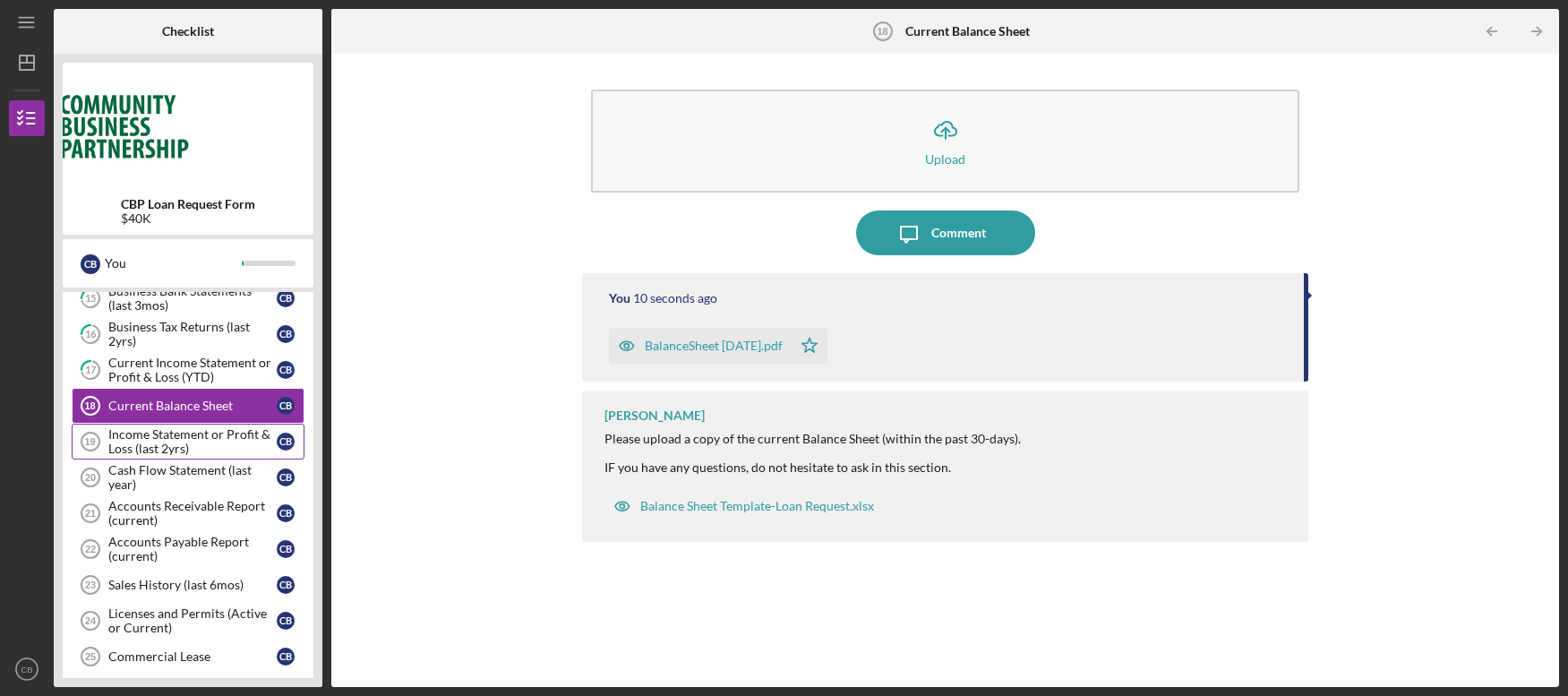
click at [153, 452] on div "Income Statement or Profit & Loss (last 2yrs)" at bounding box center [192, 441] width 168 height 29
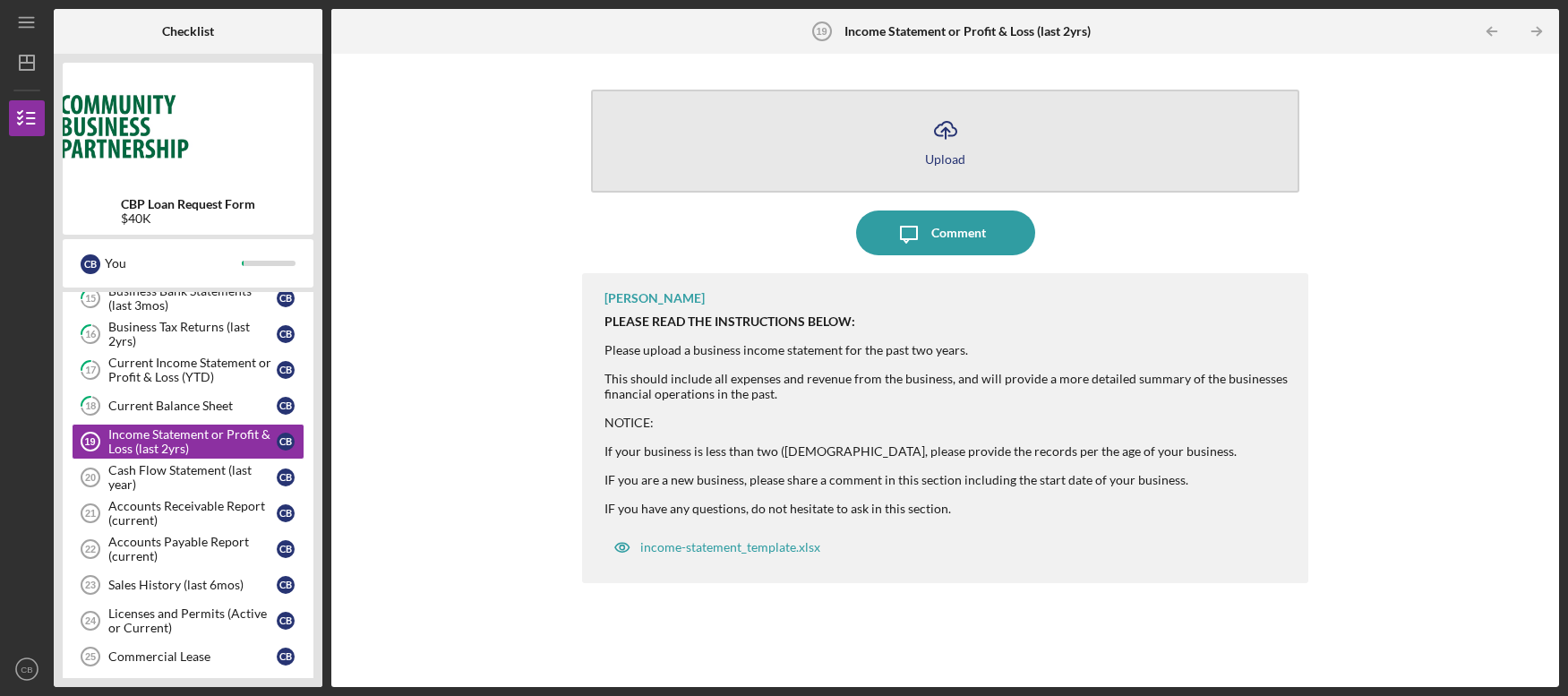
click at [946, 129] on line "button" at bounding box center [946, 133] width 0 height 11
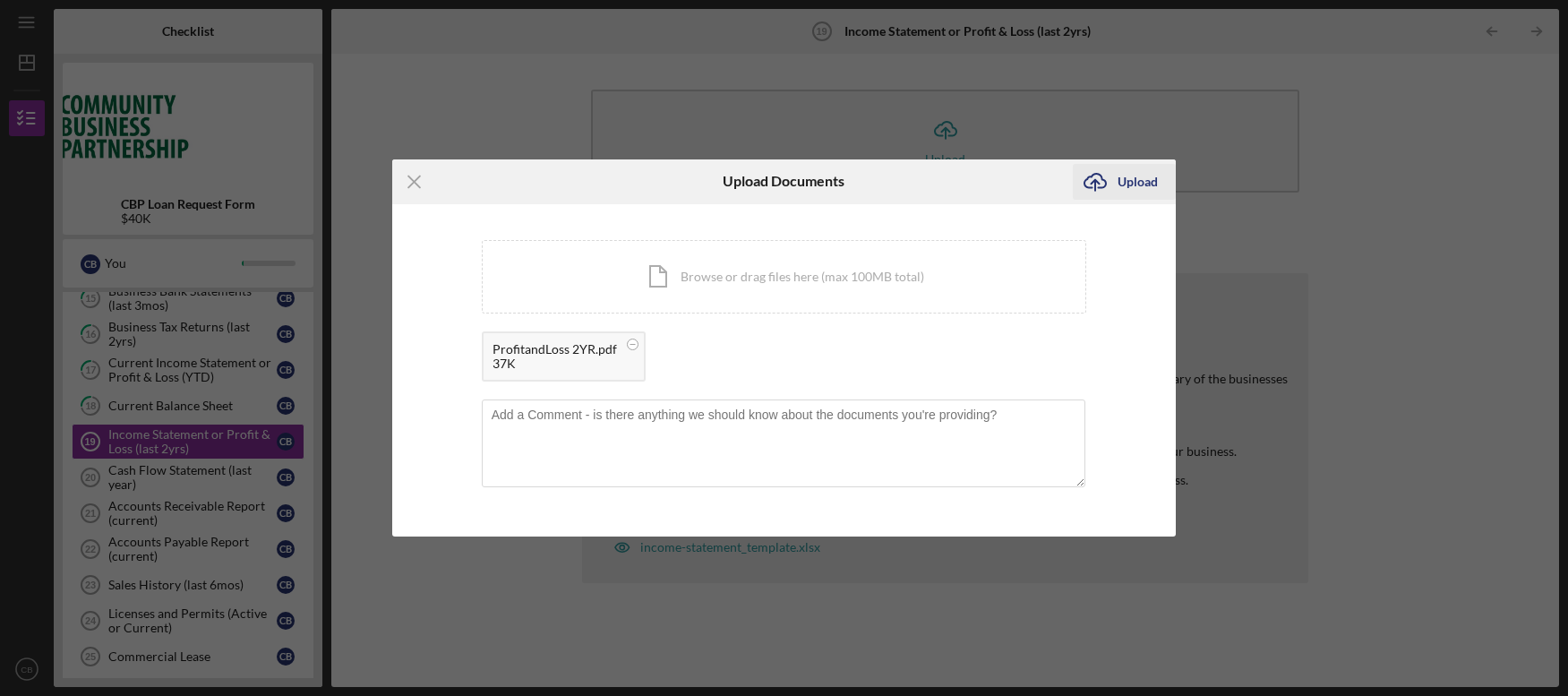
click at [1139, 184] on div "Upload" at bounding box center [1137, 181] width 41 height 36
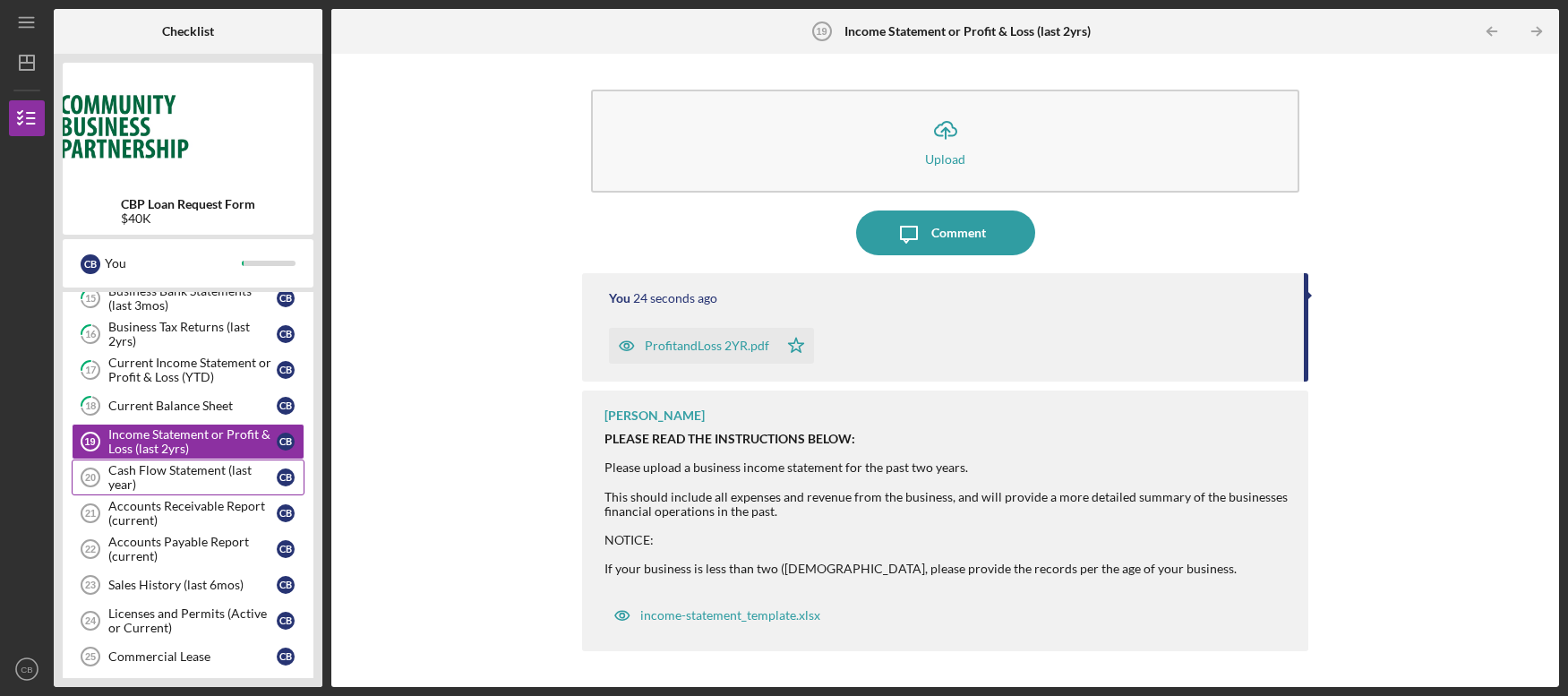
click at [126, 479] on div "Cash Flow Statement (last year)" at bounding box center [192, 476] width 168 height 29
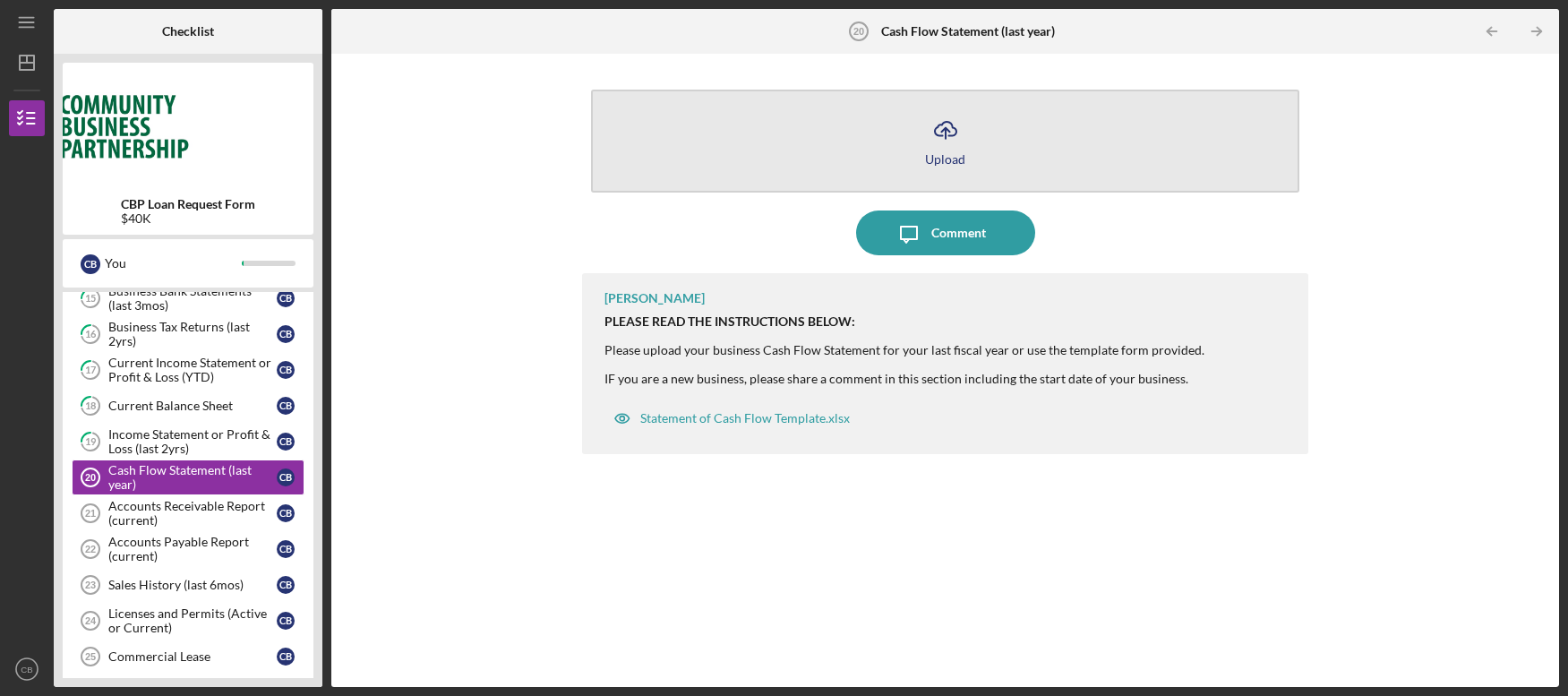
click at [946, 137] on line "button" at bounding box center [946, 133] width 0 height 11
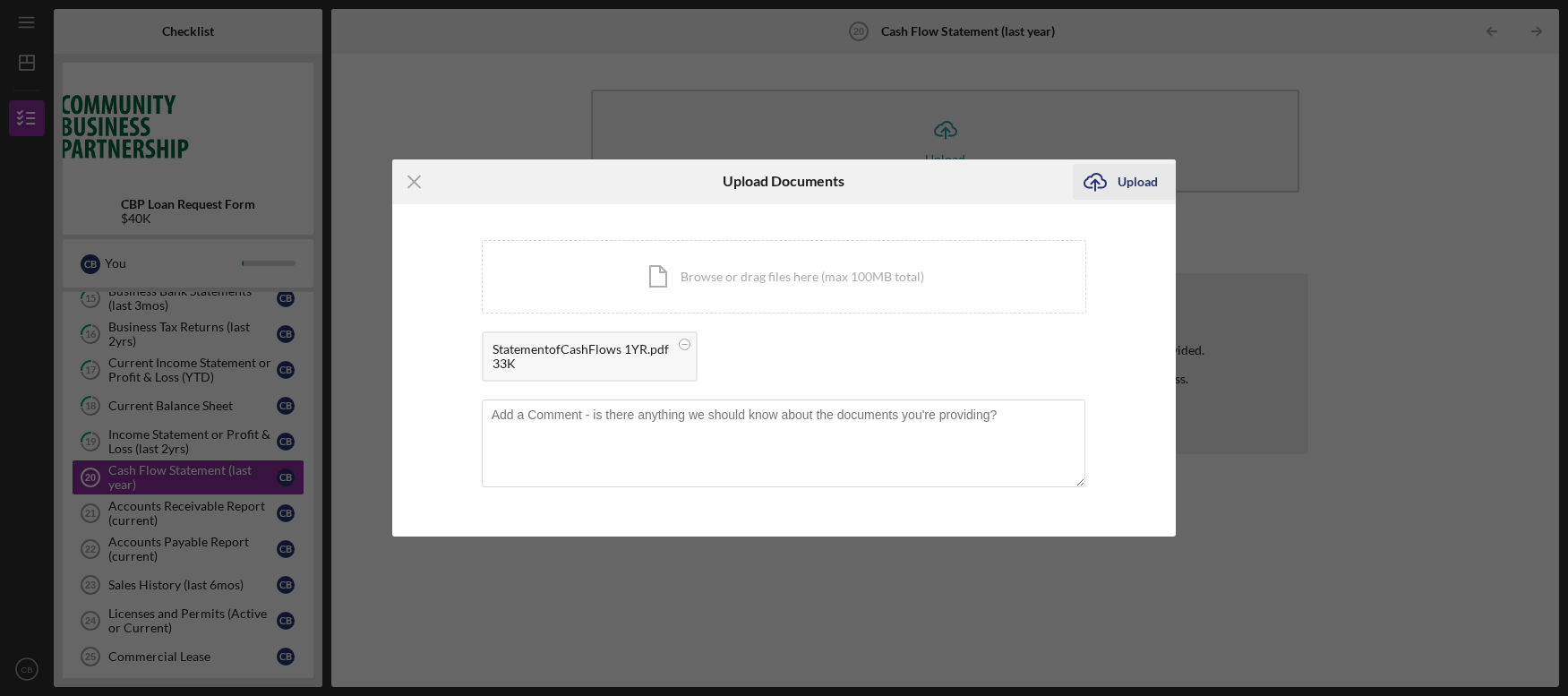
click at [1117, 183] on div "Upload" at bounding box center [1137, 181] width 41 height 36
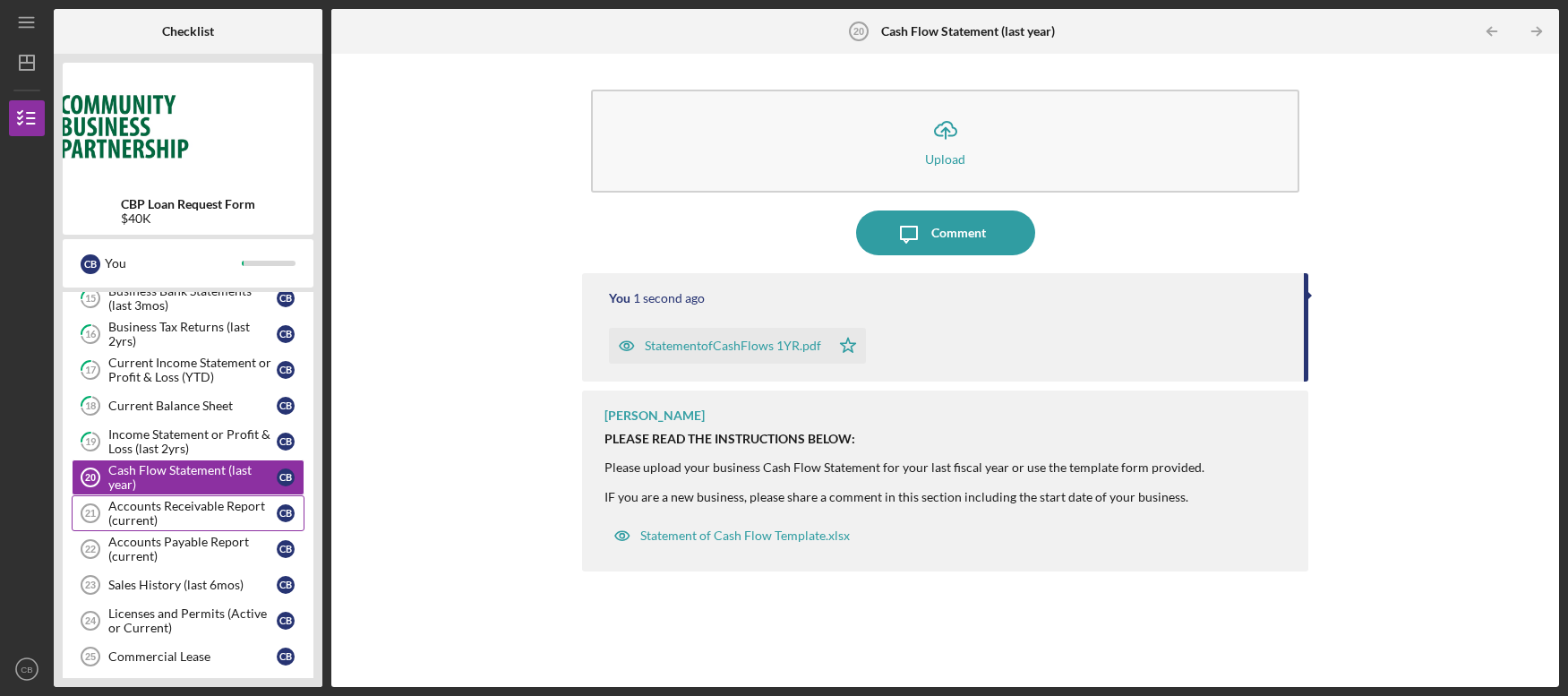
click at [202, 509] on div "Accounts Receivable Report (current)" at bounding box center [192, 513] width 168 height 29
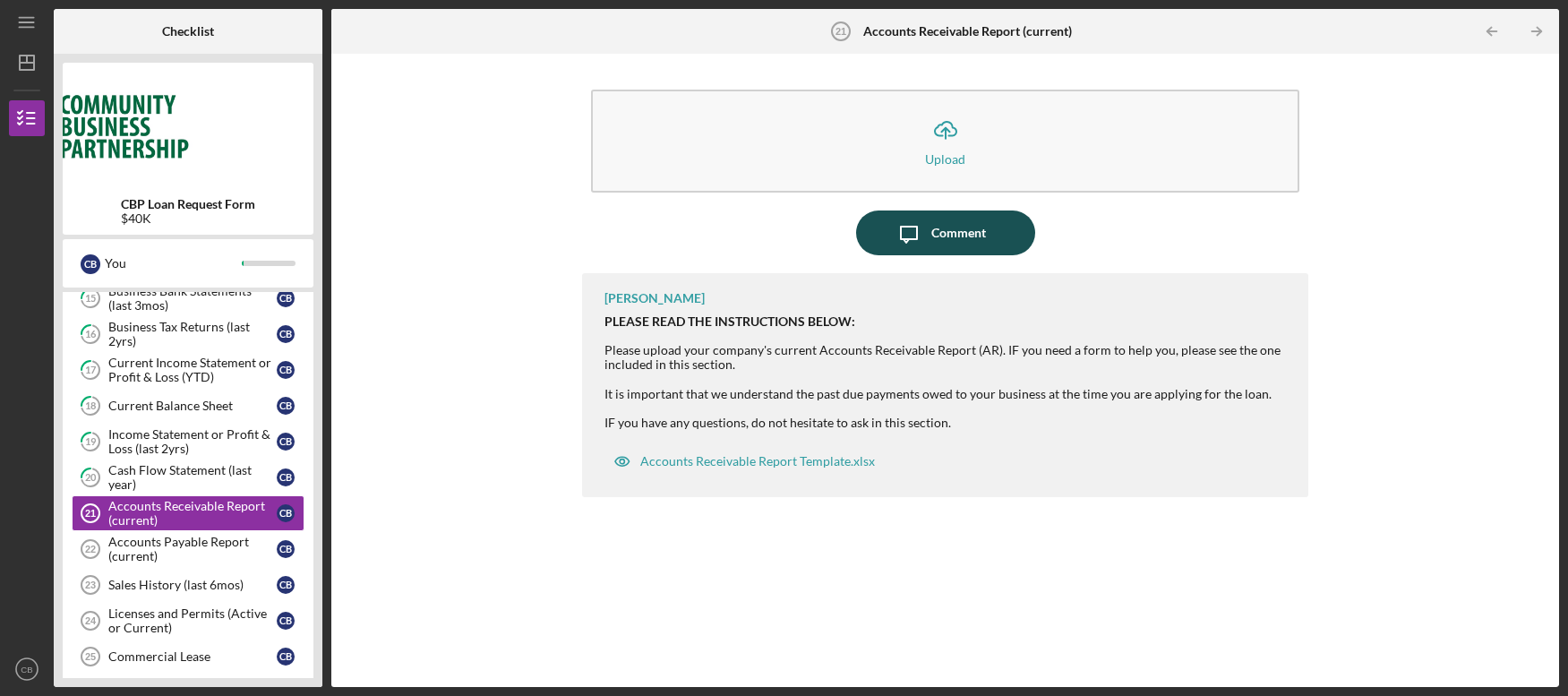
click at [910, 231] on icon "Icon/Message" at bounding box center [908, 232] width 45 height 45
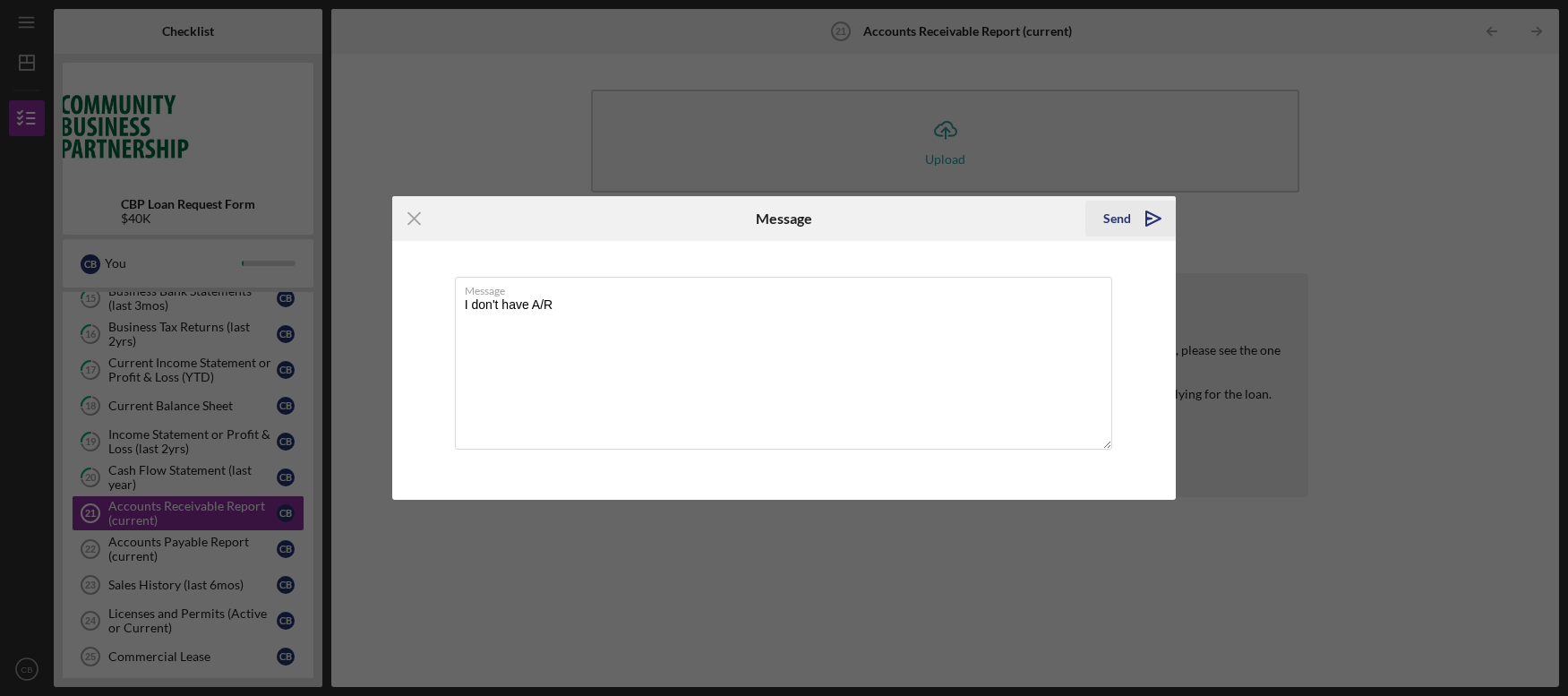
type textarea "I don't have A/R"
click at [1130, 215] on button "Send Icon/icon-invite-send" at bounding box center [1130, 219] width 90 height 36
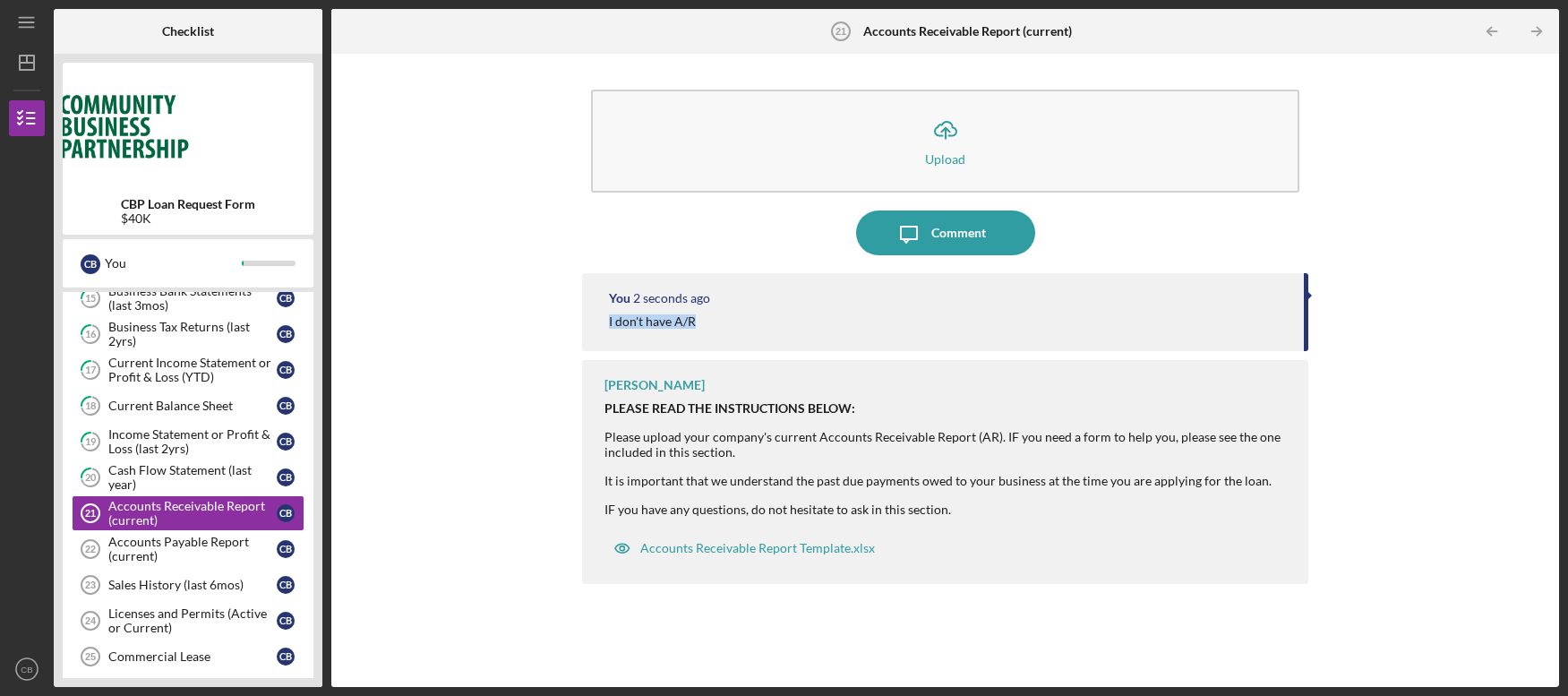
drag, startPoint x: 706, startPoint y: 323, endPoint x: 576, endPoint y: 323, distance: 130.0
click at [576, 323] on div "Icon/Upload Upload Icon/Message Comment You 2 seconds ago I don't have A/R [PER…" at bounding box center [946, 369] width 1210 height 615
copy div "I don't have A/R"
click at [170, 552] on div "Accounts Payable Report (current)" at bounding box center [192, 548] width 168 height 29
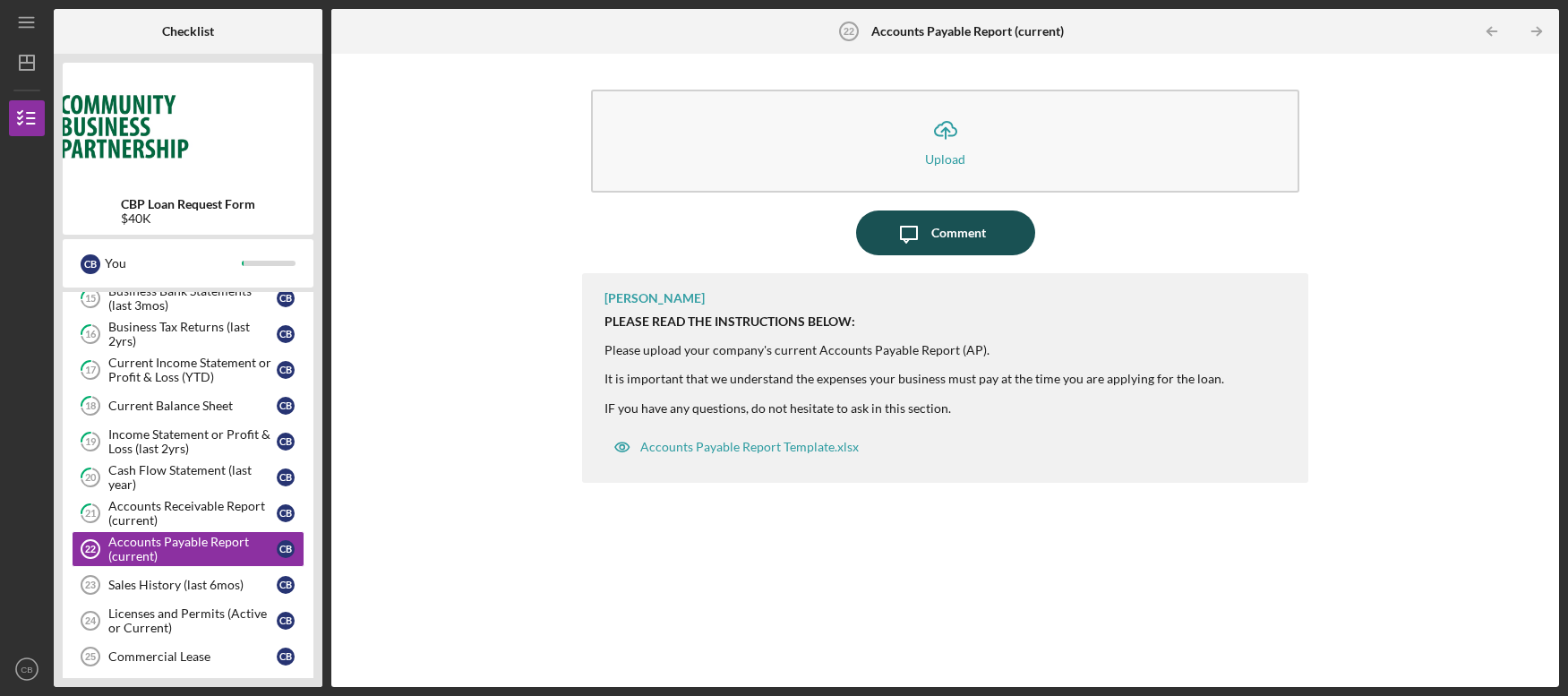
click at [925, 249] on icon "Icon/Message" at bounding box center [908, 232] width 45 height 45
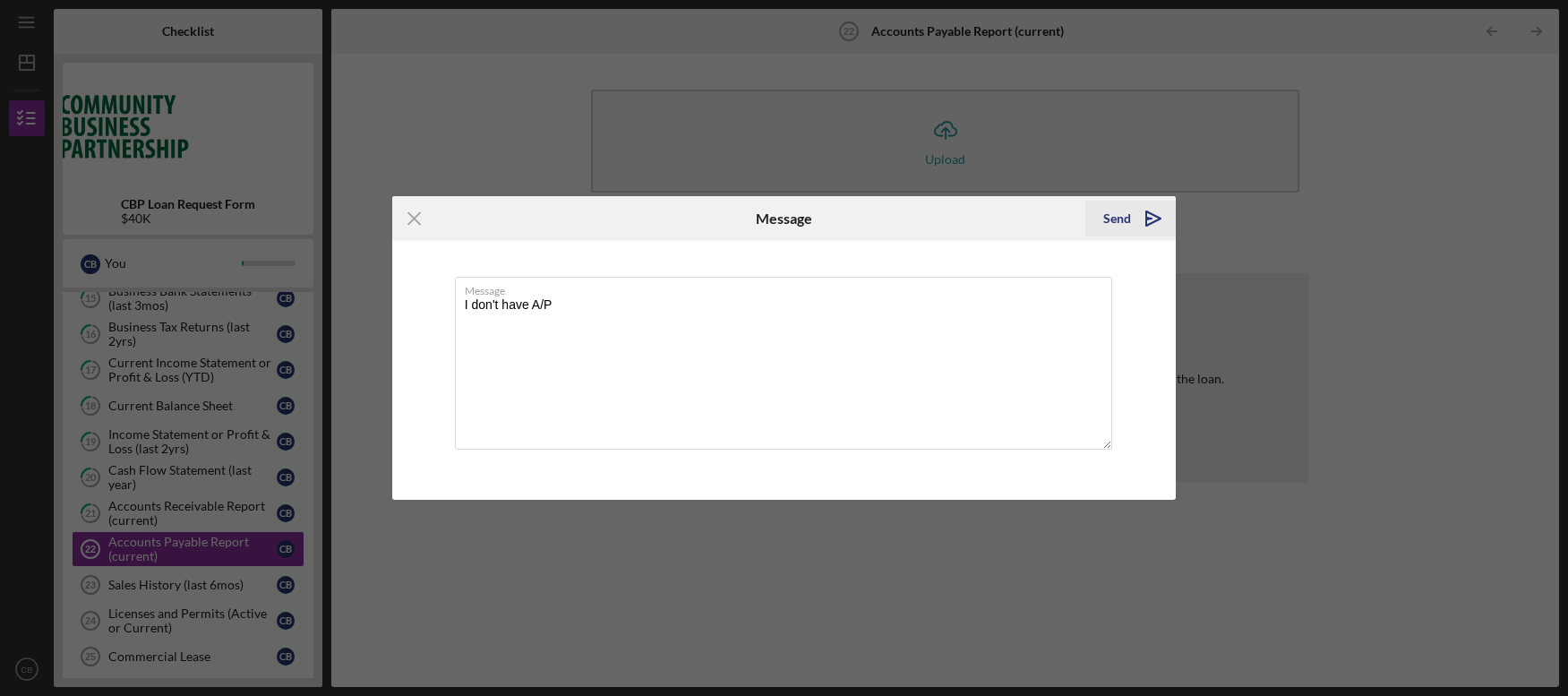
type textarea "I don't have A/P"
click at [1126, 212] on div "Send" at bounding box center [1117, 219] width 28 height 36
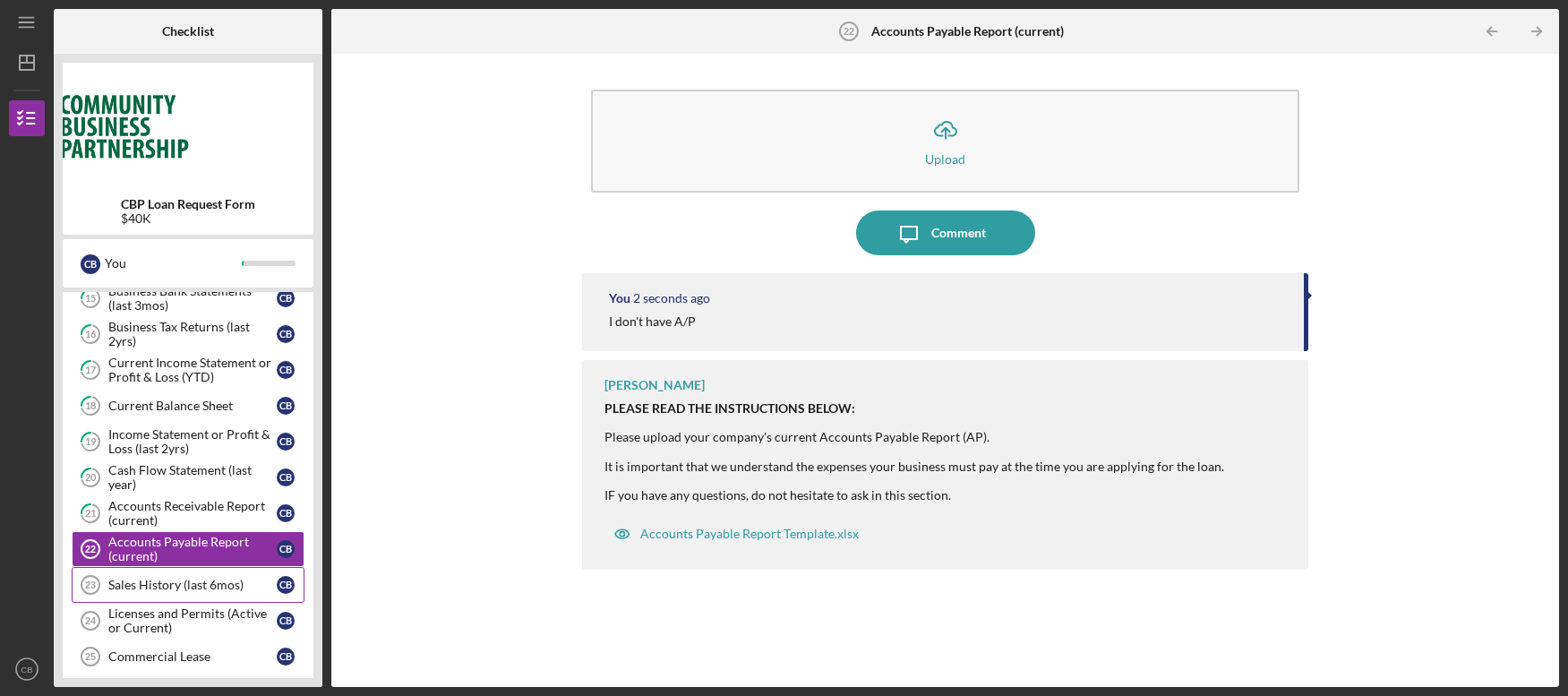
click at [188, 591] on div "Sales History (last 6mos)" at bounding box center [192, 584] width 168 height 14
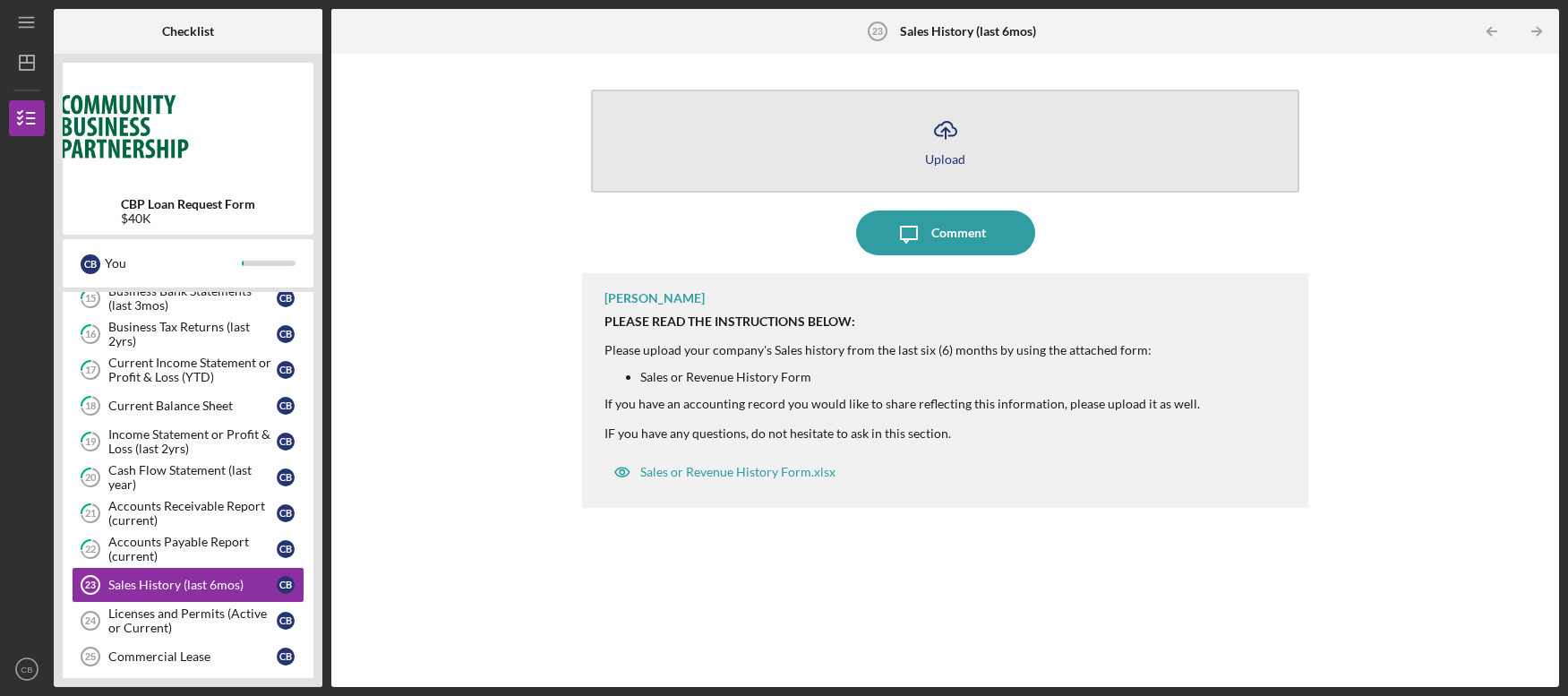
click at [943, 132] on icon "Icon/Upload" at bounding box center [945, 130] width 45 height 45
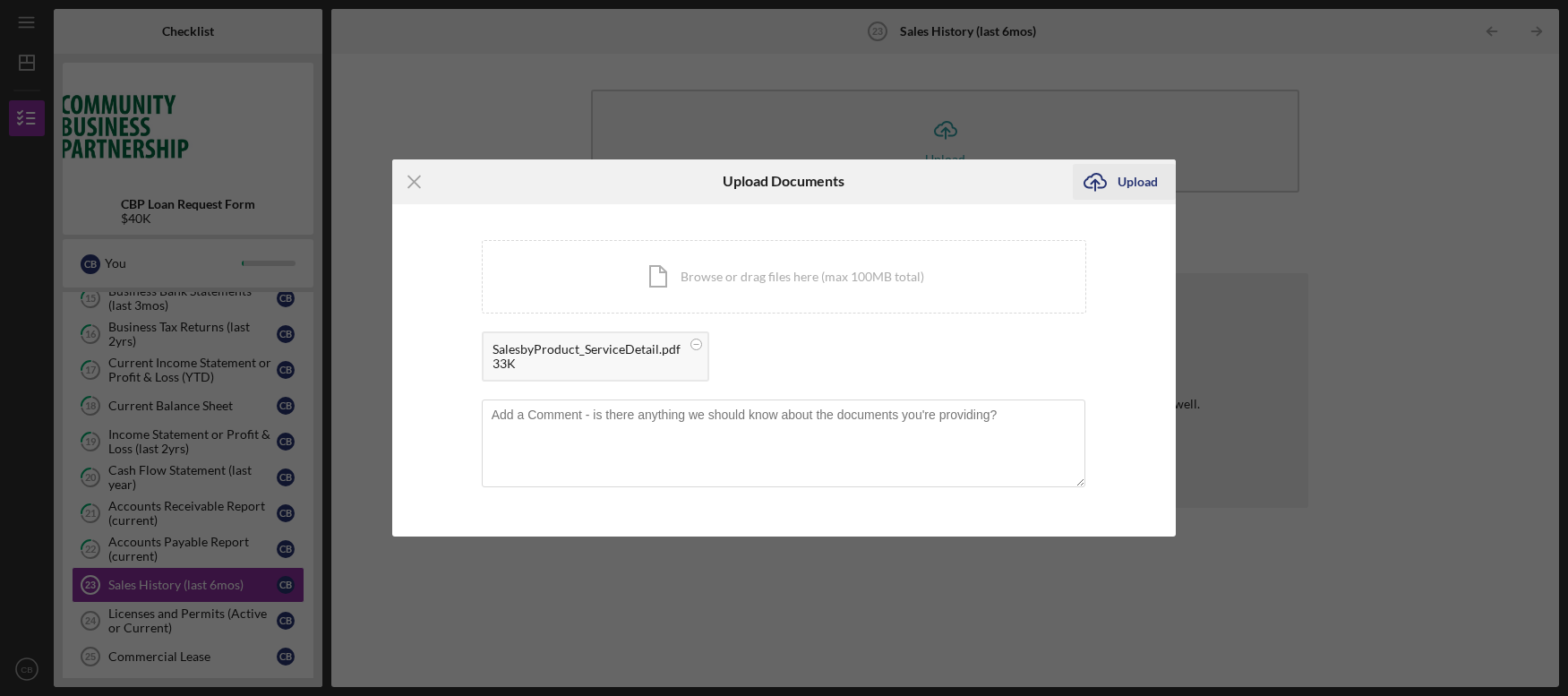
click at [1116, 176] on icon "Icon/Upload" at bounding box center [1095, 181] width 45 height 45
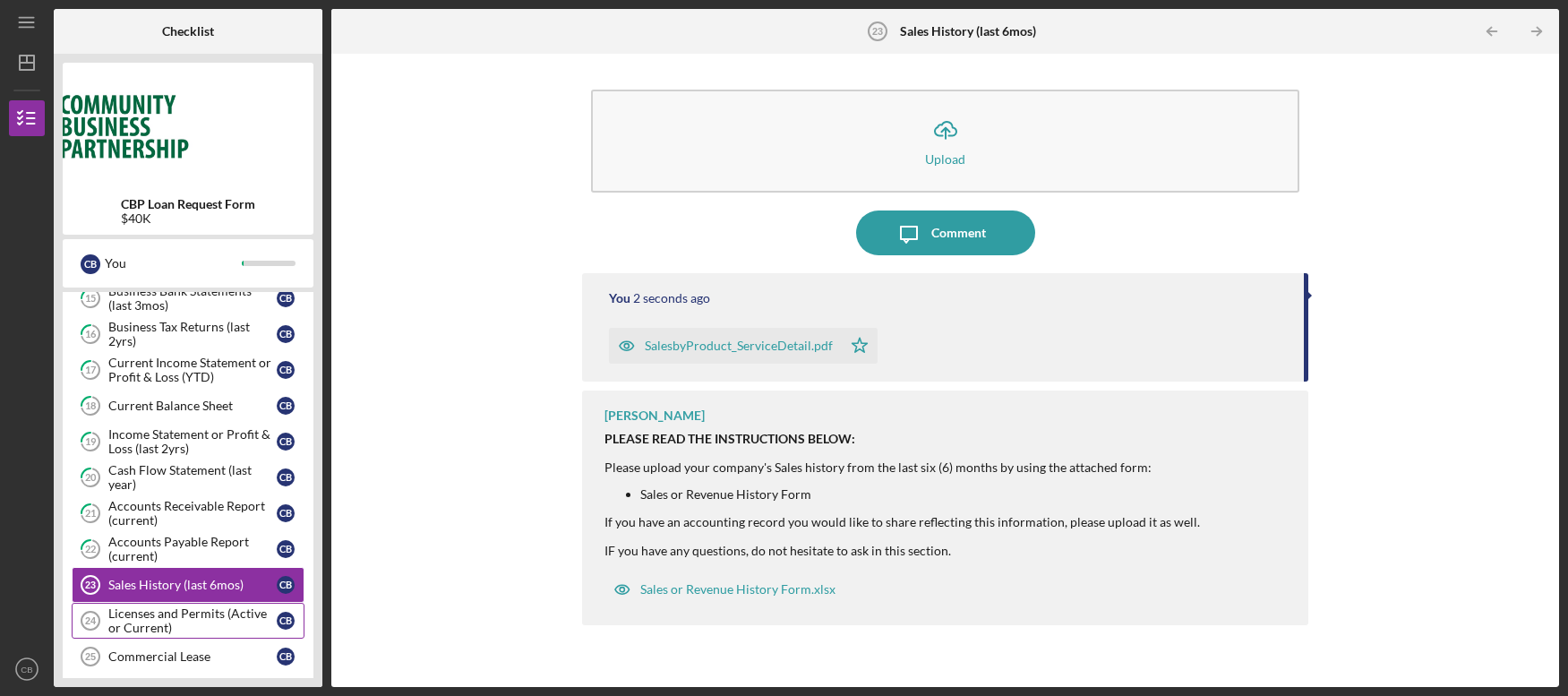
click at [202, 610] on div "Licenses and Permits (Active or Current)" at bounding box center [192, 620] width 168 height 29
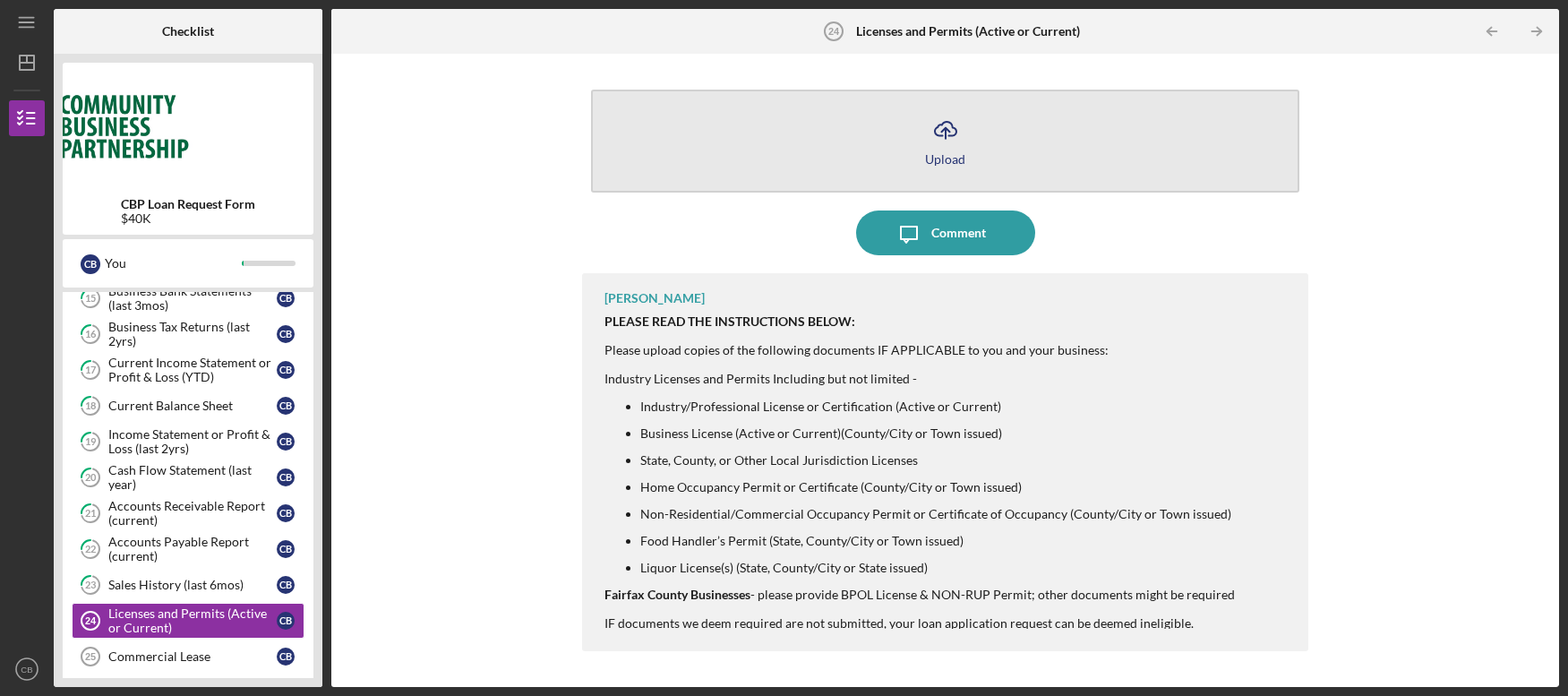
click at [931, 145] on icon "Icon/Upload" at bounding box center [945, 130] width 45 height 45
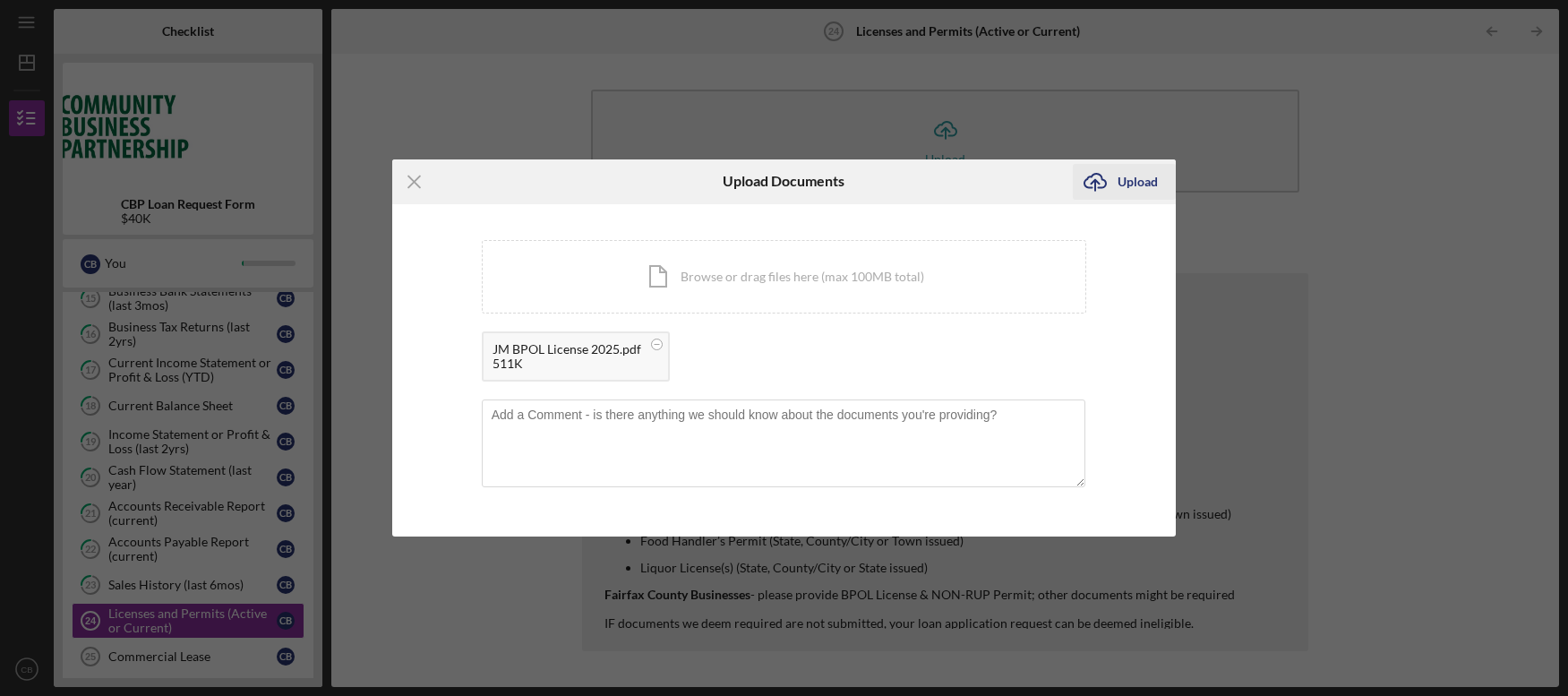
click at [1133, 178] on div "Upload" at bounding box center [1137, 181] width 41 height 36
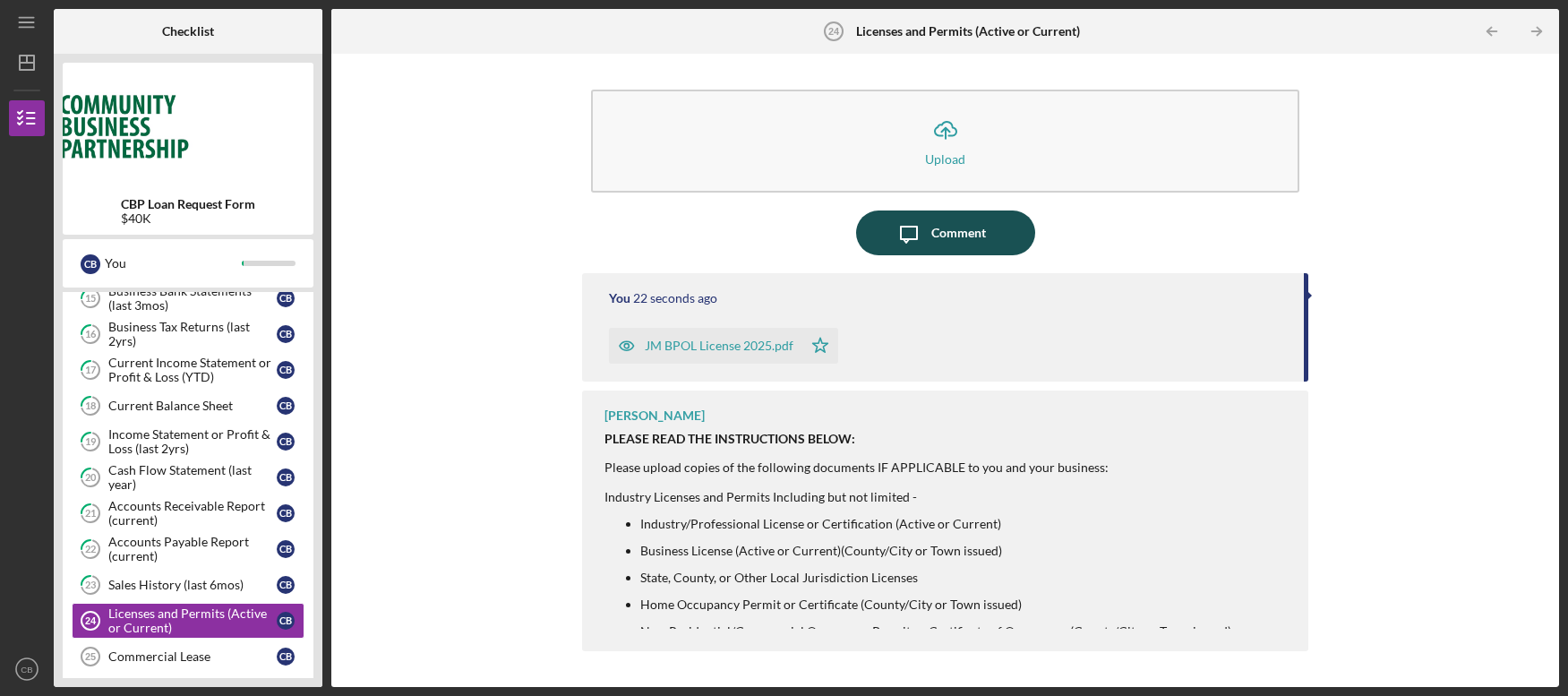
click at [930, 238] on button "Icon/Message Comment" at bounding box center [945, 232] width 179 height 45
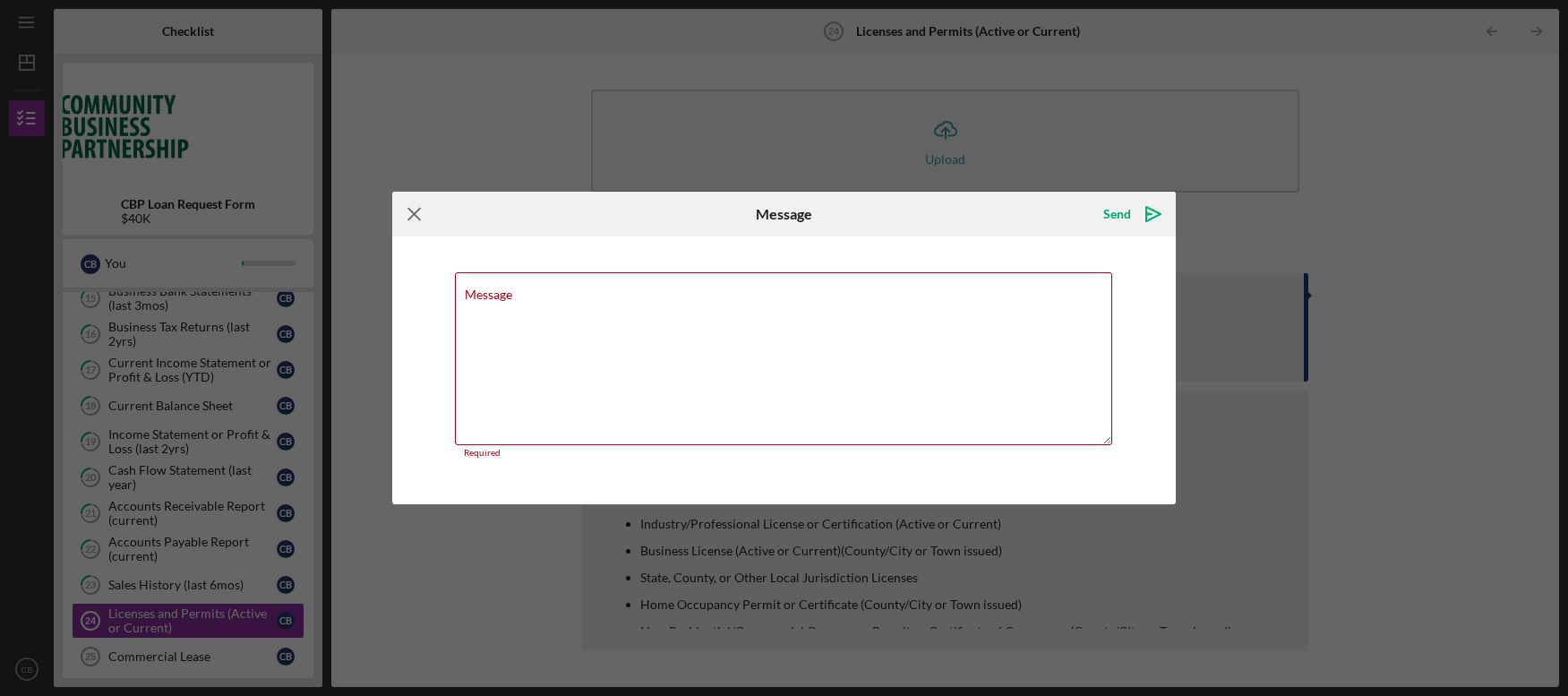
click at [409, 213] on icon "Icon/Menu Close" at bounding box center [414, 213] width 45 height 45
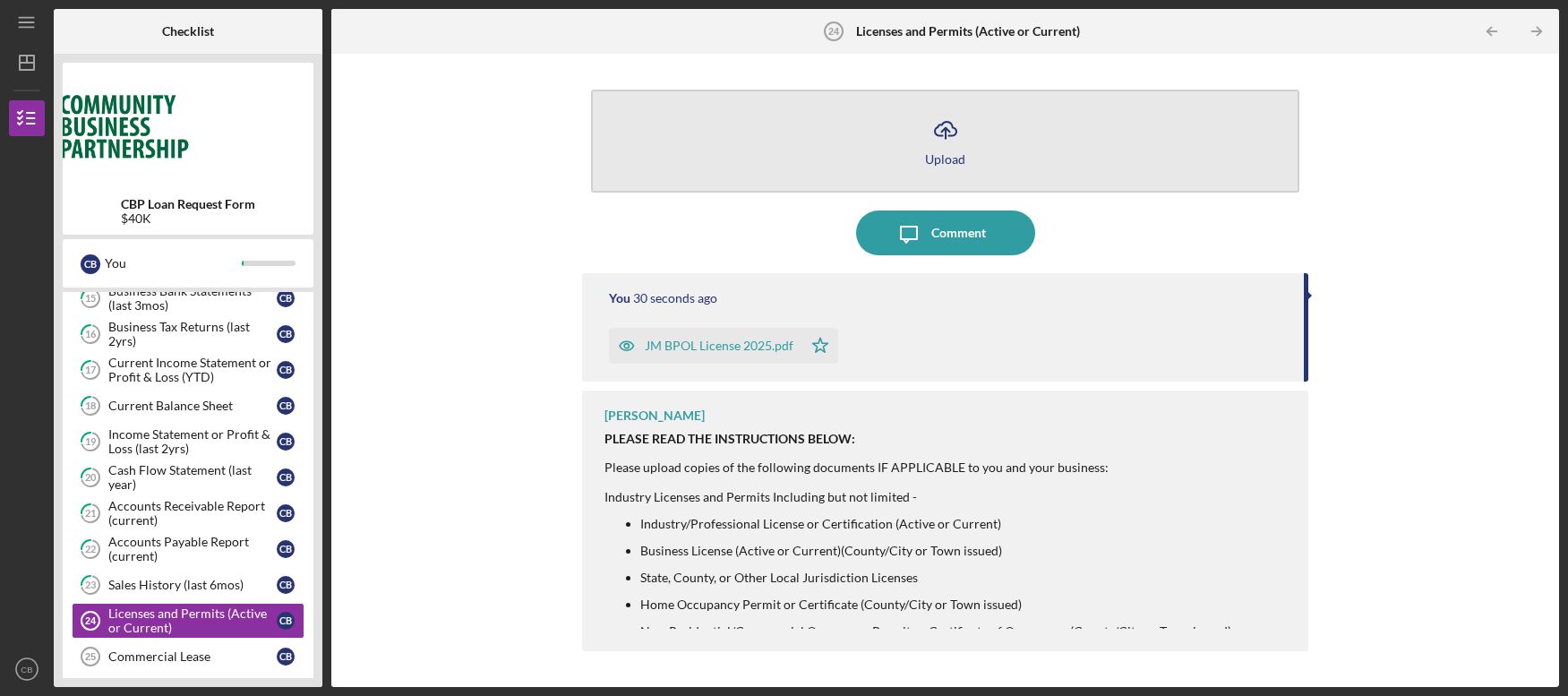
click at [959, 127] on icon "Icon/Upload" at bounding box center [945, 130] width 45 height 45
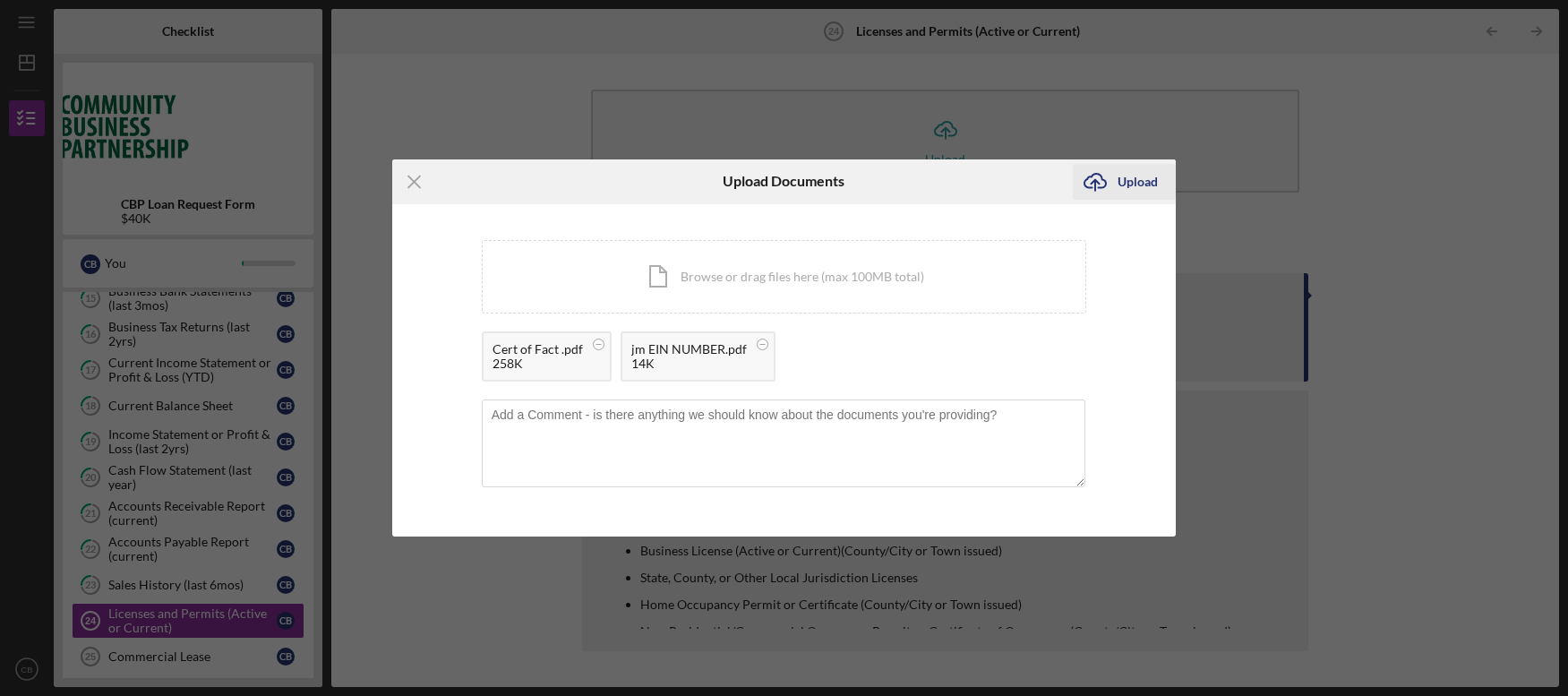
click at [1116, 182] on icon "Icon/Upload" at bounding box center [1095, 181] width 45 height 45
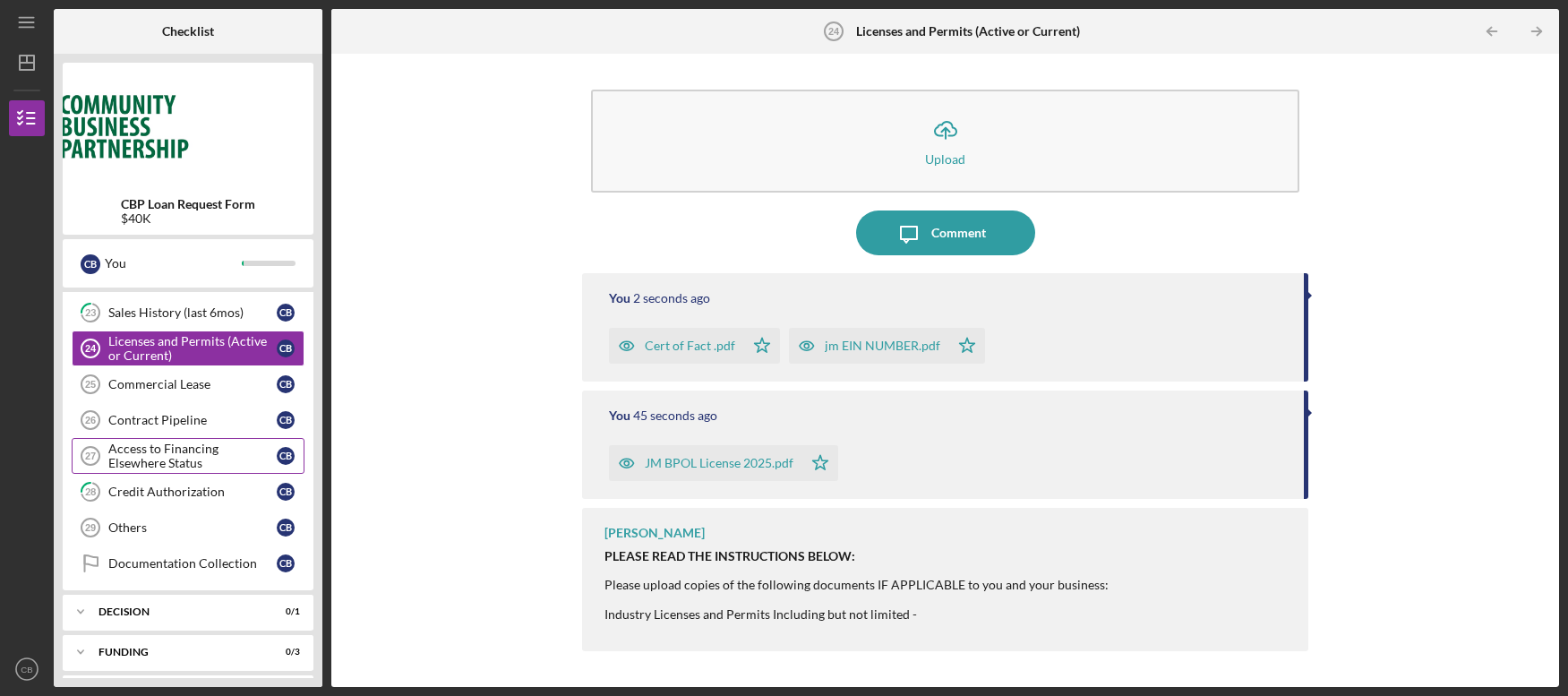
scroll to position [949, 0]
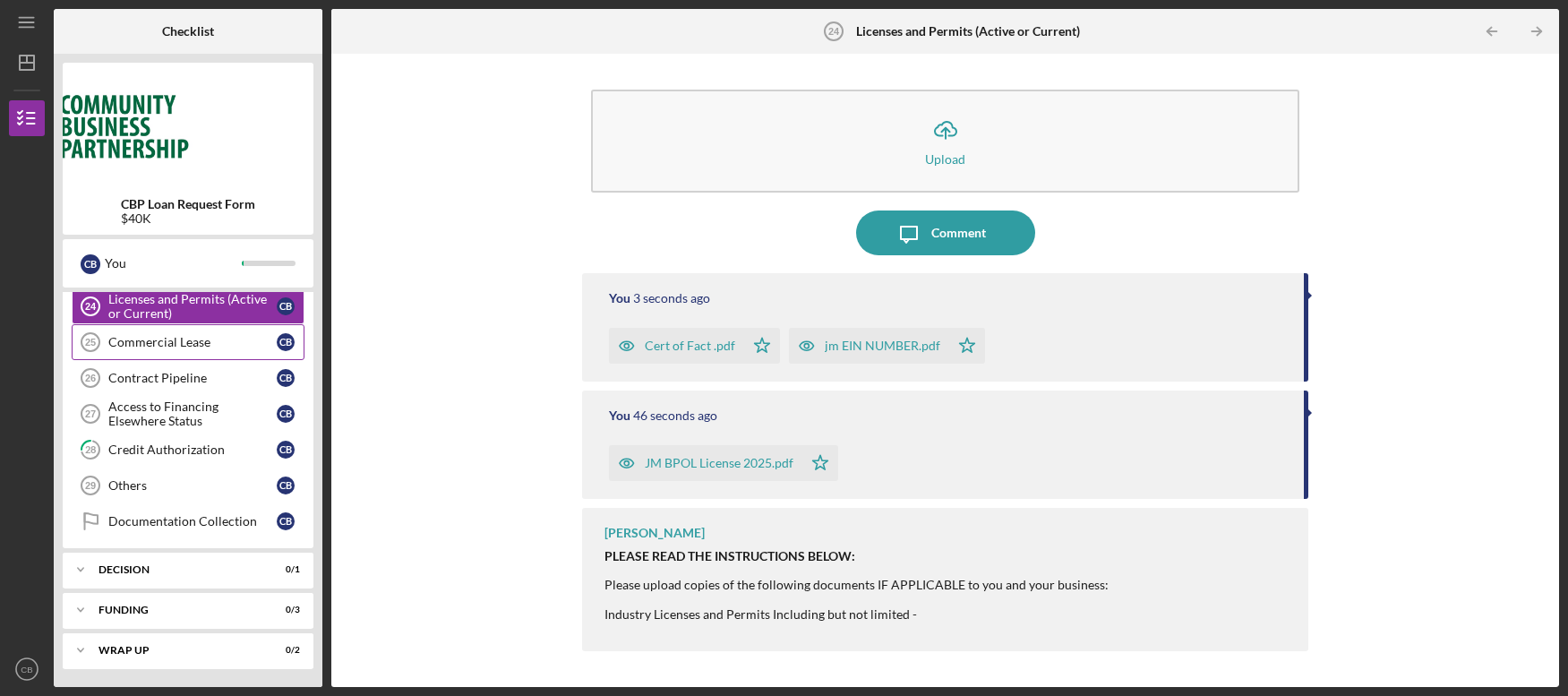
click at [172, 344] on div "Commercial Lease" at bounding box center [192, 342] width 168 height 14
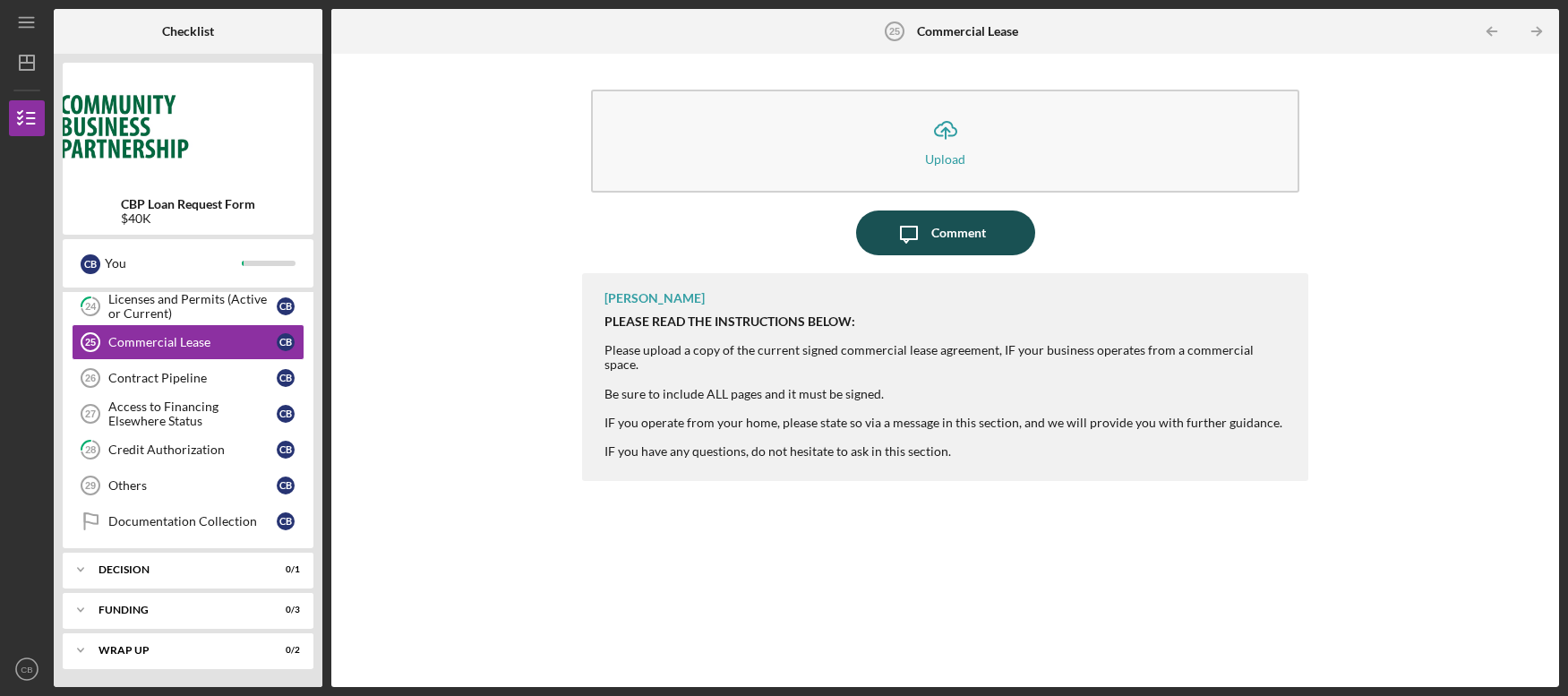
click at [937, 240] on div "Comment" at bounding box center [958, 232] width 54 height 45
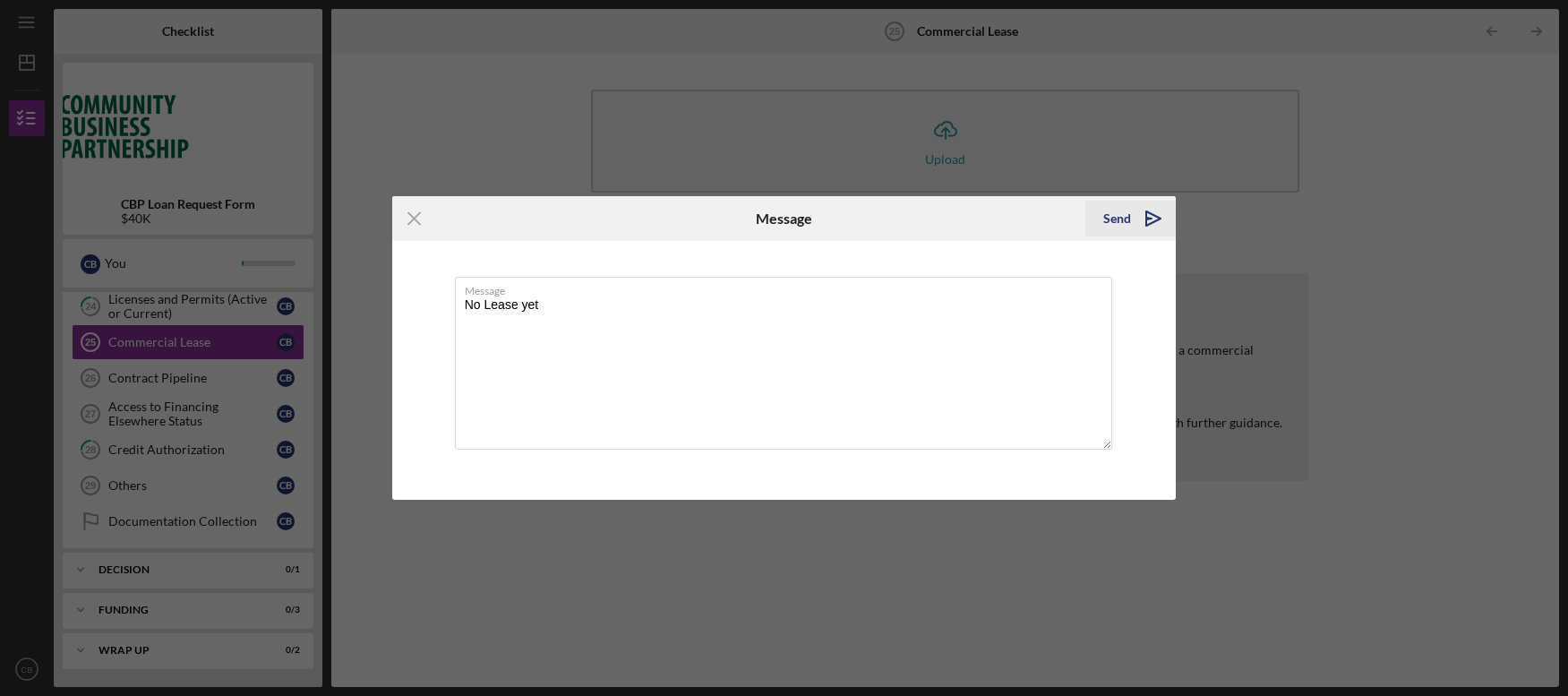
type textarea "No Lease yet"
click at [1135, 224] on icon "Icon/icon-invite-send" at bounding box center [1153, 218] width 45 height 45
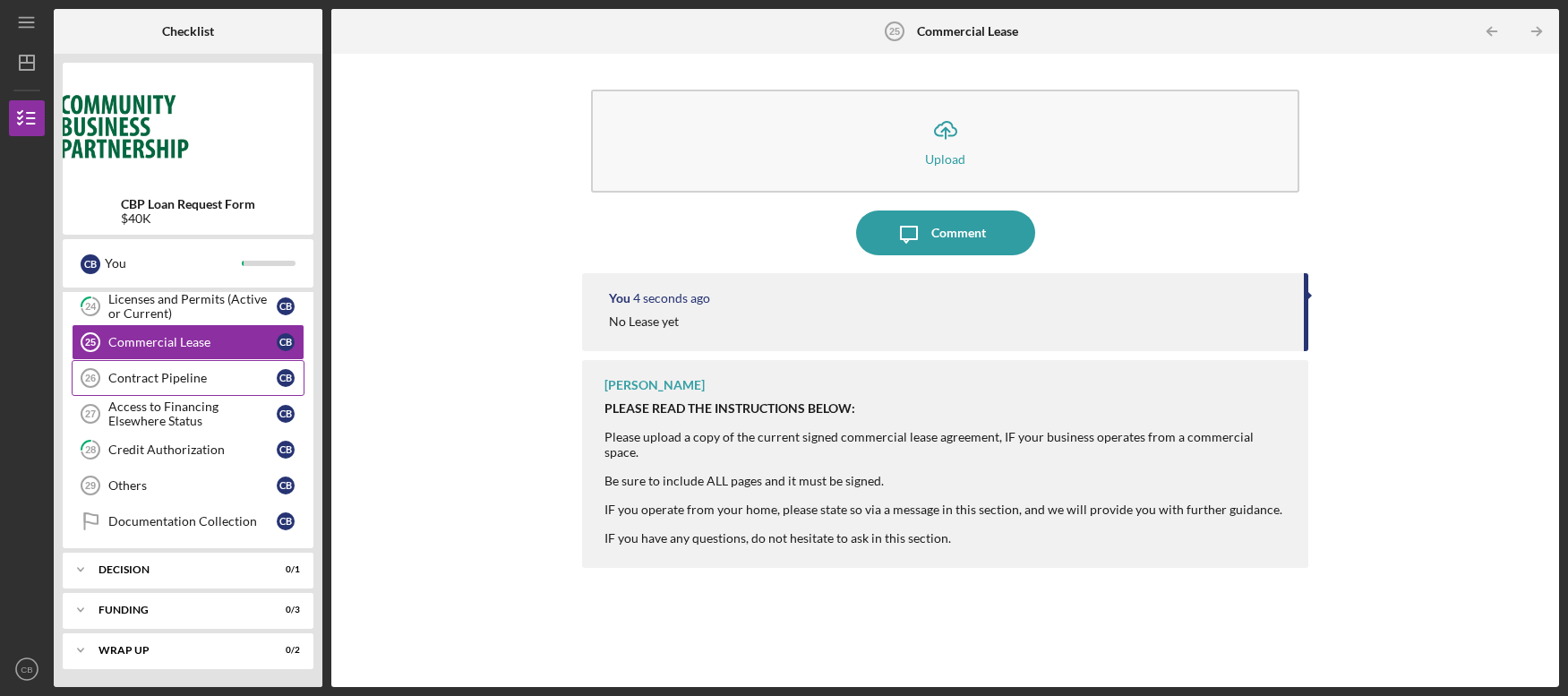
click at [151, 379] on div "Contract Pipeline" at bounding box center [192, 377] width 168 height 14
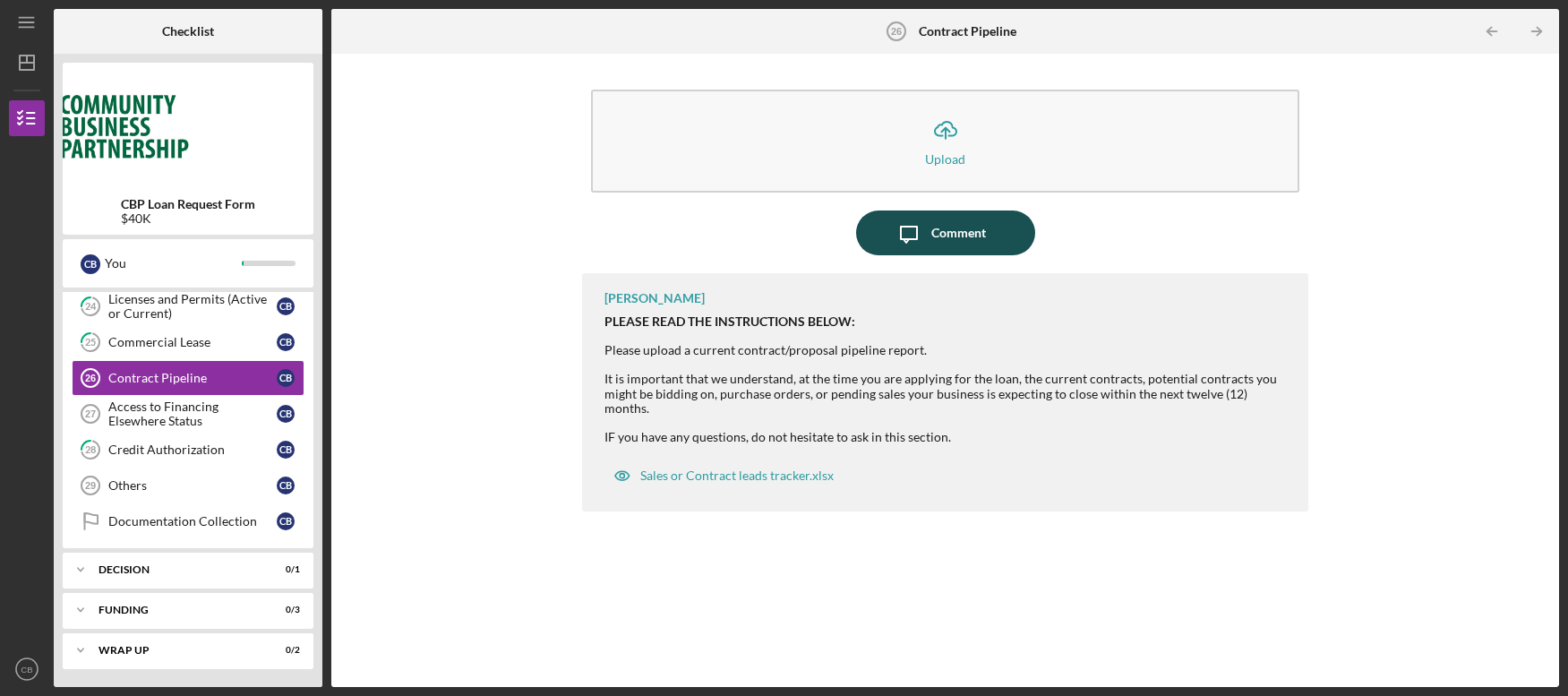
click at [942, 235] on div "Comment" at bounding box center [958, 232] width 54 height 45
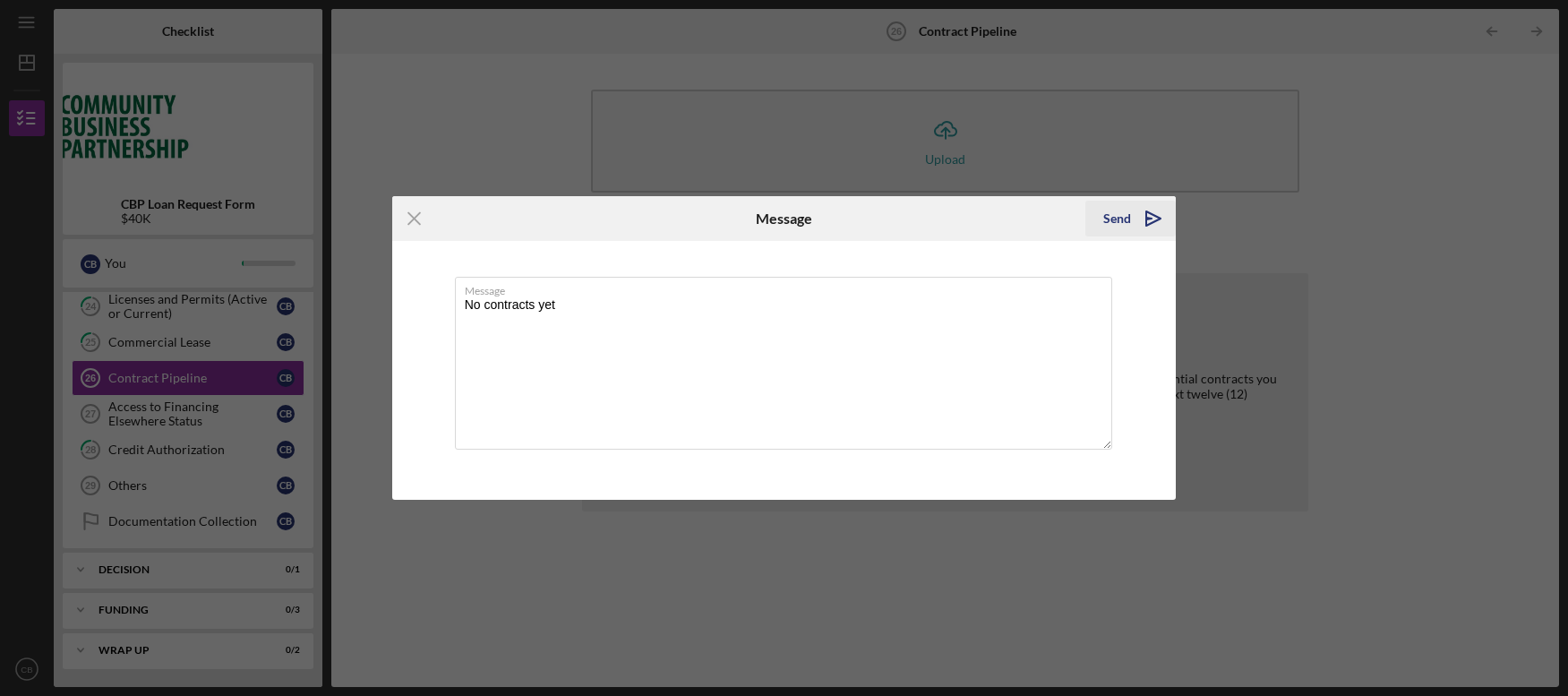
type textarea "No contracts yet"
click at [1122, 214] on div "Send" at bounding box center [1117, 219] width 28 height 36
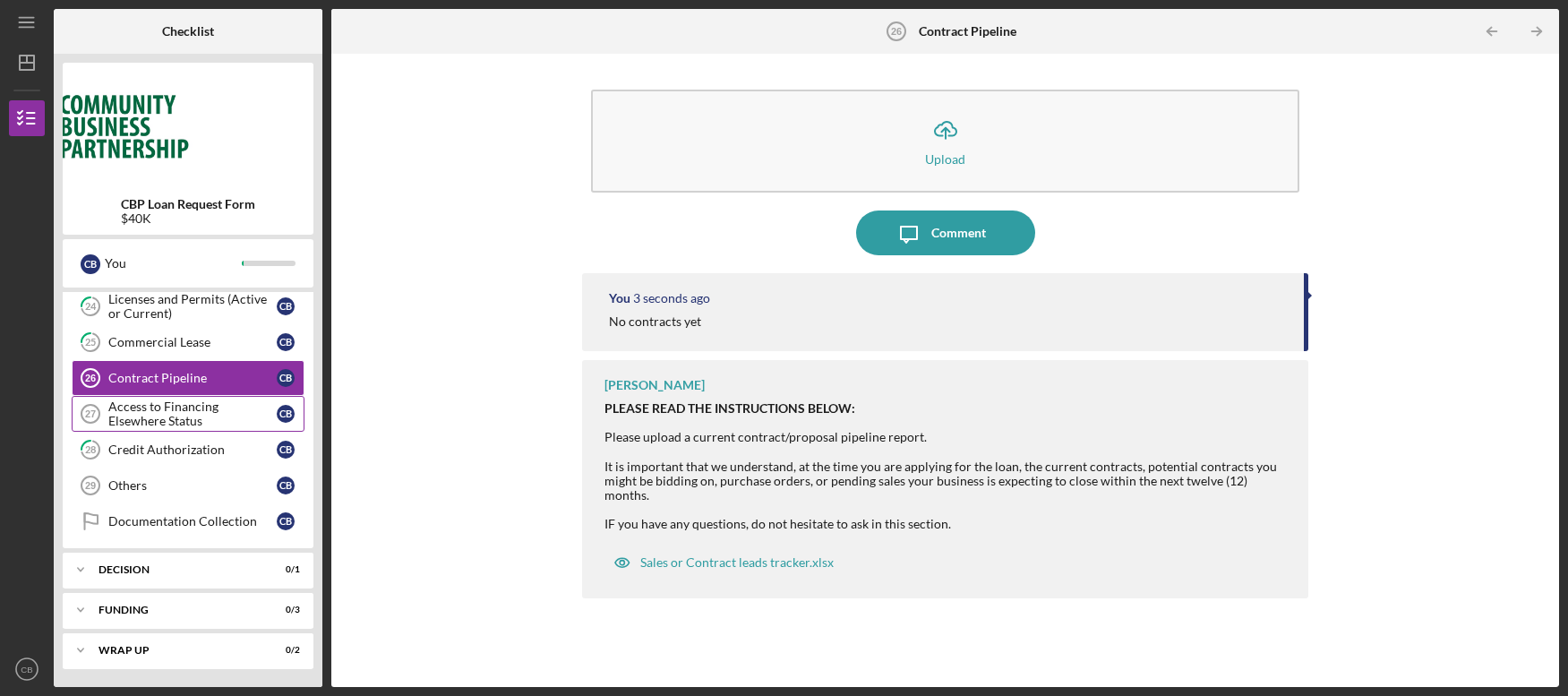
click at [222, 417] on div "Access to Financing Elsewhere Status" at bounding box center [192, 413] width 168 height 29
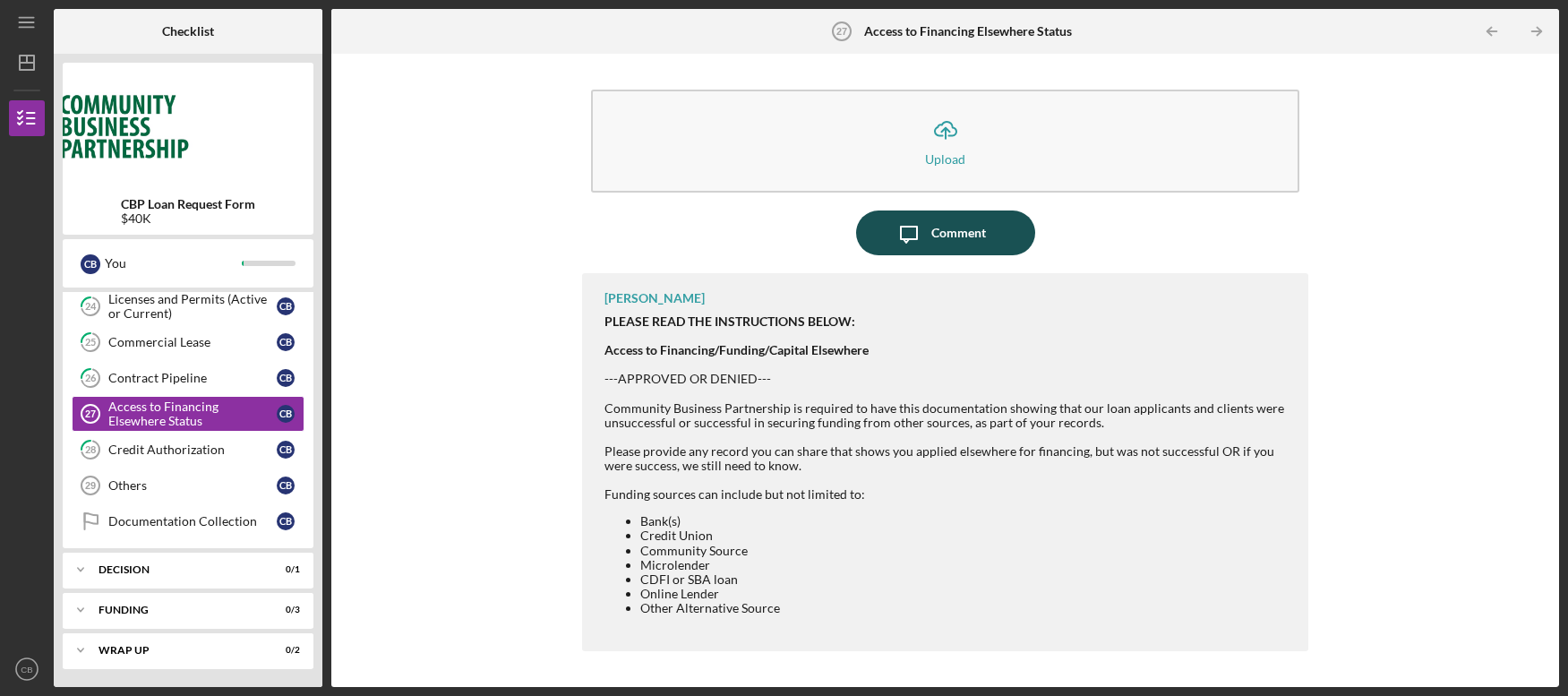
click at [948, 234] on div "Comment" at bounding box center [958, 232] width 54 height 45
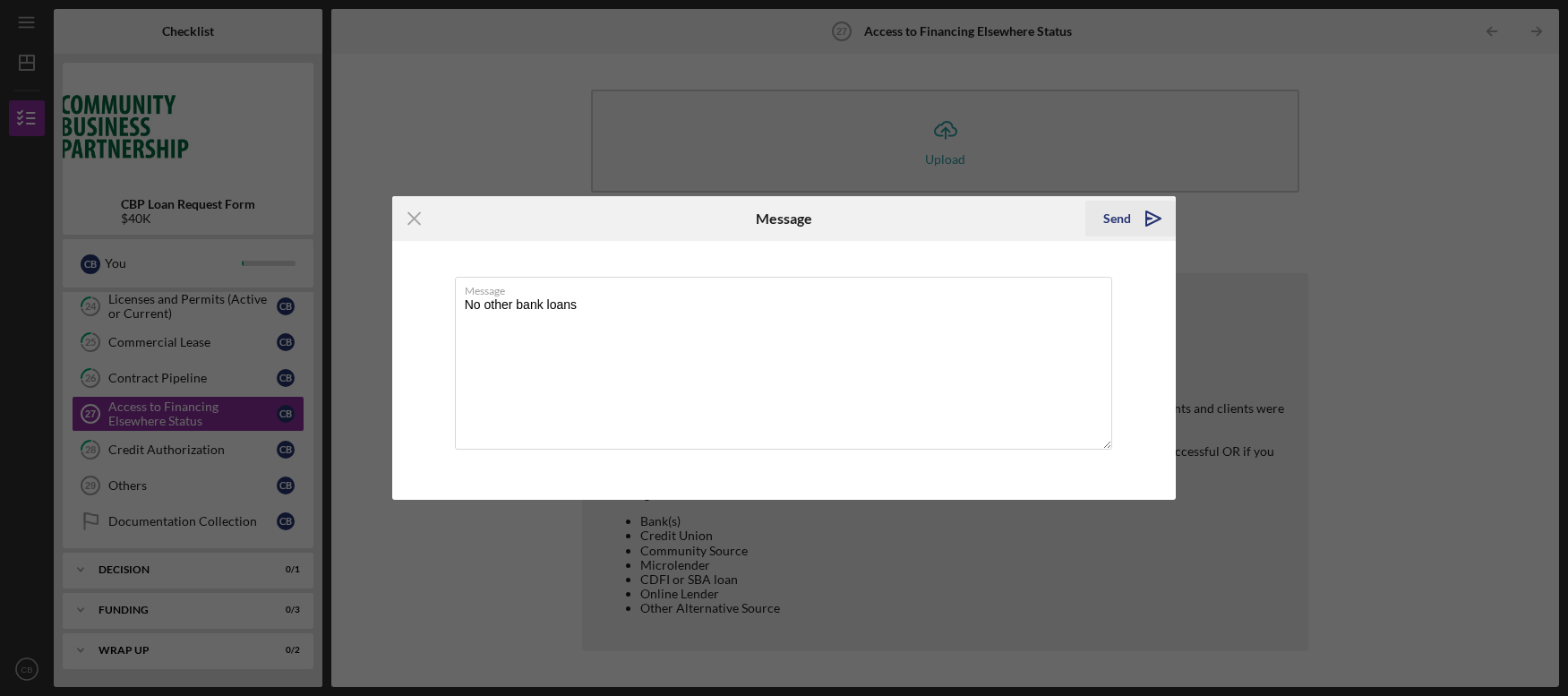
type textarea "No other bank loans"
click at [1145, 216] on icon "Icon/icon-invite-send" at bounding box center [1153, 218] width 45 height 45
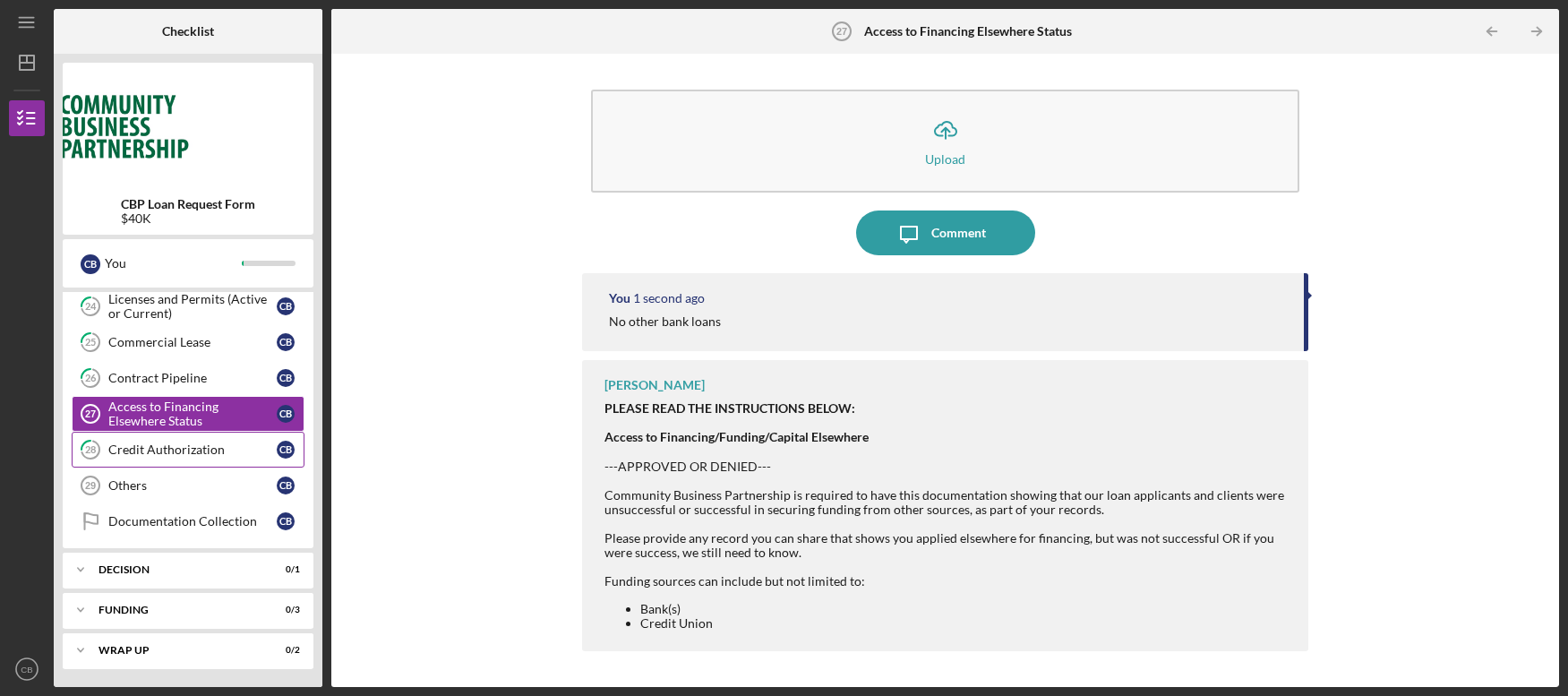
click at [175, 447] on div "Credit Authorization" at bounding box center [192, 449] width 168 height 14
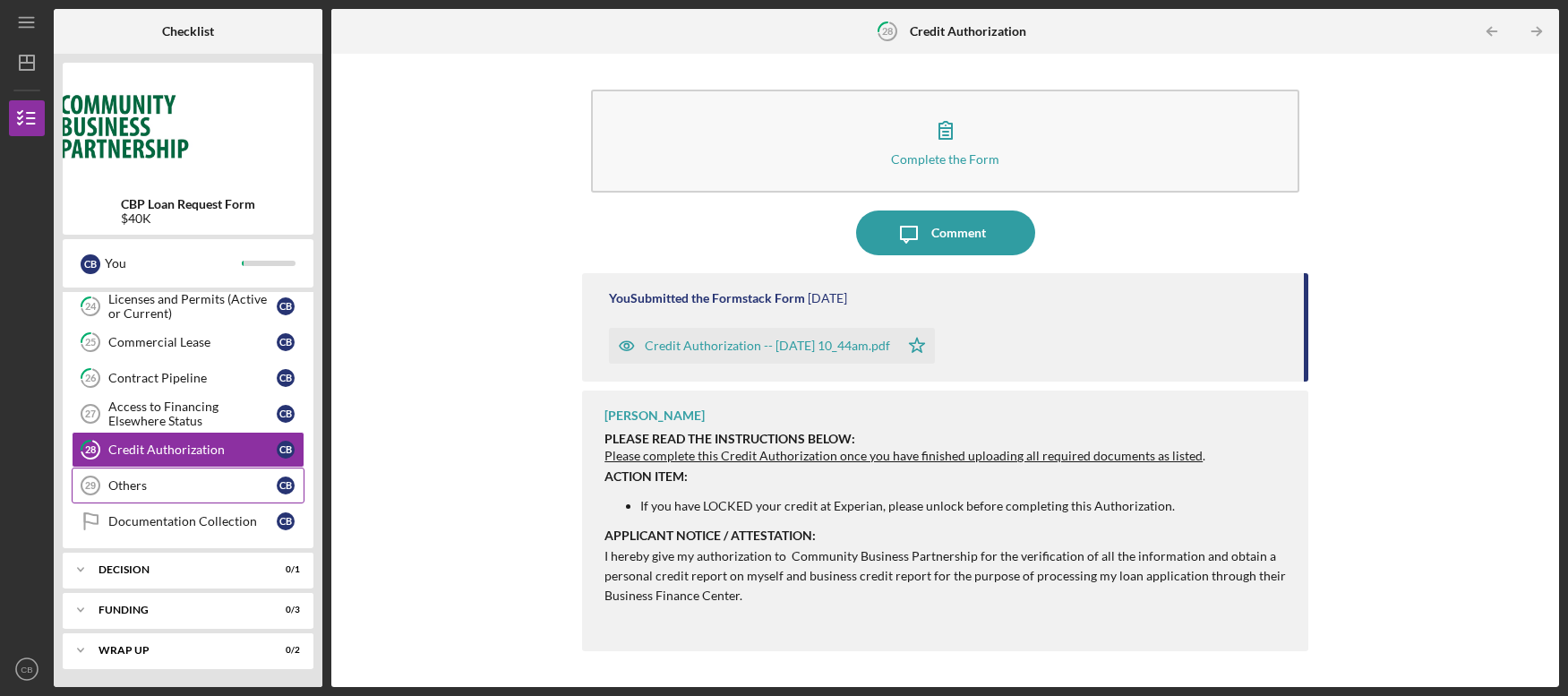
click at [172, 487] on div "Others" at bounding box center [192, 485] width 168 height 14
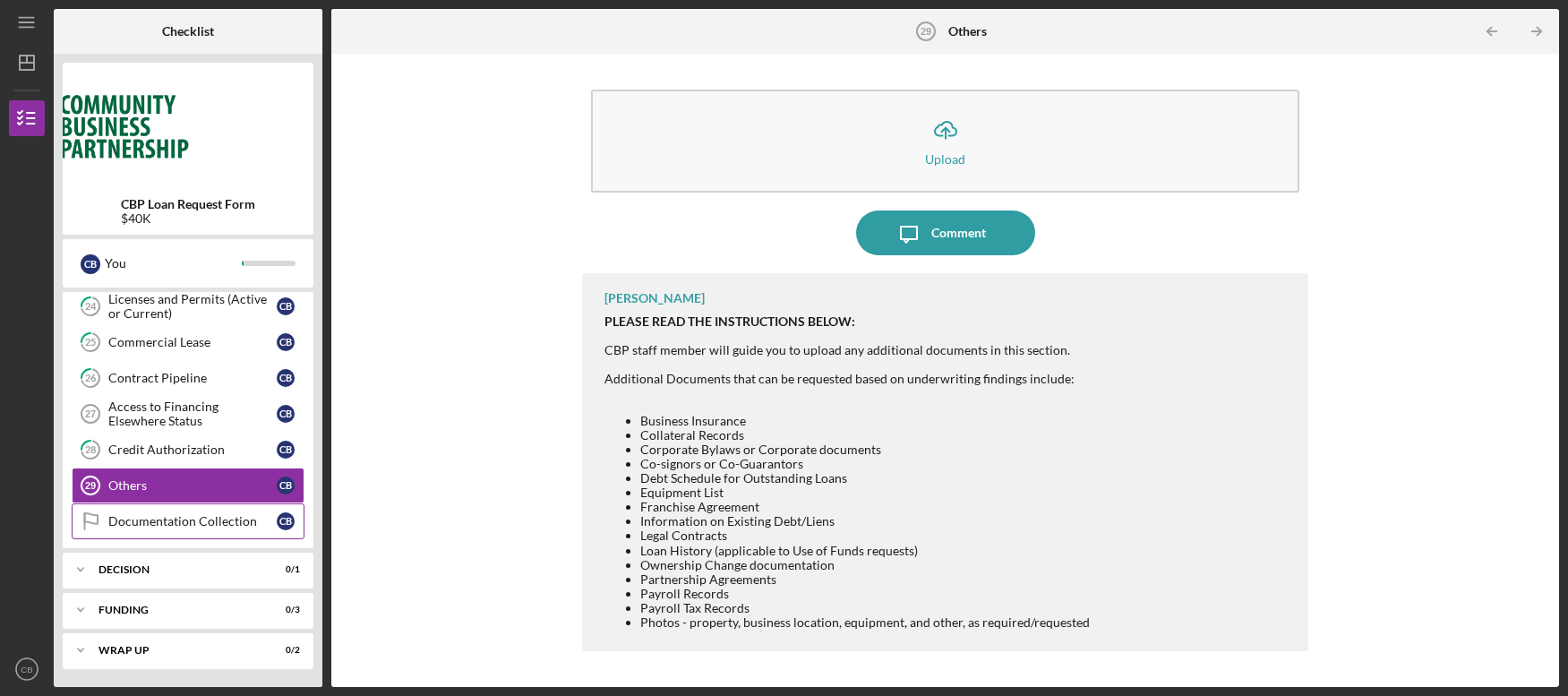
click at [155, 526] on div "Documentation Collection" at bounding box center [192, 521] width 168 height 14
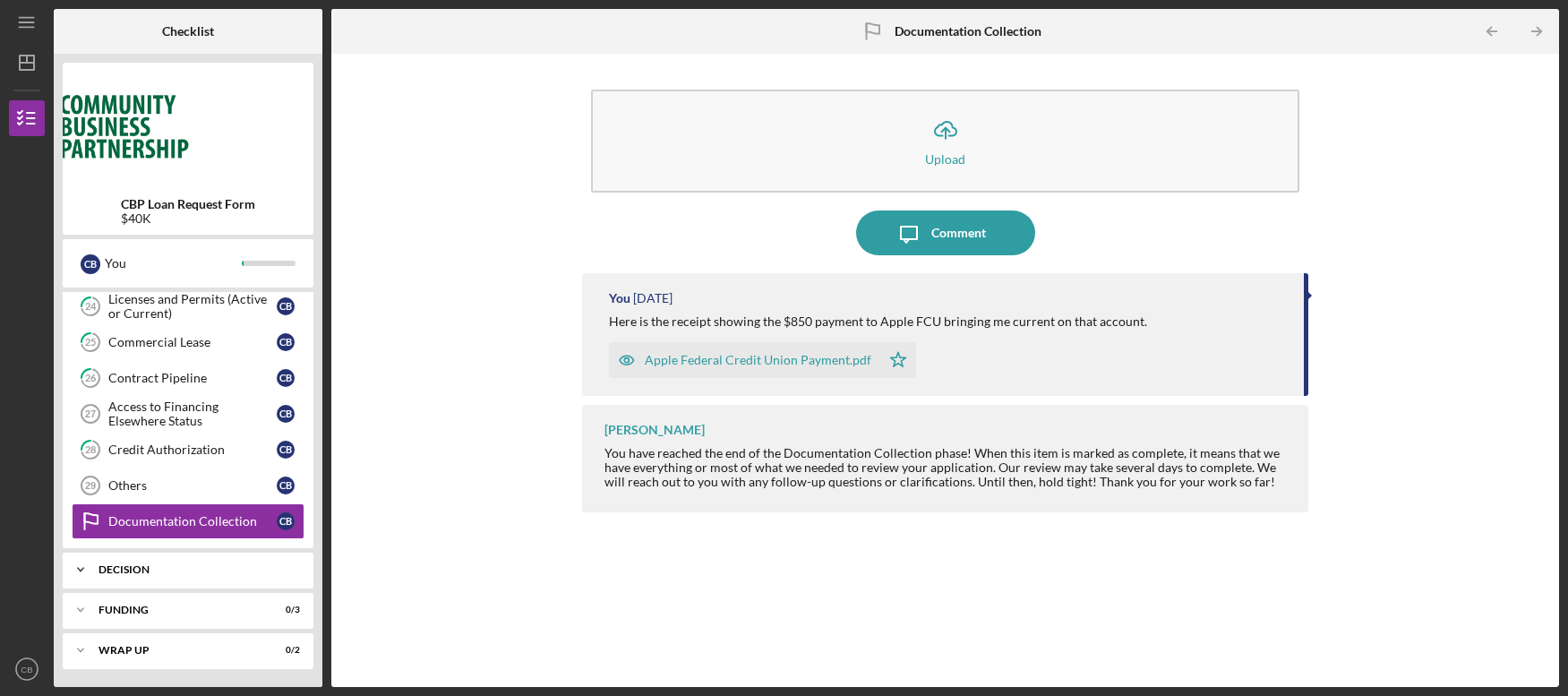
click at [171, 561] on div "Icon/Expander Decision 0 / 1" at bounding box center [187, 569] width 251 height 36
click at [150, 609] on div "Decision" at bounding box center [192, 607] width 168 height 14
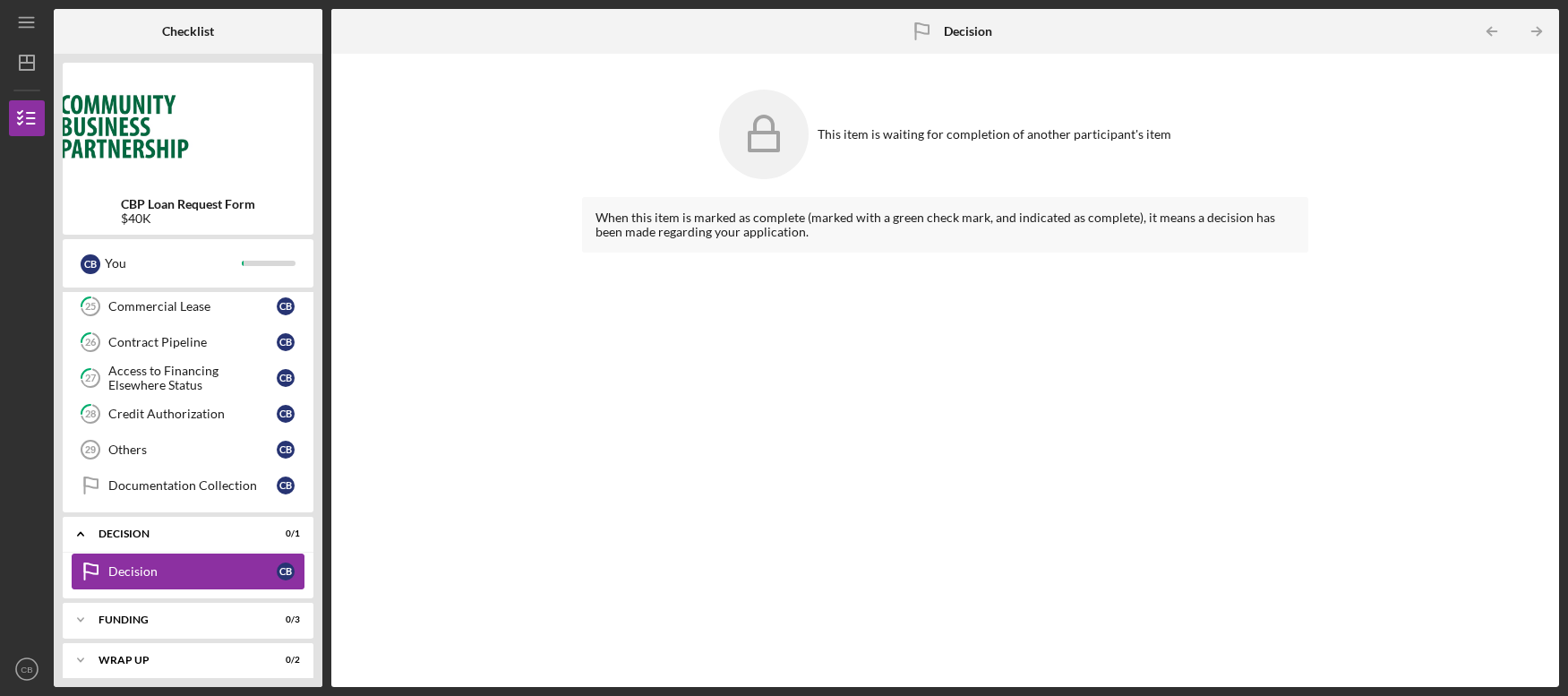
scroll to position [995, 0]
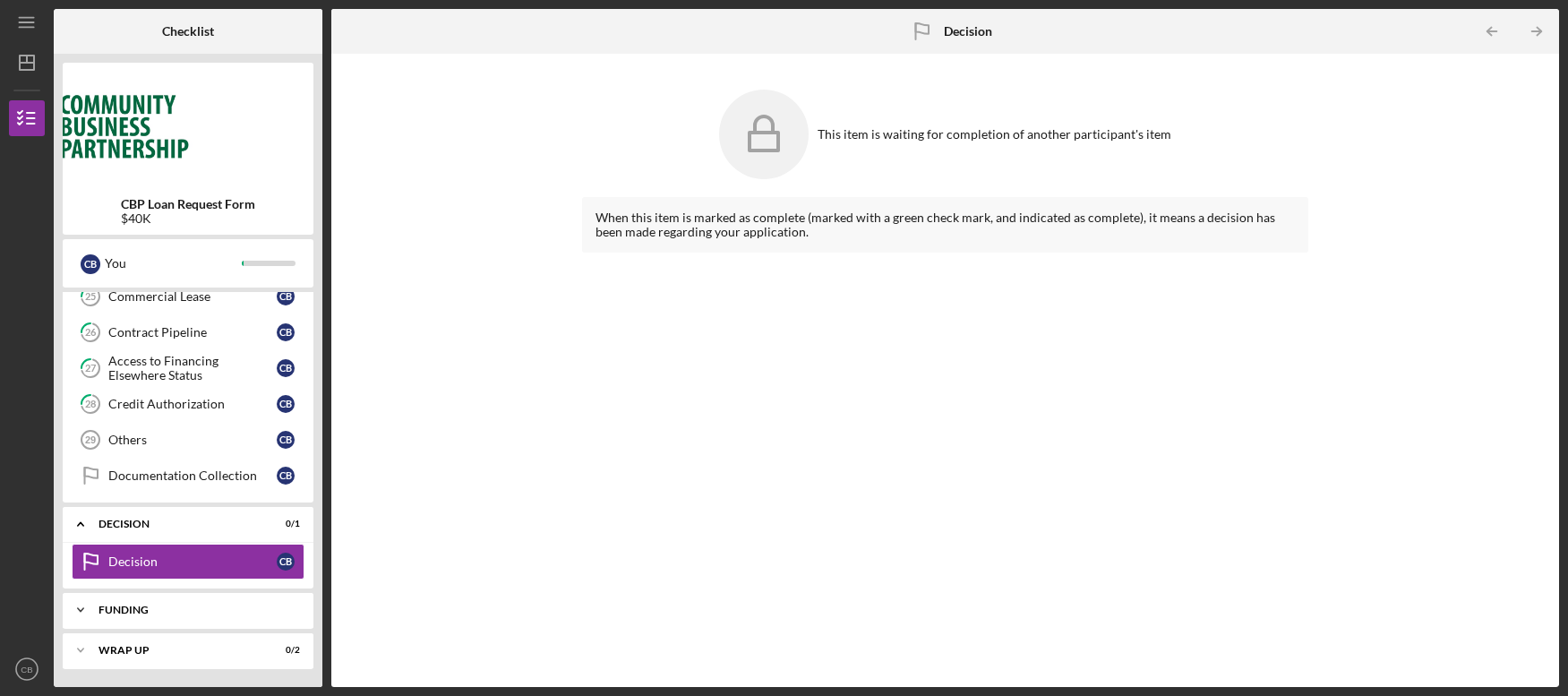
click at [172, 596] on div "Icon/Expander Funding 0 / 3" at bounding box center [187, 610] width 251 height 36
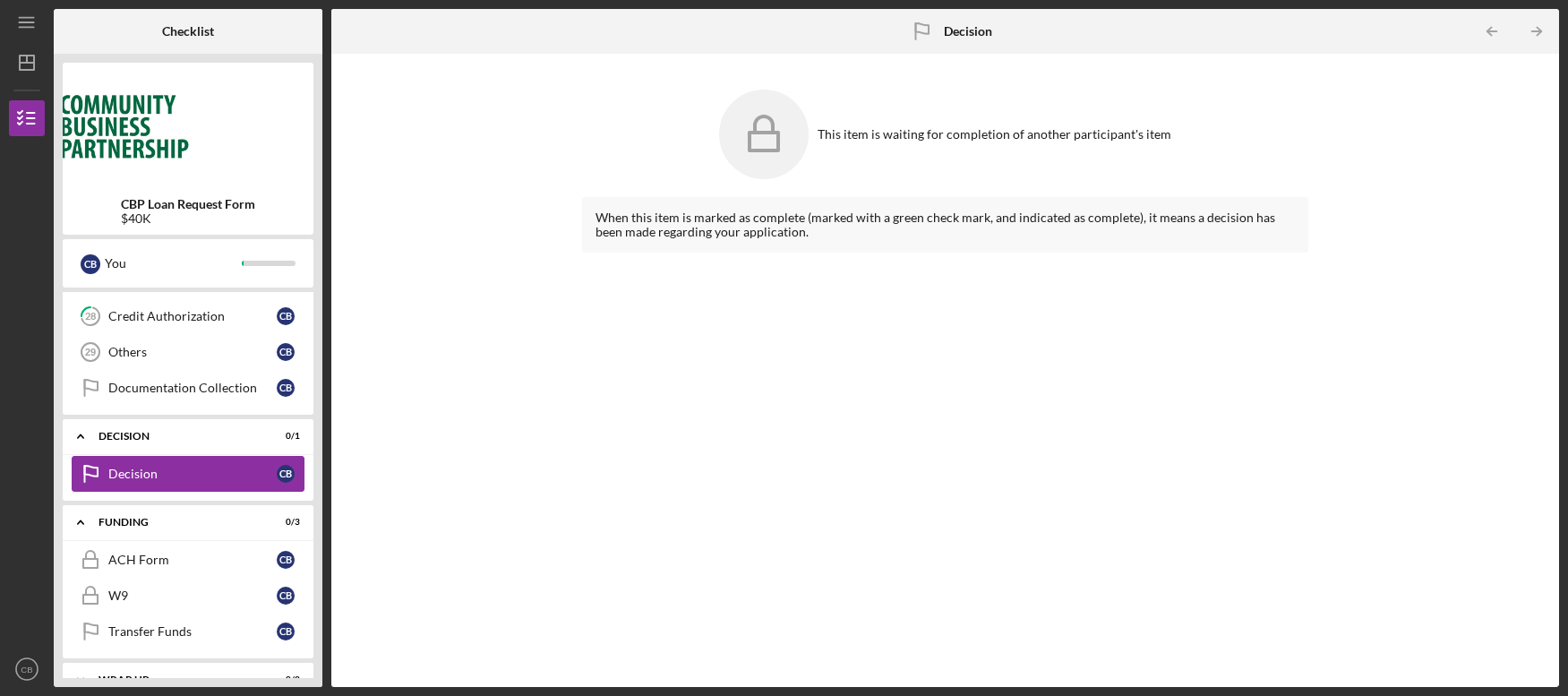
scroll to position [1113, 0]
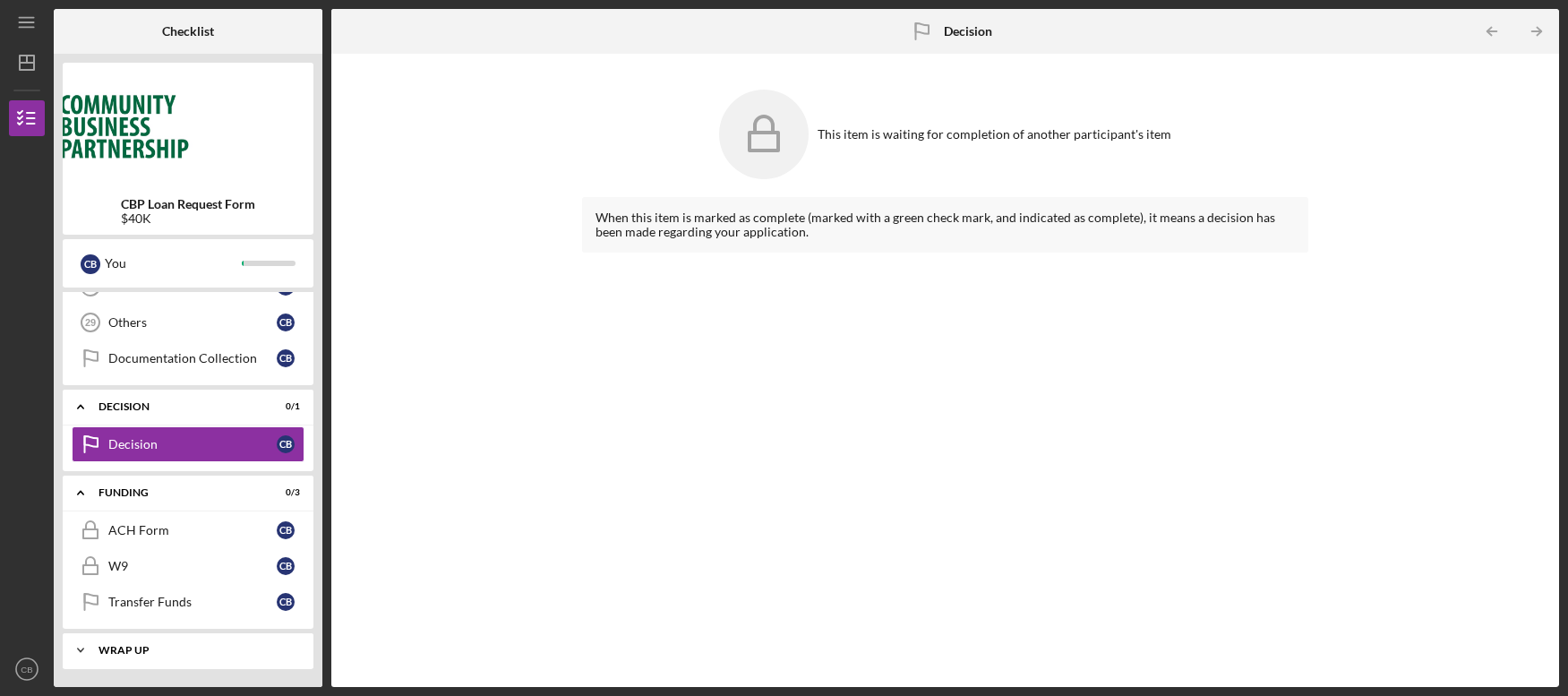
click at [178, 654] on div "Icon/Expander Wrap up 0 / 2" at bounding box center [187, 649] width 251 height 36
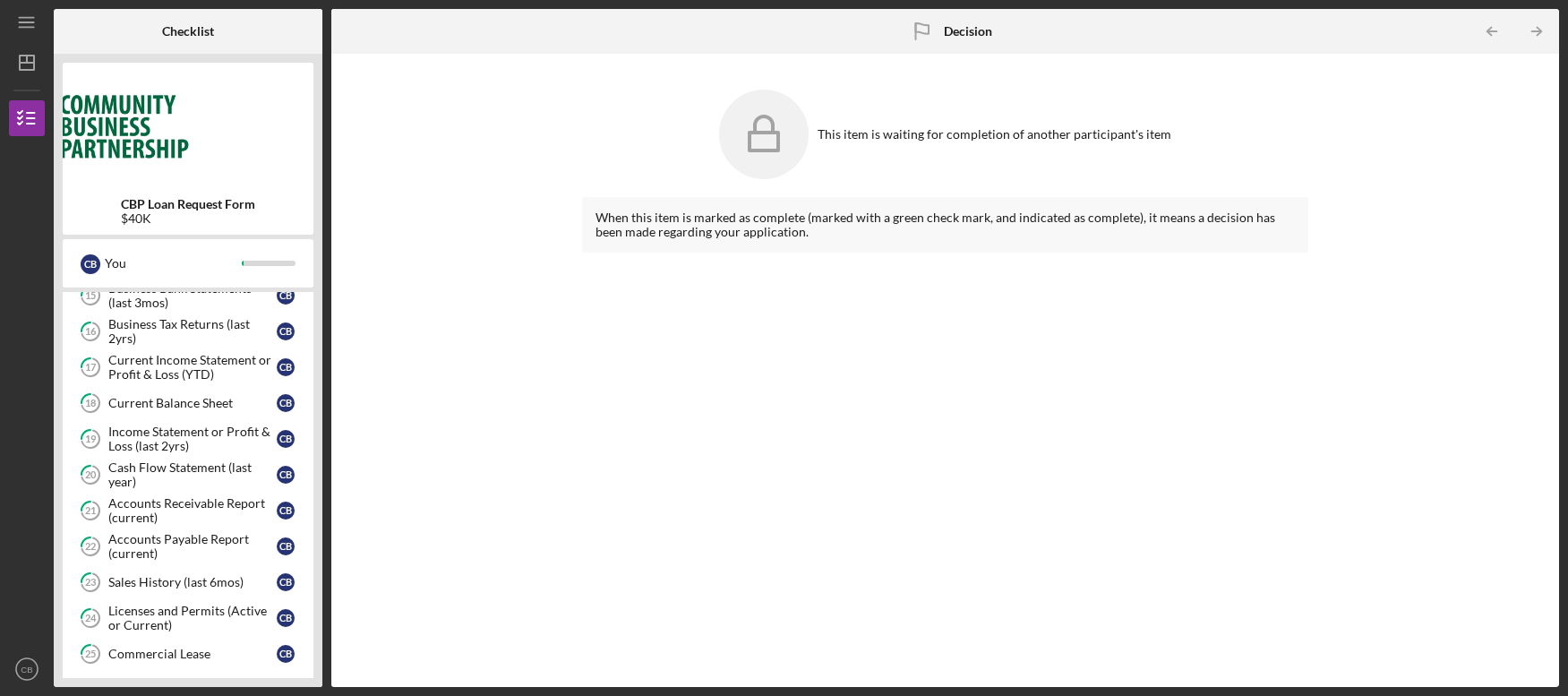
scroll to position [1194, 0]
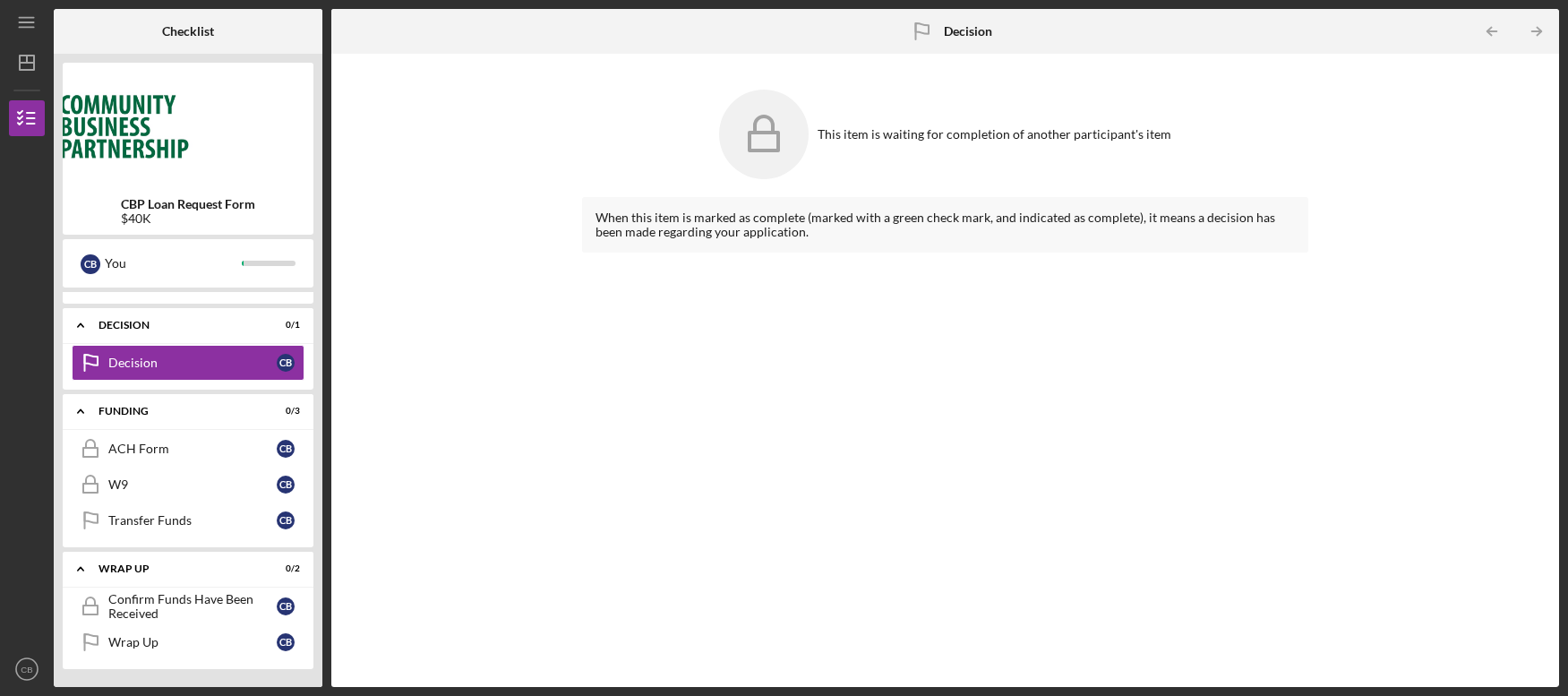
click at [152, 210] on b "CBP Loan Request Form" at bounding box center [188, 204] width 135 height 14
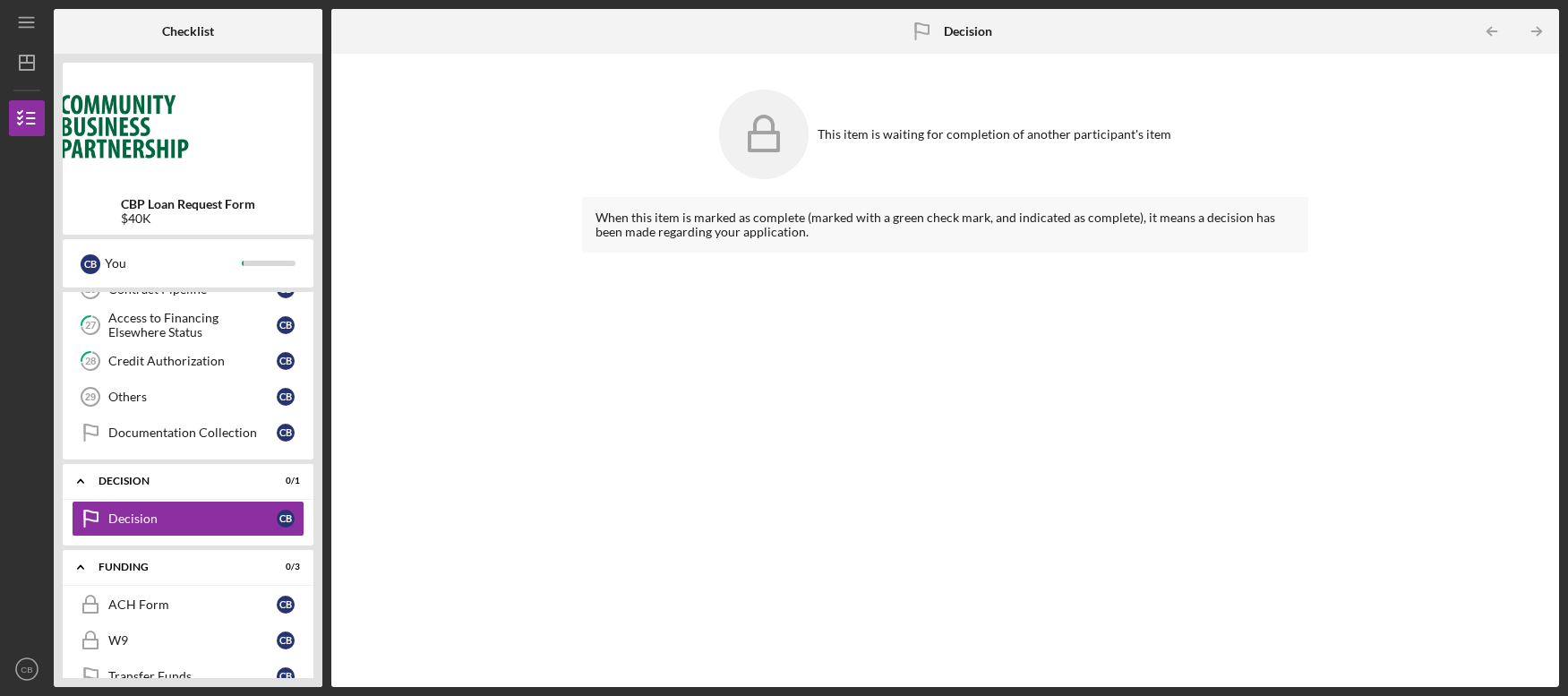
scroll to position [1042, 0]
